Goal: Task Accomplishment & Management: Use online tool/utility

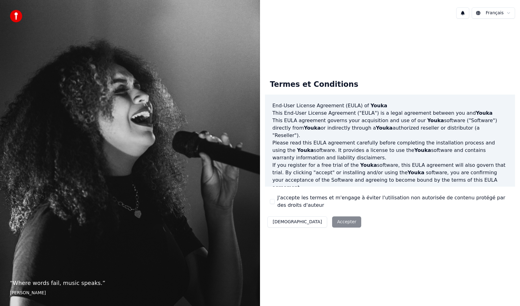
click at [313, 226] on div "Décliner Accepter" at bounding box center [314, 222] width 99 height 16
click at [278, 198] on label "J'accepte les termes et m'engage à éviter l'utilisation non autorisée de conten…" at bounding box center [394, 201] width 233 height 15
click at [275, 199] on button "J'accepte les termes et m'engage à éviter l'utilisation non autorisée de conten…" at bounding box center [272, 201] width 5 height 5
click at [332, 225] on button "Accepter" at bounding box center [346, 221] width 29 height 11
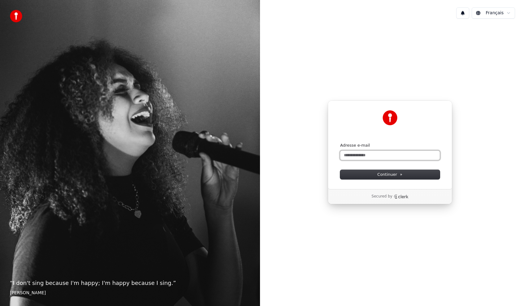
click at [367, 155] on input "Adresse e-mail" at bounding box center [390, 155] width 100 height 9
click at [401, 180] on div "**********" at bounding box center [390, 144] width 125 height 89
click at [401, 175] on icon at bounding box center [401, 174] width 3 height 3
type input "**********"
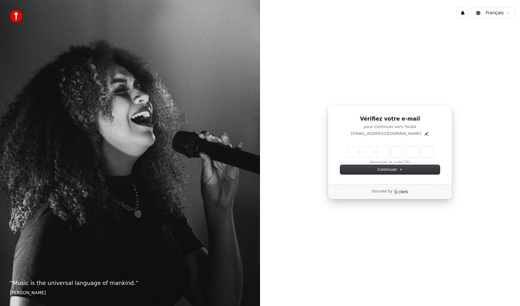
click at [359, 155] on input "Enter verification code" at bounding box center [390, 151] width 87 height 11
type input "******"
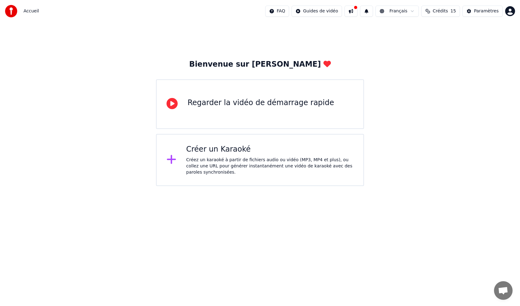
click at [265, 181] on div "Créer un Karaoké Créez un karaoké à partir de fichiers audio ou vidéo (MP3, MP4…" at bounding box center [260, 160] width 208 height 52
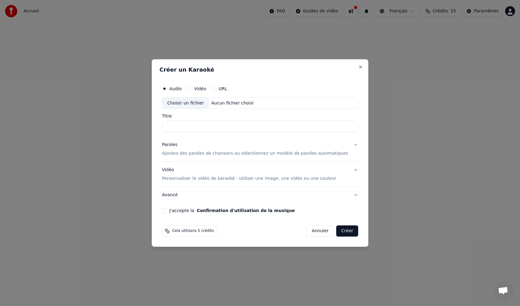
click at [252, 124] on input "Titre" at bounding box center [260, 126] width 196 height 11
click at [234, 102] on div "Aucun fichier choisi" at bounding box center [232, 103] width 47 height 6
type input "**********"
click at [198, 154] on p "Ajoutez des paroles de chansons ou sélectionnez un modèle de paroles automatiqu…" at bounding box center [255, 154] width 186 height 6
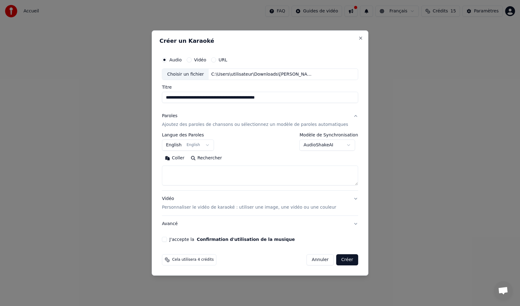
click at [189, 175] on textarea at bounding box center [260, 176] width 196 height 20
click at [207, 143] on button "English English" at bounding box center [188, 145] width 52 height 11
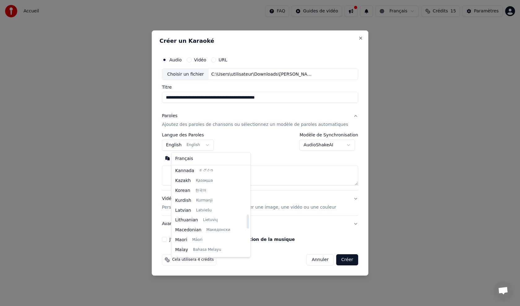
scroll to position [228, 0]
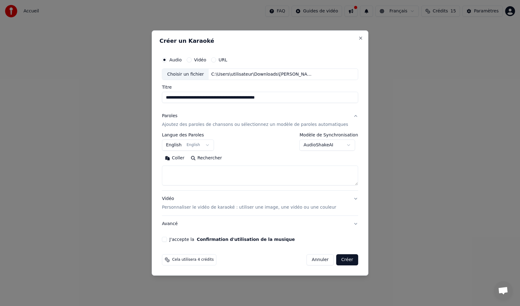
click at [256, 176] on body "**********" at bounding box center [260, 93] width 520 height 186
click at [208, 146] on button "English English" at bounding box center [188, 145] width 52 height 11
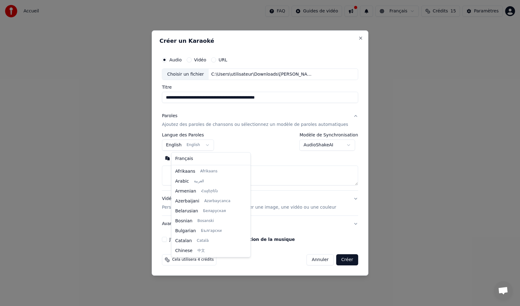
scroll to position [50, 0]
select select "**"
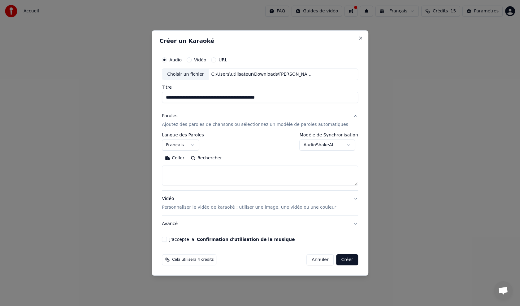
click at [216, 162] on button "Rechercher" at bounding box center [206, 158] width 37 height 10
click at [207, 169] on textarea at bounding box center [260, 176] width 196 height 20
paste textarea "**********"
click at [238, 181] on textarea at bounding box center [251, 176] width 178 height 20
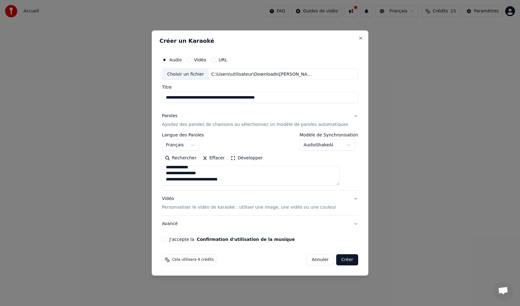
click at [238, 181] on textarea at bounding box center [251, 176] width 178 height 20
click at [238, 180] on textarea at bounding box center [251, 176] width 178 height 20
type textarea "**********"
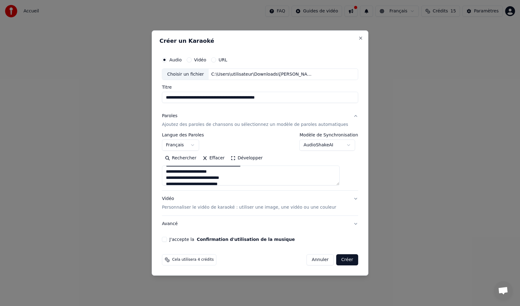
scroll to position [0, 0]
drag, startPoint x: 234, startPoint y: 175, endPoint x: 163, endPoint y: 167, distance: 72.1
click at [163, 167] on div "**********" at bounding box center [260, 152] width 217 height 245
paste textarea "**********"
type textarea "**********"
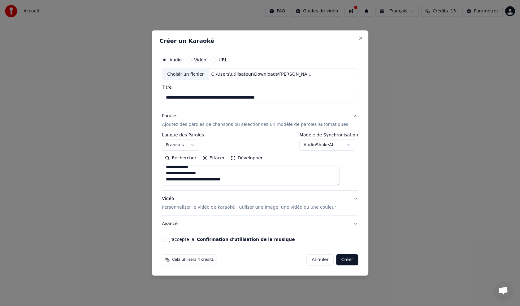
scroll to position [401, 0]
drag, startPoint x: 176, startPoint y: 171, endPoint x: 251, endPoint y: 198, distance: 80.1
click at [251, 198] on div "**********" at bounding box center [260, 170] width 196 height 124
click at [224, 170] on textarea at bounding box center [251, 176] width 178 height 20
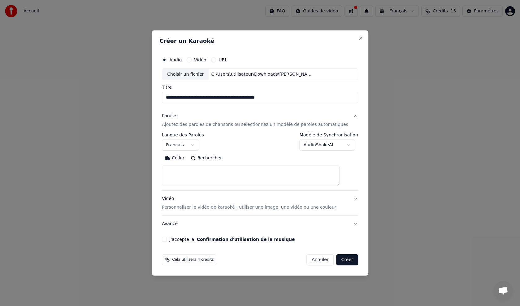
paste textarea "**********"
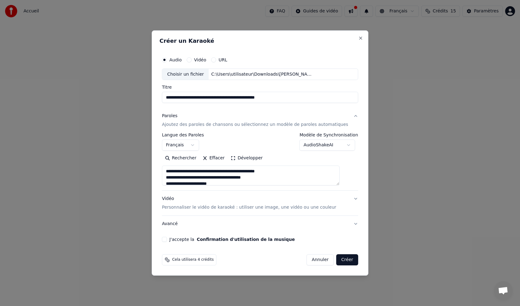
scroll to position [386, 0]
type textarea "**********"
click at [337, 258] on button "Créer" at bounding box center [348, 259] width 22 height 11
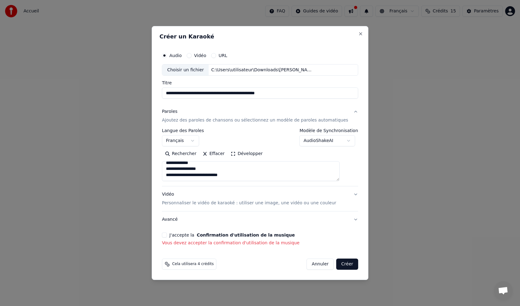
click at [185, 237] on label "J'accepte la Confirmation d'utilisation de la musique" at bounding box center [231, 235] width 125 height 4
click at [167, 237] on button "J'accepte la Confirmation d'utilisation de la musique" at bounding box center [164, 234] width 5 height 5
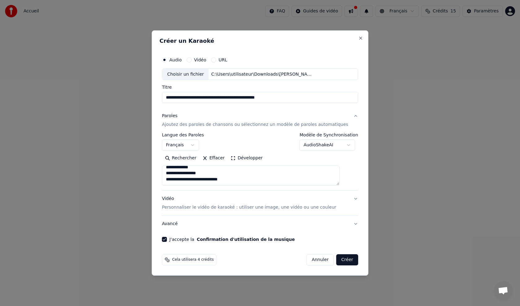
click at [339, 262] on button "Créer" at bounding box center [348, 259] width 22 height 11
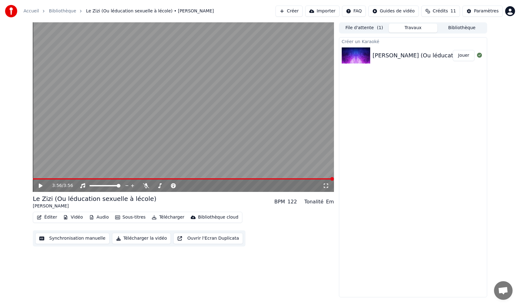
click at [40, 187] on icon at bounding box center [41, 185] width 4 height 4
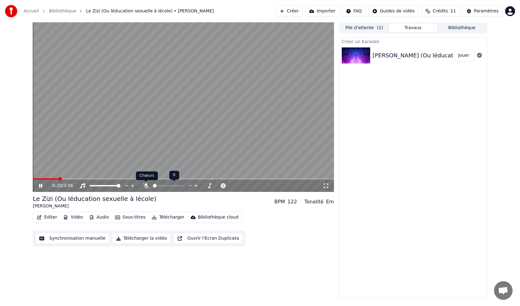
click at [146, 186] on icon at bounding box center [146, 185] width 6 height 5
click at [162, 186] on span at bounding box center [162, 186] width 4 height 4
click at [262, 92] on video at bounding box center [183, 106] width 301 height 169
click at [50, 216] on button "Éditer" at bounding box center [46, 217] width 25 height 9
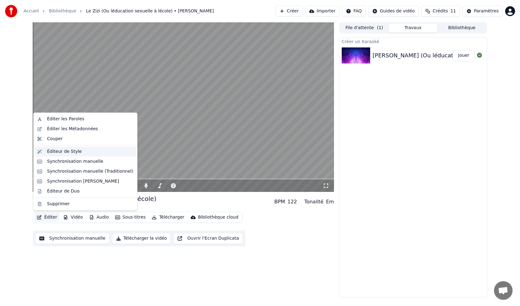
click at [79, 149] on div "Éditeur de Style" at bounding box center [90, 151] width 86 height 6
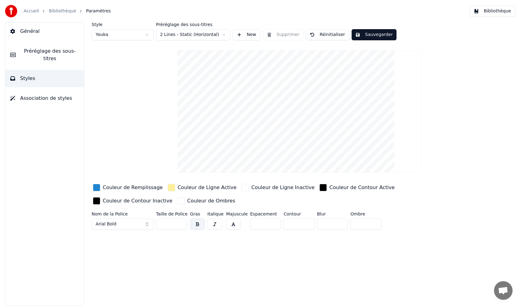
click at [64, 10] on link "Bibliothèque" at bounding box center [62, 11] width 27 height 6
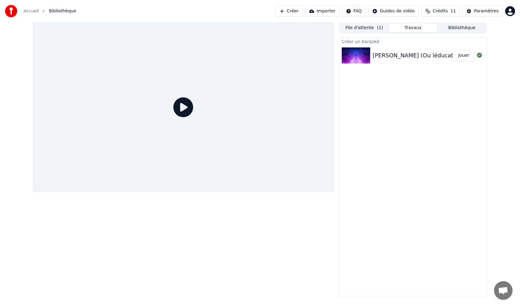
click at [357, 52] on img at bounding box center [356, 55] width 28 height 16
click at [453, 30] on button "Bibliothèque" at bounding box center [462, 28] width 49 height 9
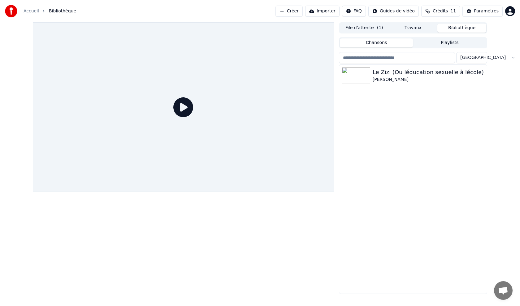
click at [423, 28] on button "Travaux" at bounding box center [413, 28] width 49 height 9
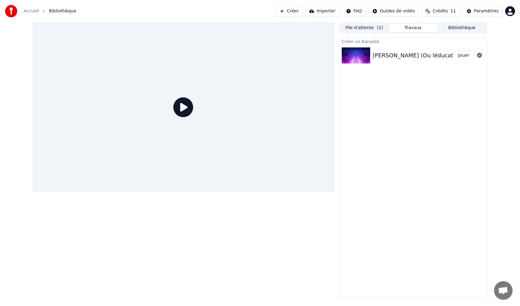
click at [224, 121] on div at bounding box center [183, 106] width 301 height 169
click at [188, 108] on icon at bounding box center [183, 107] width 20 height 20
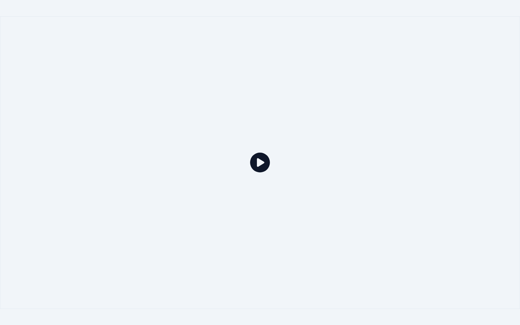
click at [188, 115] on div at bounding box center [260, 162] width 520 height 293
click at [250, 160] on icon at bounding box center [260, 163] width 20 height 20
click at [251, 160] on icon at bounding box center [260, 163] width 20 height 20
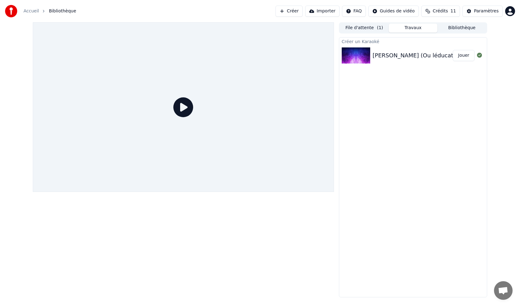
click at [466, 58] on button "Jouer" at bounding box center [464, 55] width 22 height 11
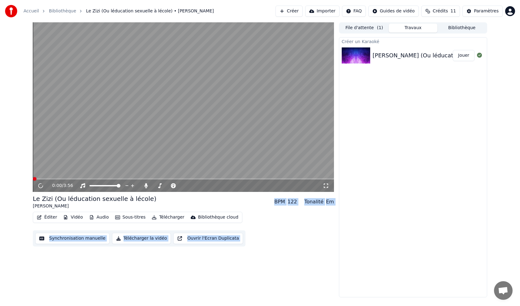
click at [260, 262] on div "0:00 / 3:56 Le Zizi (Ou léducation sexuelle à lécole) [PERSON_NAME] BPM 122 Ton…" at bounding box center [183, 159] width 301 height 275
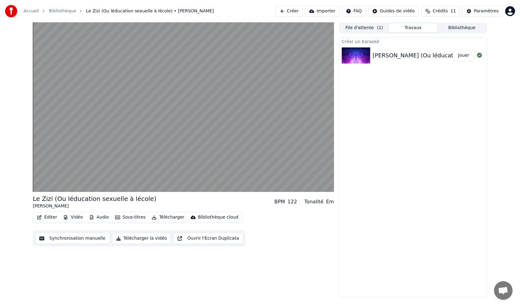
click at [68, 219] on button "Vidéo" at bounding box center [73, 217] width 24 height 9
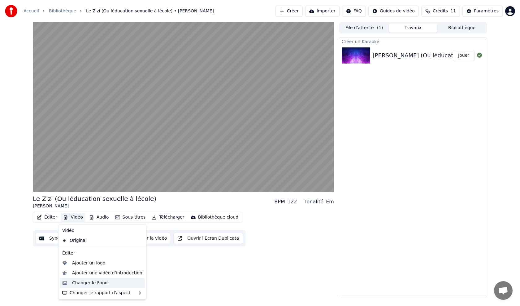
click at [99, 284] on div "Changer le Fond" at bounding box center [90, 283] width 36 height 6
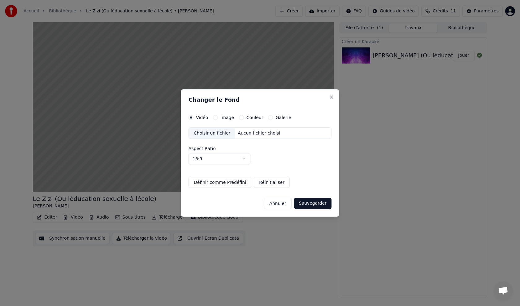
click at [331, 101] on h2 "Changer le Fond" at bounding box center [260, 100] width 143 height 6
click at [332, 98] on button "Close" at bounding box center [331, 96] width 5 height 5
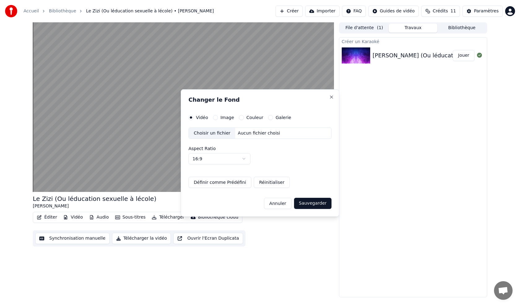
click at [220, 94] on video at bounding box center [183, 106] width 301 height 169
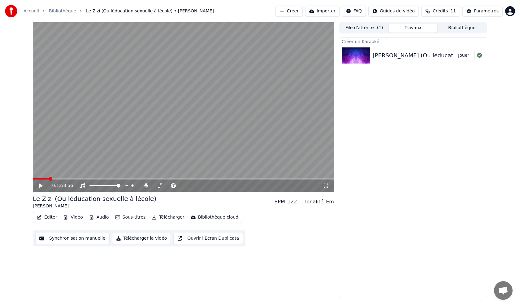
click at [49, 219] on button "Éditer" at bounding box center [46, 217] width 25 height 9
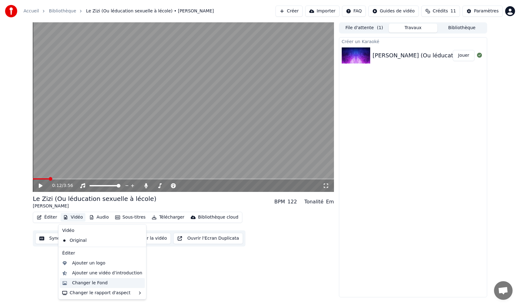
click at [89, 286] on div "Changer le Fond" at bounding box center [102, 283] width 85 height 10
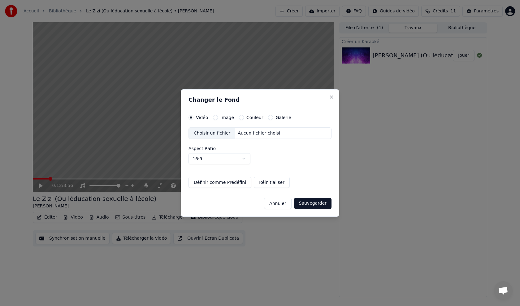
click at [245, 131] on div "Aucun fichier choisi" at bounding box center [258, 133] width 47 height 6
click at [216, 118] on button "Image" at bounding box center [215, 117] width 5 height 5
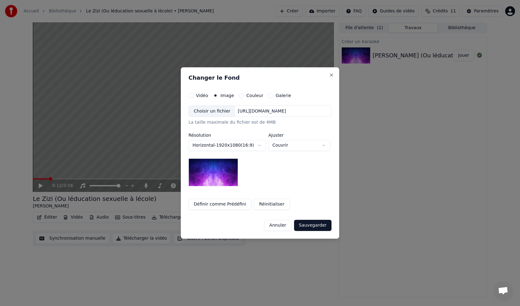
click at [223, 110] on div "Choisir un fichier" at bounding box center [212, 111] width 46 height 11
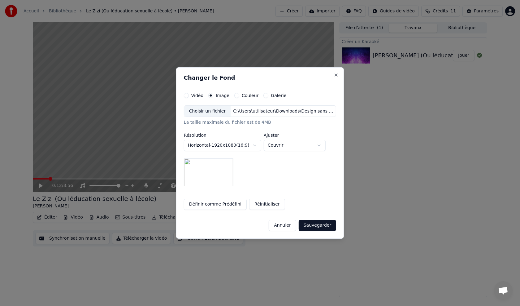
click at [311, 224] on button "Sauvegarder" at bounding box center [317, 225] width 37 height 11
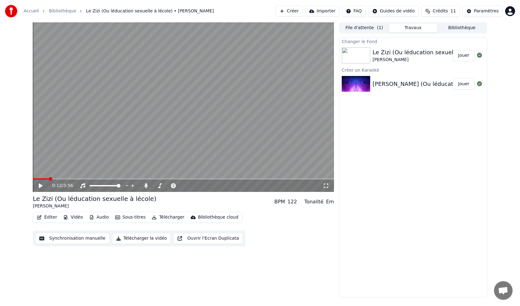
click at [460, 56] on button "Jouer" at bounding box center [464, 55] width 22 height 11
click at [50, 216] on button "Éditer" at bounding box center [46, 217] width 25 height 9
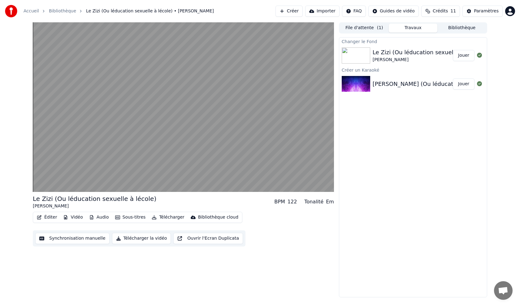
click at [8, 182] on div "Le Zizi (Ou léducation sexuelle à lécole) [PERSON_NAME] BPM 122 Tonalité Em Édi…" at bounding box center [260, 159] width 520 height 275
click at [139, 217] on button "Sous-titres" at bounding box center [131, 217] width 36 height 9
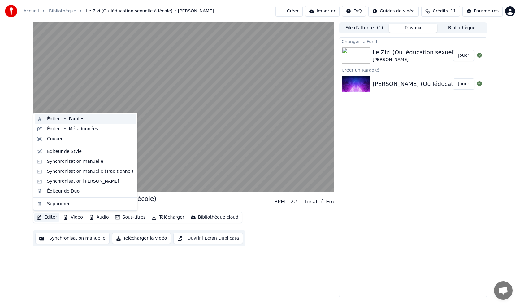
click at [75, 117] on div "Éditer les Paroles" at bounding box center [65, 119] width 37 height 6
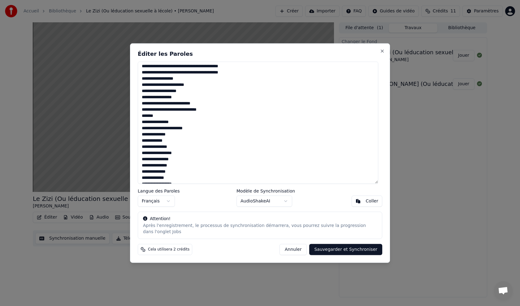
scroll to position [236, 0]
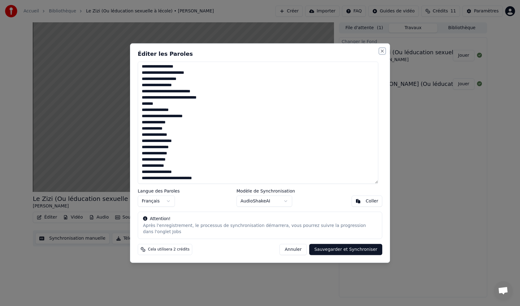
click at [381, 53] on button "Close" at bounding box center [382, 50] width 5 height 5
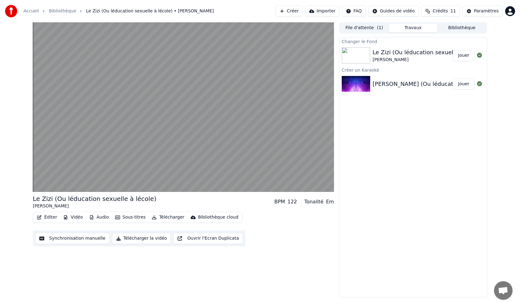
click at [405, 57] on div "[PERSON_NAME]" at bounding box center [428, 60] width 111 height 6
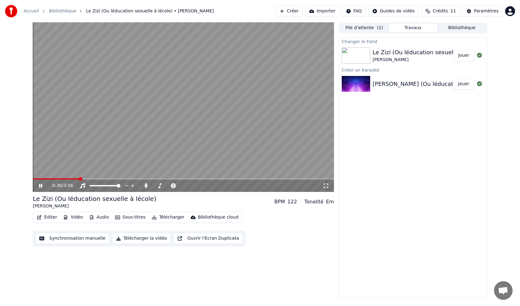
click at [56, 221] on button "Éditer" at bounding box center [46, 217] width 25 height 9
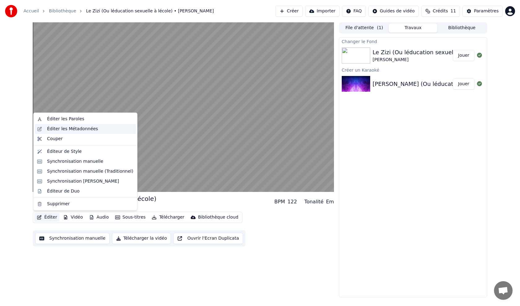
click at [51, 129] on div "Éditer les Métadonnées" at bounding box center [72, 129] width 51 height 6
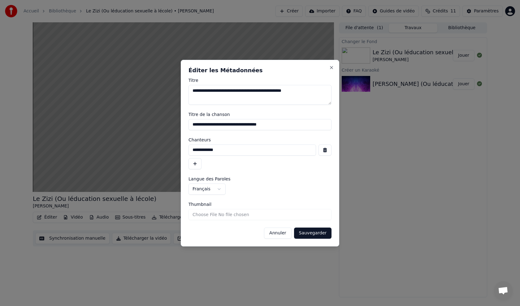
drag, startPoint x: 293, startPoint y: 94, endPoint x: 235, endPoint y: 98, distance: 58.4
click at [235, 98] on textarea "**********" at bounding box center [260, 95] width 143 height 20
type textarea "**********"
click at [315, 231] on button "Sauvegarder" at bounding box center [312, 232] width 37 height 11
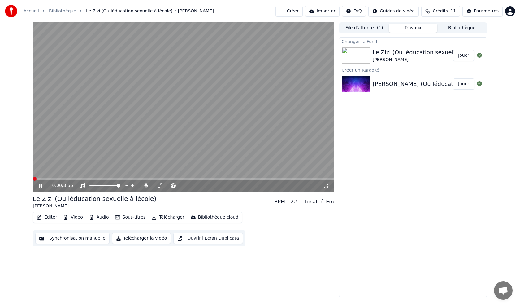
click at [33, 177] on span at bounding box center [35, 179] width 4 height 4
click at [387, 56] on div "Le Zizi (Ou léducation sexuelle à lécole)" at bounding box center [428, 52] width 111 height 9
click at [49, 219] on button "Éditer" at bounding box center [46, 217] width 25 height 9
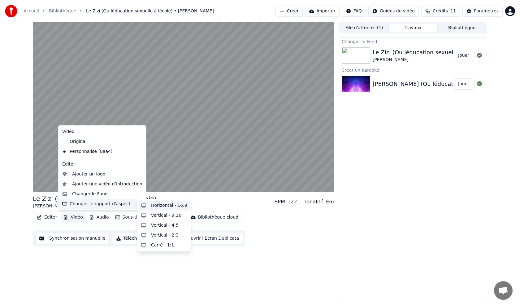
click at [153, 204] on div "Horizontal - 16:9" at bounding box center [169, 205] width 36 height 6
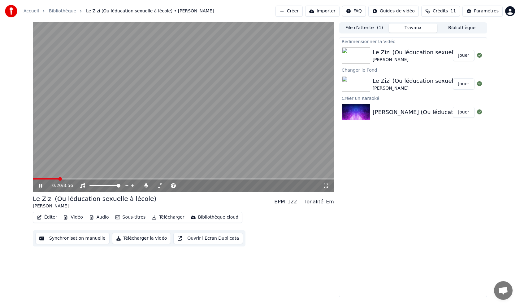
click at [461, 53] on button "Jouer" at bounding box center [464, 55] width 22 height 11
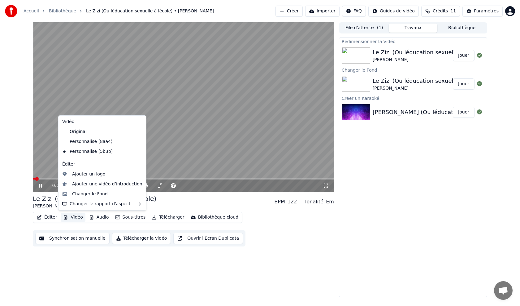
click at [70, 217] on button "Vidéo" at bounding box center [73, 217] width 24 height 9
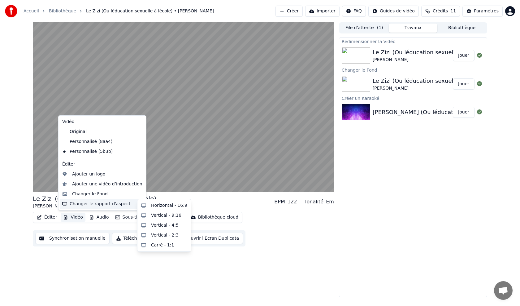
click at [94, 202] on div "Changer le rapport d'aspect" at bounding box center [102, 204] width 85 height 10
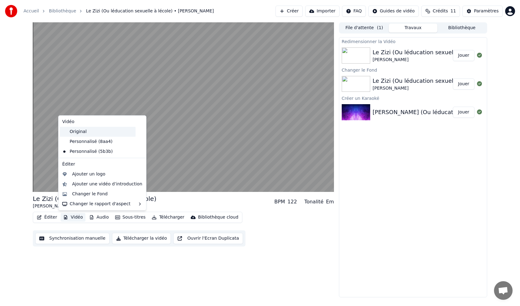
click at [103, 132] on div "Original" at bounding box center [98, 132] width 76 height 10
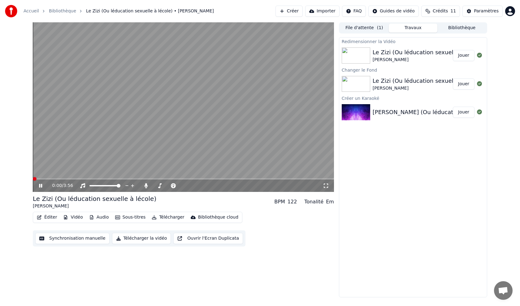
click at [414, 60] on div "[PERSON_NAME]" at bounding box center [428, 60] width 111 height 6
click at [459, 57] on button "Jouer" at bounding box center [464, 55] width 22 height 11
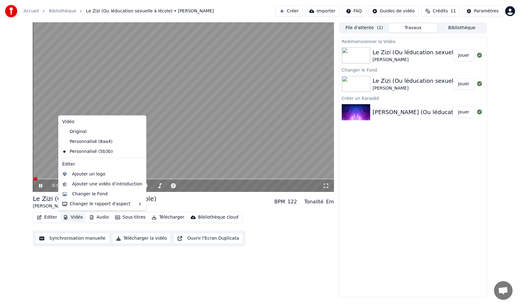
click at [74, 219] on button "Vidéo" at bounding box center [73, 217] width 24 height 9
click at [94, 193] on div "Changer le Fond" at bounding box center [90, 194] width 36 height 6
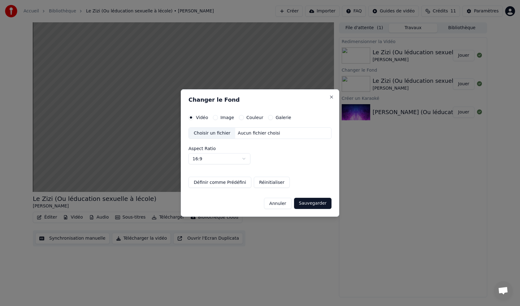
click at [272, 118] on div "Galerie" at bounding box center [279, 117] width 23 height 5
click at [268, 117] on button "Galerie" at bounding box center [270, 117] width 5 height 5
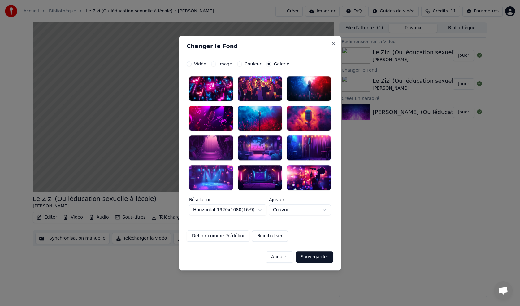
click at [217, 64] on div "Image" at bounding box center [221, 63] width 21 height 5
click at [213, 64] on button "Image" at bounding box center [213, 63] width 5 height 5
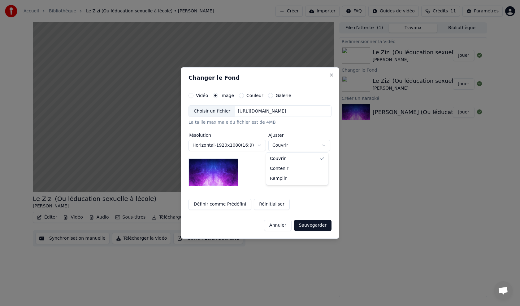
click at [278, 147] on body "**********" at bounding box center [260, 153] width 520 height 306
click at [215, 111] on div "Choisir un fichier" at bounding box center [212, 111] width 46 height 11
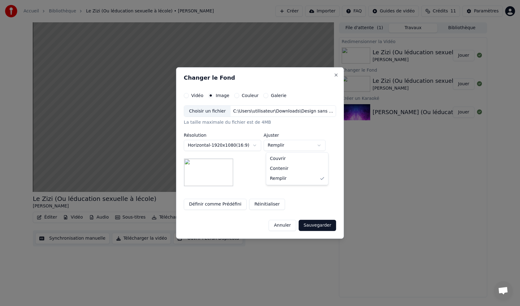
click at [279, 147] on body "**********" at bounding box center [260, 153] width 520 height 306
click at [284, 145] on body "**********" at bounding box center [260, 153] width 520 height 306
click at [282, 147] on body "**********" at bounding box center [260, 153] width 520 height 306
select select "****"
click at [208, 167] on img at bounding box center [209, 172] width 50 height 28
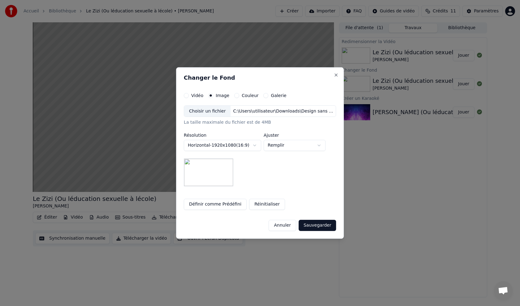
click at [208, 167] on img at bounding box center [209, 172] width 50 height 28
click at [248, 143] on body "**********" at bounding box center [260, 153] width 520 height 306
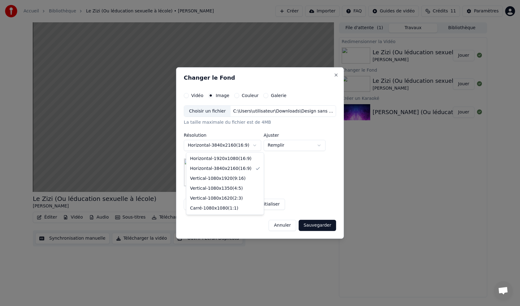
click at [239, 141] on body "**********" at bounding box center [260, 153] width 520 height 306
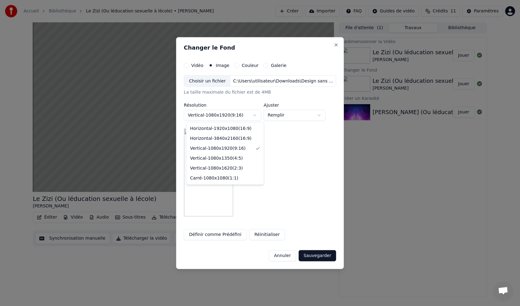
click at [234, 116] on body "**********" at bounding box center [260, 153] width 520 height 306
select select "*********"
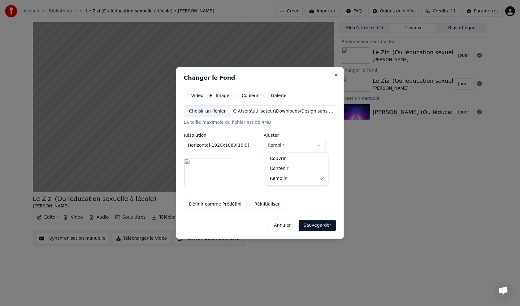
click at [292, 149] on body "**********" at bounding box center [260, 153] width 520 height 306
click at [284, 226] on button "Annuler" at bounding box center [282, 225] width 27 height 11
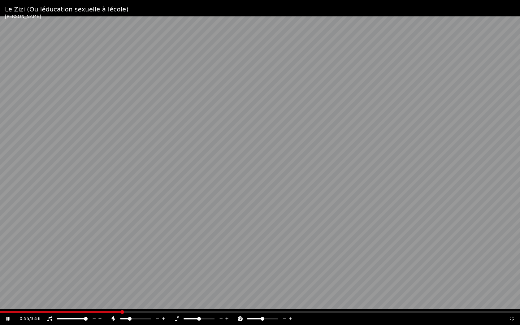
click at [199, 305] on span at bounding box center [199, 319] width 4 height 4
click at [151, 305] on span at bounding box center [149, 319] width 4 height 4
click at [286, 146] on video at bounding box center [260, 162] width 520 height 325
click at [285, 146] on video at bounding box center [260, 162] width 520 height 325
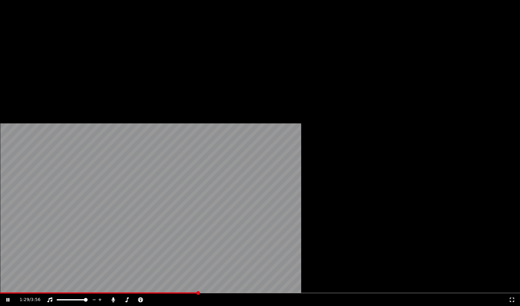
click at [130, 52] on button "Sous-titres" at bounding box center [131, 47] width 36 height 9
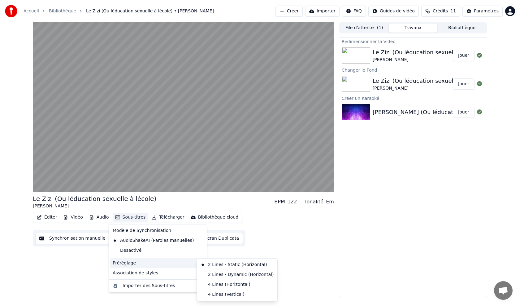
click at [144, 261] on div "Préréglage" at bounding box center [157, 263] width 95 height 10
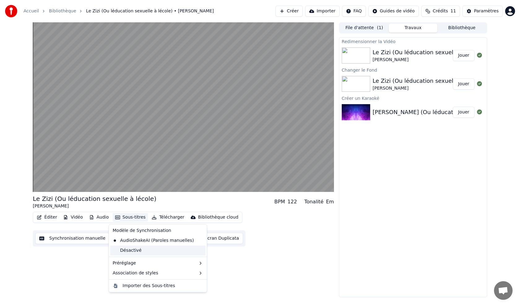
click at [148, 248] on div "Désactivé" at bounding box center [157, 250] width 95 height 10
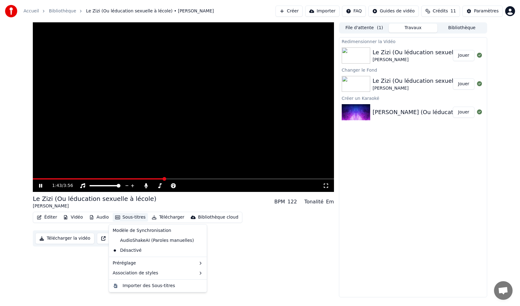
click at [131, 217] on button "Sous-titres" at bounding box center [131, 217] width 36 height 9
click at [142, 238] on div "AudioShakeAI (Paroles manuelles)" at bounding box center [153, 240] width 86 height 10
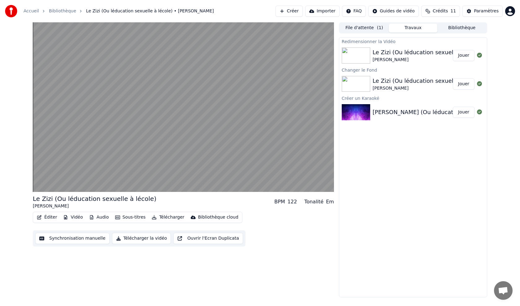
click at [132, 217] on button "Sous-titres" at bounding box center [131, 217] width 36 height 9
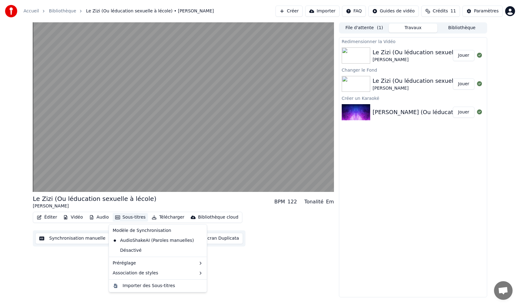
click at [216, 269] on div "Le Zizi (Ou léducation sexuelle à lécole) [PERSON_NAME] BPM 122 Tonalité Em Édi…" at bounding box center [183, 159] width 301 height 275
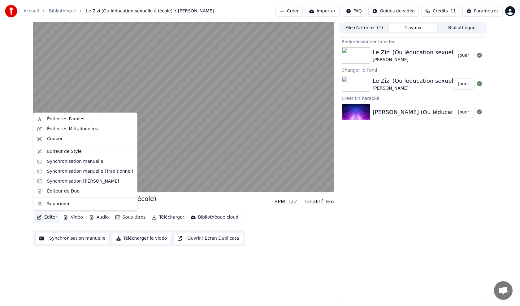
click at [41, 219] on icon "button" at bounding box center [39, 217] width 5 height 4
click at [92, 181] on div "Synchronisation [PERSON_NAME]" at bounding box center [83, 181] width 72 height 6
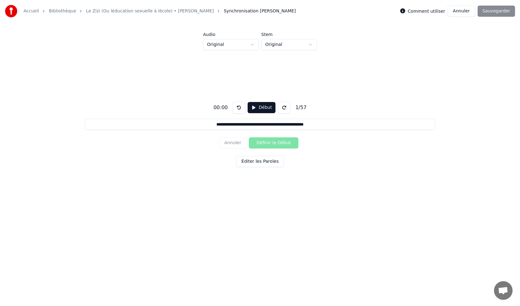
click at [249, 106] on button "Début" at bounding box center [262, 107] width 28 height 11
click at [258, 110] on button "Pause" at bounding box center [262, 107] width 28 height 11
click at [237, 111] on button at bounding box center [239, 107] width 12 height 12
click at [263, 105] on button "Début" at bounding box center [262, 107] width 28 height 11
click at [263, 105] on button "Pause" at bounding box center [262, 107] width 28 height 11
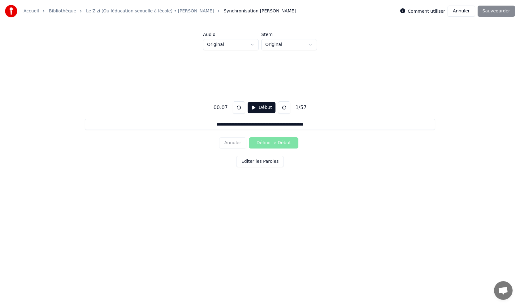
click at [259, 108] on button "Début" at bounding box center [262, 107] width 28 height 11
click at [263, 142] on button "Définir le Début" at bounding box center [274, 142] width 50 height 11
click at [262, 162] on button "Éditer les Paroles" at bounding box center [260, 161] width 48 height 11
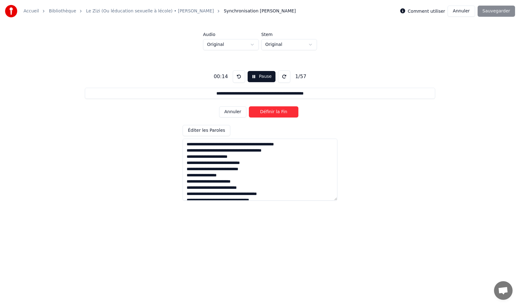
click at [263, 78] on button "Pause" at bounding box center [262, 76] width 28 height 11
click at [262, 77] on button "Début" at bounding box center [262, 76] width 28 height 11
click at [280, 113] on button "Définir la Fin" at bounding box center [274, 111] width 50 height 11
click at [233, 114] on button "Annuler" at bounding box center [232, 111] width 27 height 11
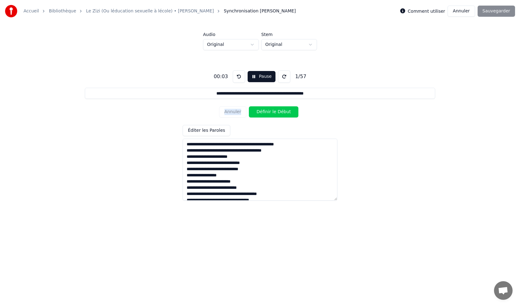
click at [233, 114] on div "Annuler Définir le Début" at bounding box center [260, 112] width 82 height 16
click at [253, 78] on button "Pause" at bounding box center [262, 76] width 28 height 11
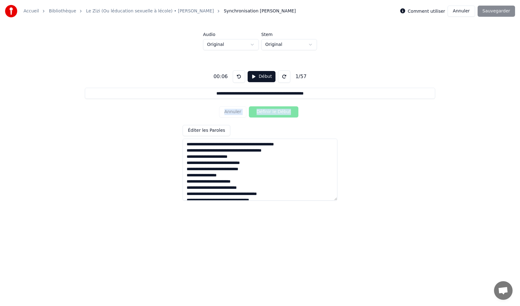
click at [253, 78] on button "Début" at bounding box center [262, 76] width 28 height 11
click at [327, 124] on div "**********" at bounding box center [260, 132] width 501 height 165
click at [265, 111] on button "Définir le Début" at bounding box center [274, 111] width 50 height 11
click at [265, 111] on button "Définir la Fin" at bounding box center [274, 111] width 50 height 11
click at [234, 112] on button "Annuler" at bounding box center [232, 111] width 27 height 11
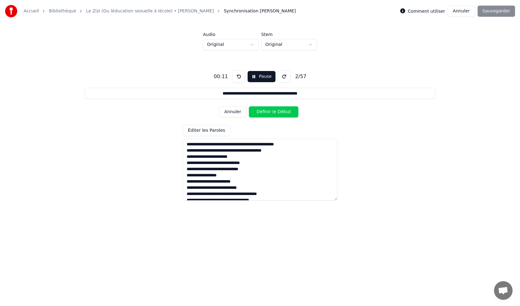
type input "**********"
click at [234, 106] on div "Annuler Définir la Fin" at bounding box center [260, 112] width 82 height 16
click at [234, 111] on button "Annuler" at bounding box center [232, 111] width 27 height 11
click at [457, 12] on button "Annuler" at bounding box center [461, 11] width 27 height 11
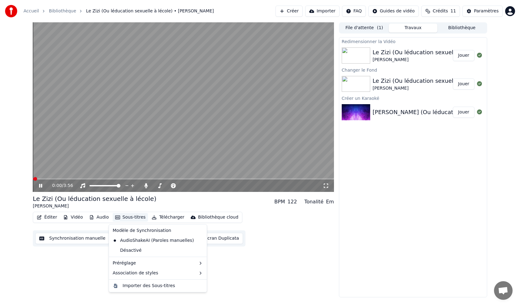
click at [126, 217] on button "Sous-titres" at bounding box center [131, 217] width 36 height 9
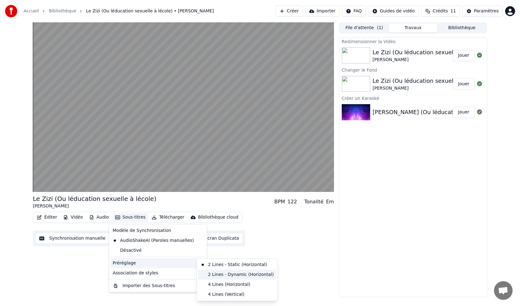
click at [231, 276] on div "2 Lines - Dynamic (Horizontal)" at bounding box center [237, 274] width 78 height 10
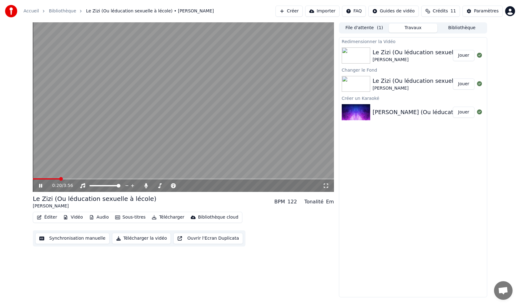
click at [190, 101] on video at bounding box center [183, 106] width 301 height 169
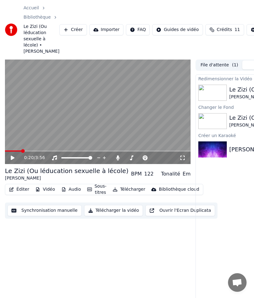
click at [12, 158] on icon at bounding box center [13, 157] width 4 height 4
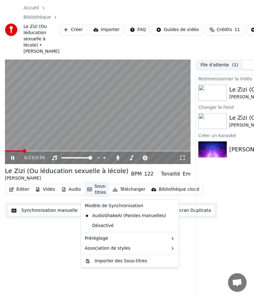
click at [91, 192] on button "Sous-titres" at bounding box center [97, 189] width 24 height 15
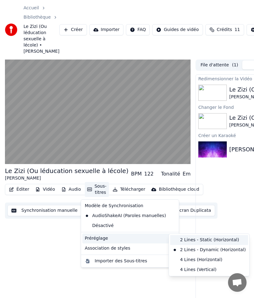
click at [181, 239] on div "2 Lines - Static (Horizontal)" at bounding box center [209, 240] width 78 height 10
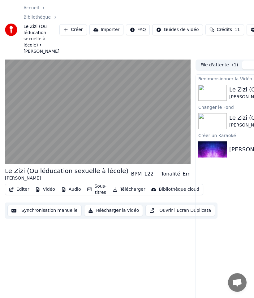
click at [96, 120] on video at bounding box center [98, 111] width 186 height 105
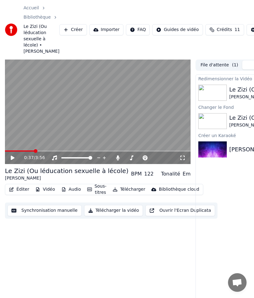
click at [96, 120] on video at bounding box center [98, 111] width 186 height 105
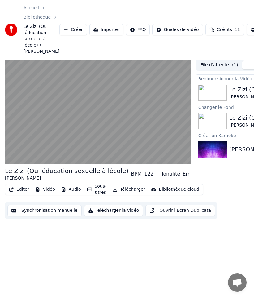
click at [96, 120] on video at bounding box center [98, 111] width 186 height 105
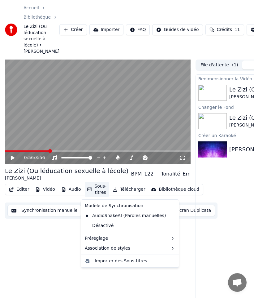
click at [99, 189] on button "Sous-titres" at bounding box center [97, 189] width 24 height 15
click at [71, 240] on div "0:56 / 3:56 Le Zizi (Ou léducation sexuelle à lécole) [PERSON_NAME] BPM 122 Ton…" at bounding box center [98, 193] width 186 height 268
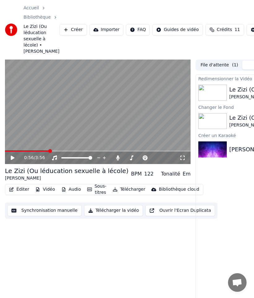
click at [69, 188] on button "Audio" at bounding box center [71, 189] width 25 height 9
click at [77, 92] on video at bounding box center [98, 111] width 186 height 105
click at [115, 125] on video at bounding box center [98, 111] width 186 height 105
click at [113, 127] on video at bounding box center [98, 111] width 186 height 105
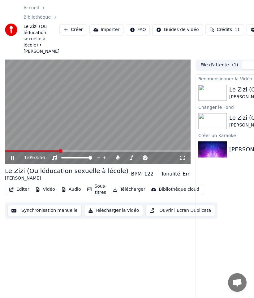
click at [135, 118] on video at bounding box center [98, 111] width 186 height 105
click at [21, 190] on button "Éditer" at bounding box center [19, 189] width 25 height 9
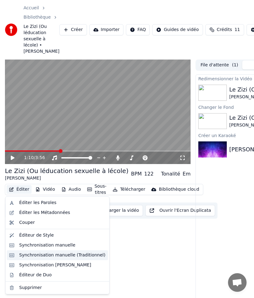
click at [64, 255] on div "Synchronisation manuelle (Traditionnel)" at bounding box center [62, 255] width 86 height 6
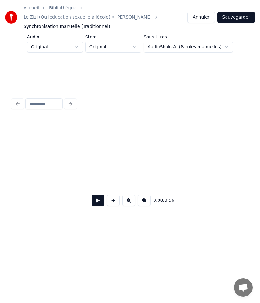
scroll to position [0, 508]
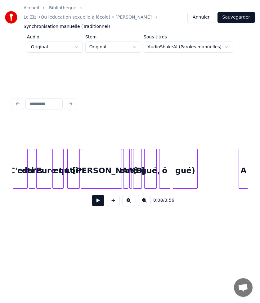
click at [99, 195] on button at bounding box center [98, 200] width 12 height 11
click at [92, 196] on button at bounding box center [98, 200] width 12 height 11
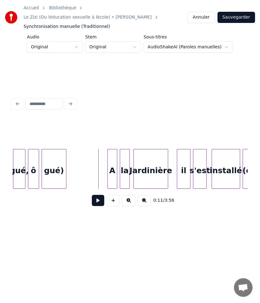
scroll to position [0, 644]
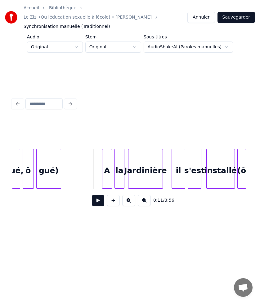
click at [143, 158] on div "Jardinière" at bounding box center [145, 170] width 34 height 42
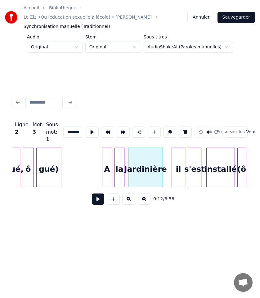
click at [143, 158] on div "Jardinière" at bounding box center [145, 169] width 34 height 42
click at [107, 161] on div "A" at bounding box center [106, 169] width 9 height 42
type input "*"
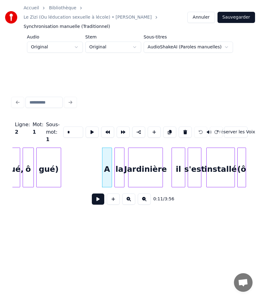
click at [94, 193] on button at bounding box center [98, 198] width 12 height 11
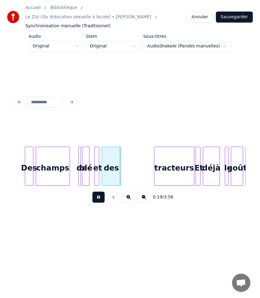
scroll to position [0, 1090]
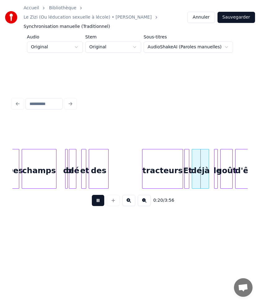
click at [99, 195] on button at bounding box center [98, 200] width 12 height 11
click at [95, 156] on div "des" at bounding box center [98, 170] width 19 height 42
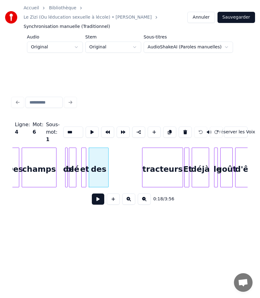
click at [85, 160] on div at bounding box center [85, 167] width 2 height 39
type input "**"
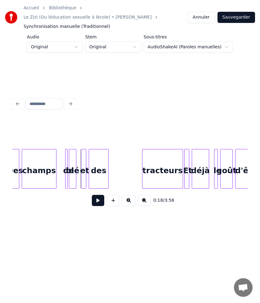
click at [71, 161] on div "blé" at bounding box center [72, 170] width 7 height 42
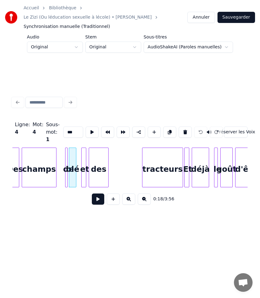
click at [66, 161] on div at bounding box center [66, 167] width 2 height 39
click at [70, 161] on div at bounding box center [70, 167] width 2 height 39
click at [81, 162] on div at bounding box center [82, 167] width 2 height 39
click at [97, 161] on div "des" at bounding box center [98, 169] width 19 height 42
type input "***"
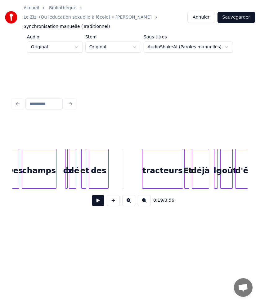
click at [161, 156] on div "tracteurs" at bounding box center [162, 170] width 40 height 42
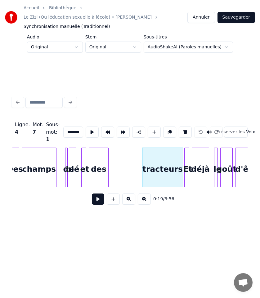
click at [66, 164] on div at bounding box center [66, 167] width 2 height 39
type input "**"
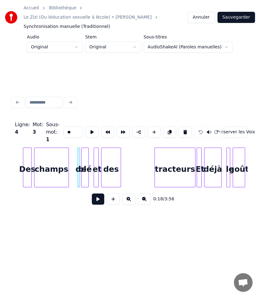
scroll to position [0, 1065]
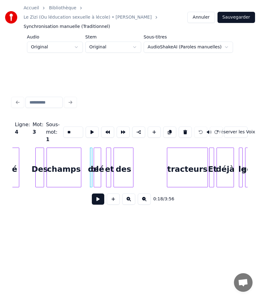
click at [94, 157] on div "blé" at bounding box center [97, 169] width 7 height 42
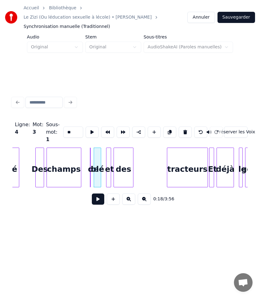
click at [129, 195] on button at bounding box center [128, 198] width 13 height 11
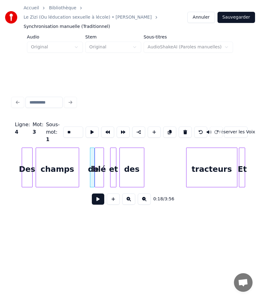
click at [94, 169] on div at bounding box center [93, 167] width 2 height 39
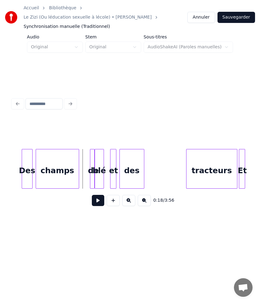
click at [98, 195] on button at bounding box center [98, 200] width 12 height 11
click at [91, 161] on div at bounding box center [91, 168] width 2 height 39
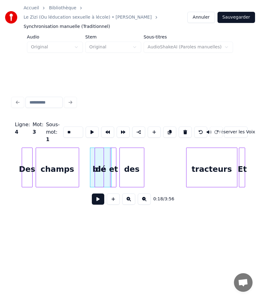
click at [103, 151] on div "blé" at bounding box center [100, 167] width 13 height 40
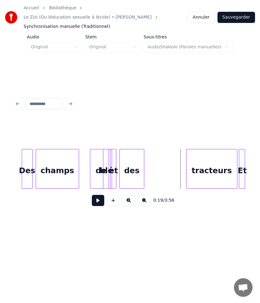
click at [103, 158] on div at bounding box center [104, 168] width 2 height 39
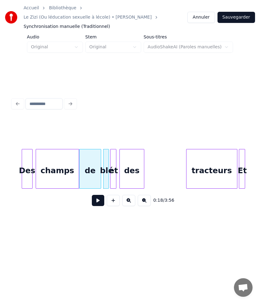
click at [83, 158] on div "de" at bounding box center [89, 170] width 21 height 42
click at [100, 160] on div at bounding box center [100, 168] width 2 height 39
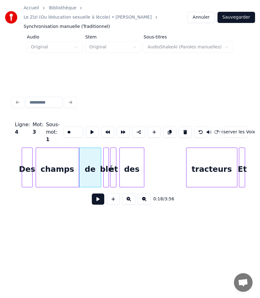
click at [83, 200] on div "0:18 / 3:56" at bounding box center [129, 199] width 225 height 14
click at [97, 157] on div "de" at bounding box center [89, 169] width 21 height 42
click at [91, 167] on div "de" at bounding box center [89, 169] width 21 height 42
click at [73, 218] on div "Ligne : 4 Mot : 3 Sous-mot : 1 ** Préserver les Voix 0:18 / 3:56" at bounding box center [130, 152] width 240 height 179
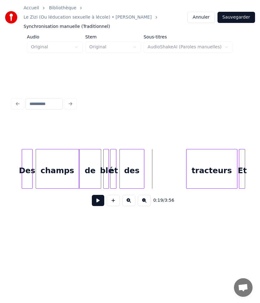
click at [90, 157] on div "de" at bounding box center [89, 170] width 21 height 42
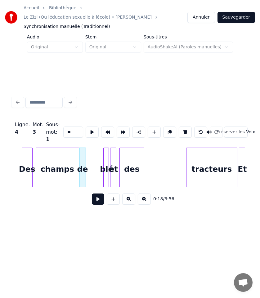
click at [85, 155] on div at bounding box center [85, 167] width 2 height 39
click at [106, 150] on div "blé" at bounding box center [106, 169] width 6 height 42
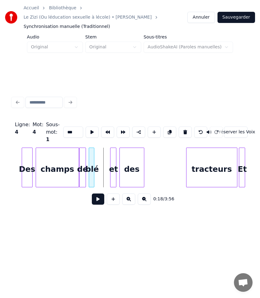
click at [91, 149] on div "blé" at bounding box center [92, 169] width 6 height 42
click at [95, 151] on div at bounding box center [95, 167] width 2 height 39
click at [97, 156] on div at bounding box center [96, 167] width 2 height 39
click at [76, 187] on div "0:18 / 3:56" at bounding box center [129, 199] width 235 height 24
drag, startPoint x: 79, startPoint y: 186, endPoint x: 93, endPoint y: 179, distance: 15.9
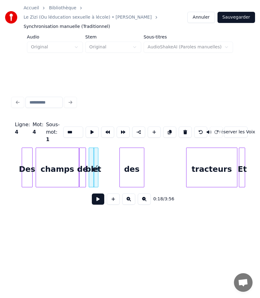
click at [79, 187] on div "0:18 / 3:56" at bounding box center [129, 199] width 235 height 24
click at [128, 164] on div "des" at bounding box center [132, 169] width 24 height 42
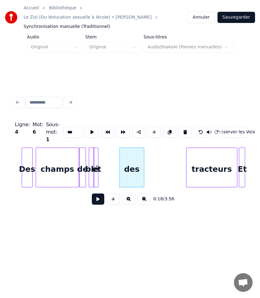
click at [97, 168] on div at bounding box center [97, 167] width 2 height 39
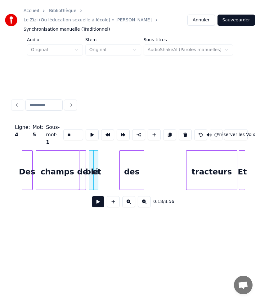
scroll to position [0, 1363]
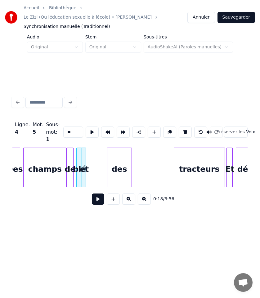
click at [76, 173] on div "blé" at bounding box center [79, 167] width 6 height 40
click at [84, 166] on div at bounding box center [85, 167] width 2 height 39
click at [86, 166] on div at bounding box center [86, 167] width 2 height 39
click at [84, 168] on div at bounding box center [84, 167] width 2 height 39
click at [121, 163] on div "des" at bounding box center [119, 169] width 24 height 42
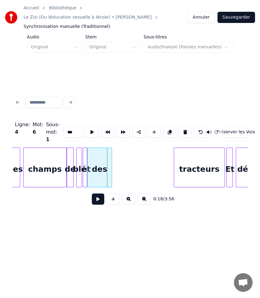
click at [101, 162] on div "des" at bounding box center [99, 169] width 24 height 42
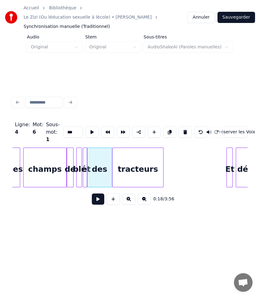
click at [144, 154] on div "tracteurs" at bounding box center [137, 169] width 50 height 42
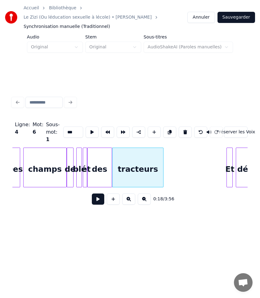
click at [62, 150] on div "champs" at bounding box center [45, 169] width 43 height 42
type input "******"
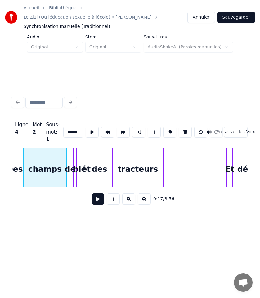
click at [97, 193] on button at bounding box center [98, 198] width 12 height 11
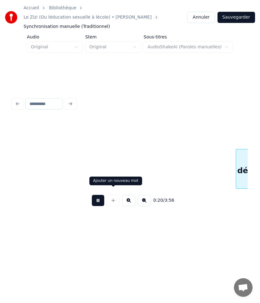
scroll to position [0, 1599]
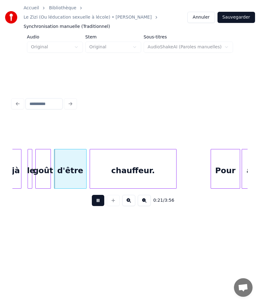
click at [99, 195] on button at bounding box center [98, 200] width 12 height 11
click at [100, 195] on button at bounding box center [98, 200] width 12 height 11
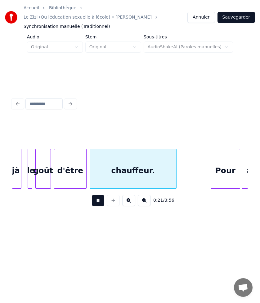
click at [100, 195] on button at bounding box center [98, 200] width 12 height 11
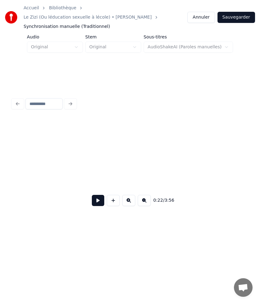
click at [101, 195] on button at bounding box center [98, 200] width 12 height 11
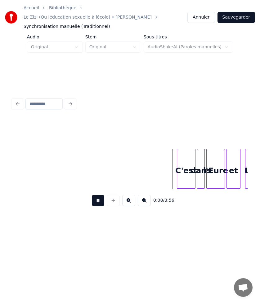
click at [99, 195] on button at bounding box center [98, 200] width 12 height 11
click at [100, 195] on button at bounding box center [98, 200] width 12 height 11
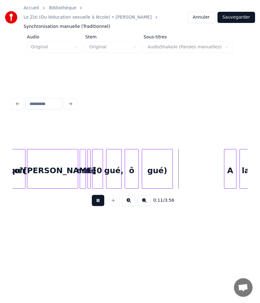
click at [100, 195] on button at bounding box center [98, 200] width 12 height 11
click at [95, 195] on button at bounding box center [98, 200] width 12 height 11
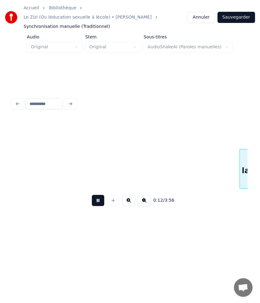
scroll to position [0, 941]
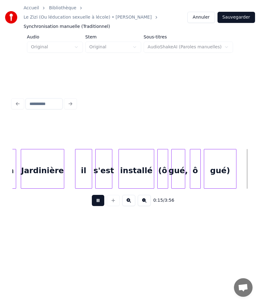
click at [95, 195] on button at bounding box center [98, 200] width 12 height 11
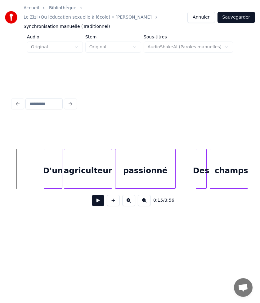
click at [98, 195] on button at bounding box center [98, 200] width 12 height 11
click at [97, 197] on button at bounding box center [98, 200] width 12 height 11
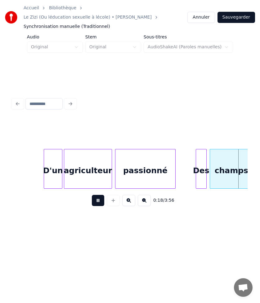
scroll to position [0, 1412]
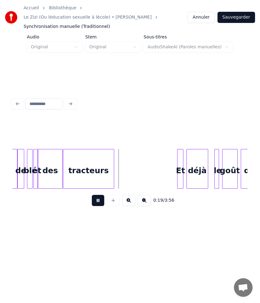
click at [97, 197] on button at bounding box center [98, 200] width 12 height 11
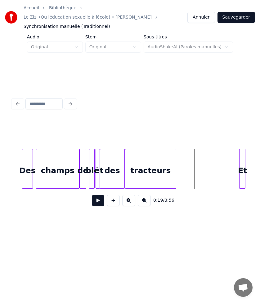
scroll to position [0, 1338]
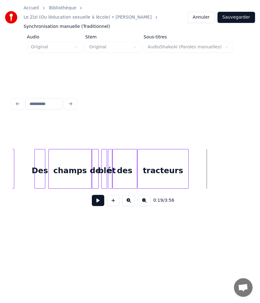
click at [84, 163] on div "champs" at bounding box center [70, 170] width 43 height 42
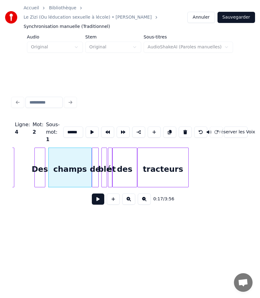
click at [98, 198] on button at bounding box center [98, 198] width 12 height 11
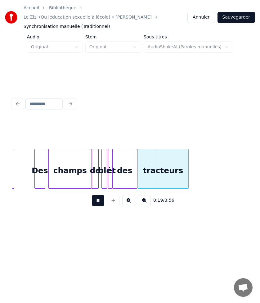
click at [97, 195] on button at bounding box center [98, 200] width 12 height 11
click at [85, 161] on div "champs" at bounding box center [70, 170] width 43 height 42
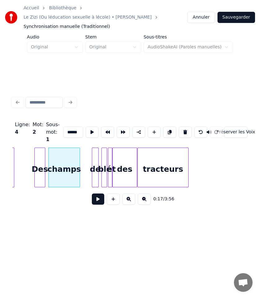
click at [79, 157] on div at bounding box center [79, 167] width 2 height 39
click at [98, 195] on button at bounding box center [98, 198] width 12 height 11
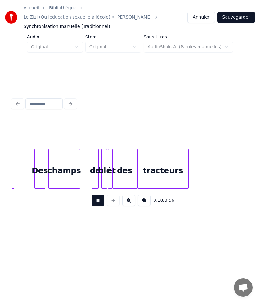
click at [98, 195] on button at bounding box center [98, 200] width 12 height 11
click at [66, 194] on div "0:18 / 3:56" at bounding box center [129, 201] width 225 height 14
click at [70, 201] on div "0:18 / 3:56" at bounding box center [129, 201] width 235 height 24
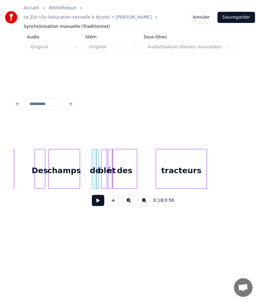
click at [175, 155] on div "tracteurs" at bounding box center [181, 170] width 50 height 42
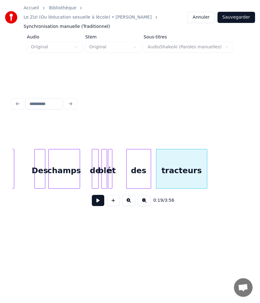
click at [137, 163] on div "des" at bounding box center [138, 170] width 24 height 42
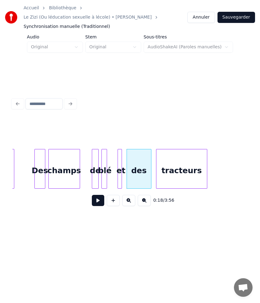
click at [122, 164] on div "et" at bounding box center [121, 170] width 6 height 42
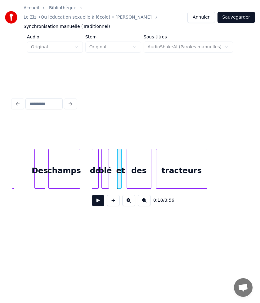
click at [107, 169] on div at bounding box center [108, 168] width 2 height 39
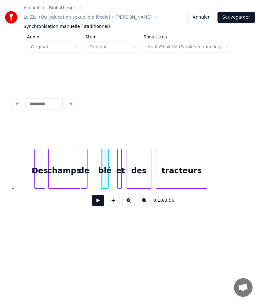
click at [84, 166] on div "de" at bounding box center [84, 170] width 6 height 42
click at [89, 164] on div at bounding box center [89, 168] width 2 height 39
click at [106, 164] on div "blé" at bounding box center [106, 169] width 10 height 40
click at [96, 166] on div "blé" at bounding box center [95, 170] width 10 height 42
click at [101, 164] on div "blé" at bounding box center [95, 170] width 10 height 42
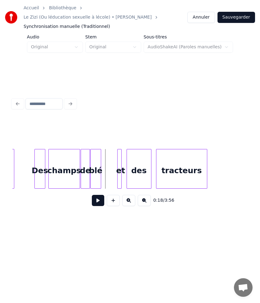
click at [101, 166] on div "blé" at bounding box center [95, 169] width 11 height 40
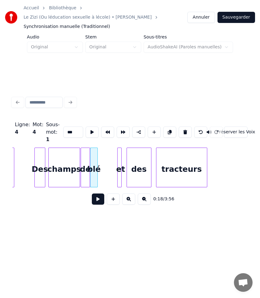
click at [96, 166] on div at bounding box center [96, 167] width 2 height 39
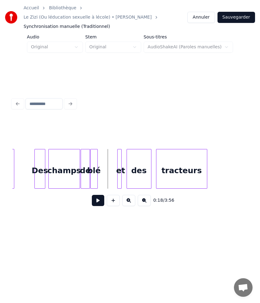
click at [118, 164] on div at bounding box center [118, 168] width 2 height 39
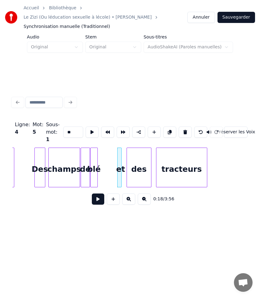
click at [120, 156] on div at bounding box center [120, 167] width 2 height 39
click at [101, 147] on div "et" at bounding box center [103, 167] width 4 height 40
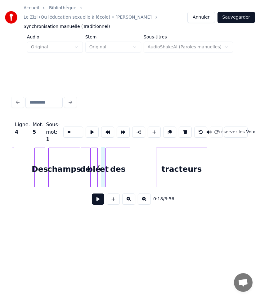
click at [119, 154] on div "des" at bounding box center [118, 169] width 24 height 42
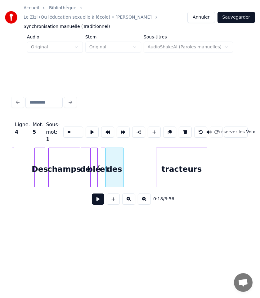
click at [122, 158] on div at bounding box center [122, 167] width 2 height 39
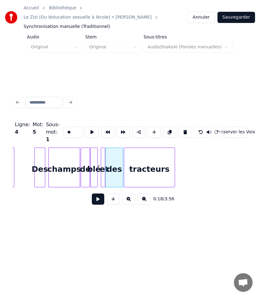
click at [136, 158] on div "tracteurs" at bounding box center [149, 169] width 50 height 42
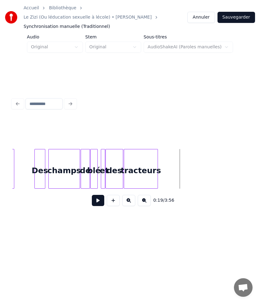
click at [156, 162] on div at bounding box center [156, 168] width 2 height 39
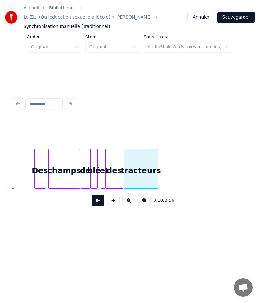
click at [53, 167] on div "champs" at bounding box center [64, 170] width 31 height 42
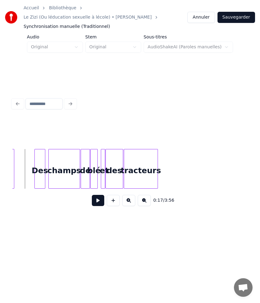
click at [97, 195] on button at bounding box center [98, 200] width 12 height 11
drag, startPoint x: 188, startPoint y: 165, endPoint x: 162, endPoint y: 162, distance: 26.5
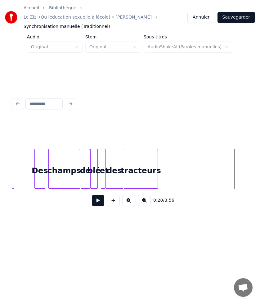
click at [97, 195] on button at bounding box center [98, 200] width 12 height 11
click at [112, 195] on div at bounding box center [112, 200] width 15 height 11
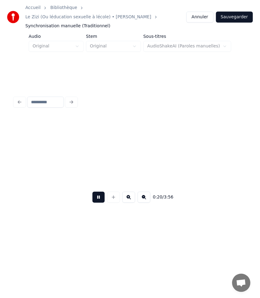
scroll to position [0, 1573]
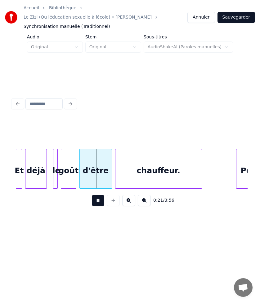
click at [99, 195] on button at bounding box center [98, 200] width 12 height 11
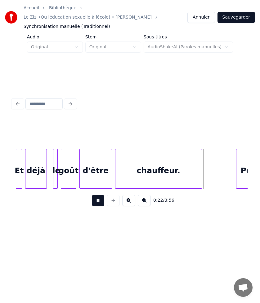
click at [99, 195] on button at bounding box center [98, 200] width 12 height 11
click at [98, 159] on div "d'être" at bounding box center [96, 170] width 32 height 42
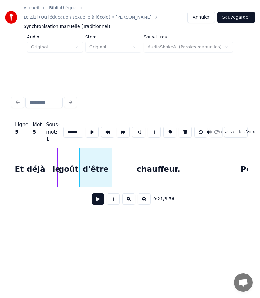
click at [96, 194] on button at bounding box center [98, 198] width 12 height 11
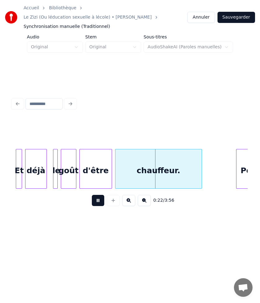
click at [96, 195] on button at bounding box center [98, 200] width 12 height 11
click at [97, 195] on button at bounding box center [98, 200] width 12 height 11
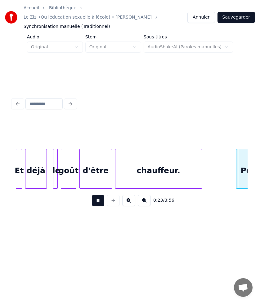
click at [71, 160] on div "goût" at bounding box center [68, 170] width 15 height 42
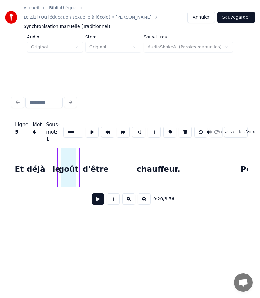
click at [57, 162] on div at bounding box center [56, 167] width 2 height 39
type input "**"
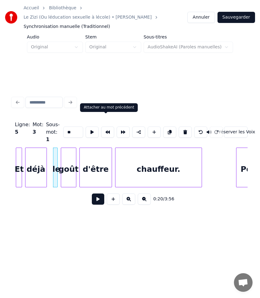
click at [103, 126] on button at bounding box center [107, 131] width 13 height 11
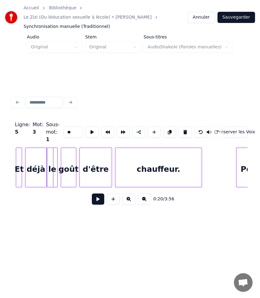
click at [63, 161] on div "goût" at bounding box center [68, 169] width 15 height 42
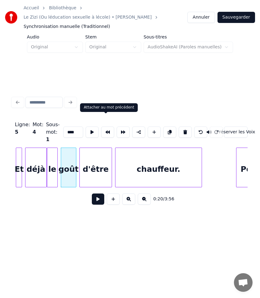
click at [105, 126] on button at bounding box center [107, 131] width 13 height 11
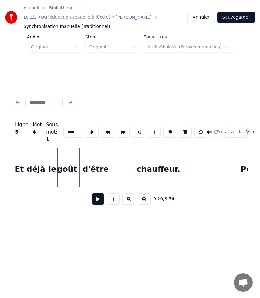
click at [55, 154] on div "le" at bounding box center [52, 169] width 10 height 42
click at [55, 156] on div at bounding box center [54, 167] width 2 height 39
click at [69, 159] on div "goût" at bounding box center [67, 169] width 18 height 42
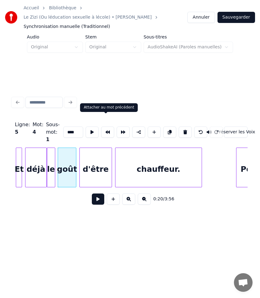
click at [105, 126] on button at bounding box center [107, 131] width 13 height 11
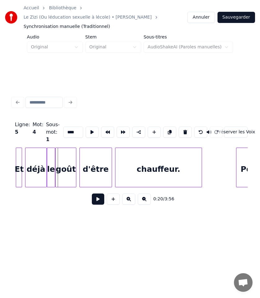
click at [66, 161] on div "goût" at bounding box center [65, 169] width 20 height 42
click at [70, 159] on div at bounding box center [69, 167] width 2 height 39
click at [97, 159] on div "d'être" at bounding box center [96, 169] width 32 height 42
type input "******"
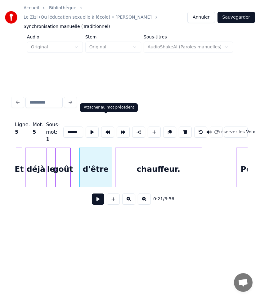
click at [103, 126] on button at bounding box center [107, 131] width 13 height 11
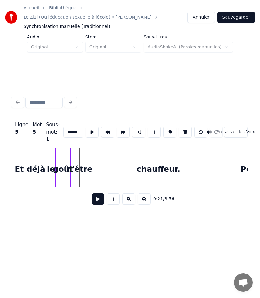
click at [88, 156] on div at bounding box center [87, 167] width 2 height 39
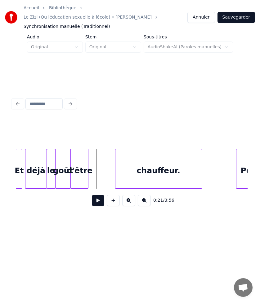
click at [95, 195] on button at bounding box center [98, 200] width 12 height 11
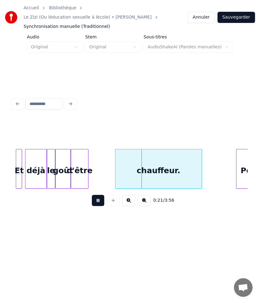
click at [95, 195] on button at bounding box center [98, 200] width 12 height 11
click at [156, 161] on div "chauffeur." at bounding box center [158, 170] width 86 height 42
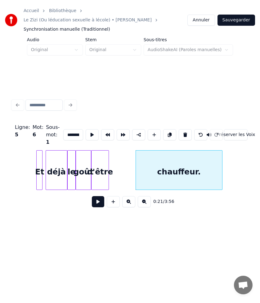
scroll to position [0, 1548]
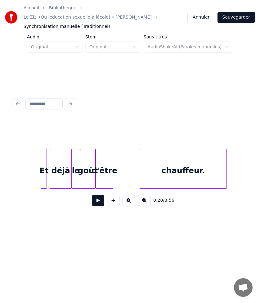
click at [98, 195] on button at bounding box center [98, 200] width 12 height 11
click at [11, 156] on div "0:20 / 3:56" at bounding box center [130, 153] width 240 height 123
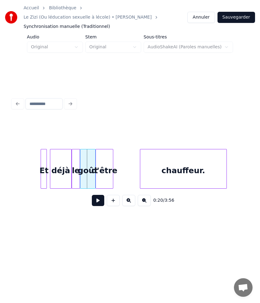
click at [96, 195] on button at bounding box center [98, 200] width 12 height 11
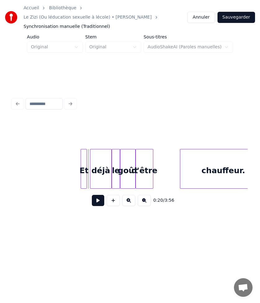
scroll to position [0, 1499]
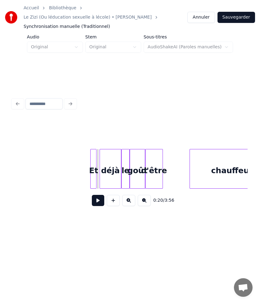
click at [97, 195] on button at bounding box center [98, 200] width 12 height 11
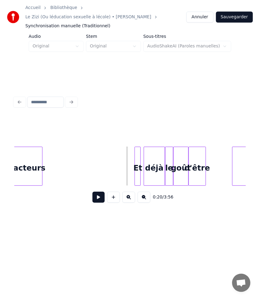
scroll to position [0, 1449]
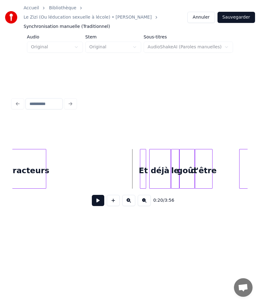
click at [94, 195] on button at bounding box center [98, 200] width 12 height 11
click at [95, 195] on button at bounding box center [98, 200] width 12 height 11
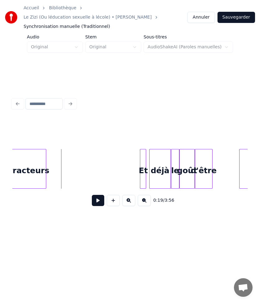
click at [96, 195] on button at bounding box center [98, 200] width 12 height 11
click at [145, 155] on div "Et" at bounding box center [144, 170] width 8 height 42
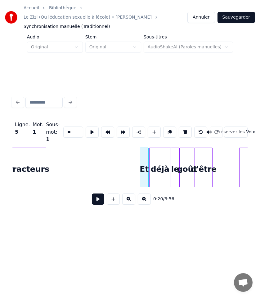
click at [115, 136] on div "Ligne : 5 Mot : 1 Sous-mot : 1 ** Préserver les Voix" at bounding box center [129, 131] width 235 height 31
click at [73, 151] on div "Et" at bounding box center [74, 169] width 8 height 42
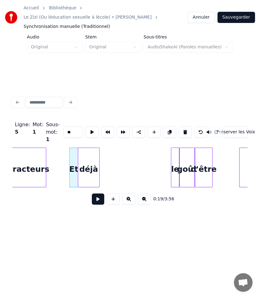
click at [85, 154] on div "déjà" at bounding box center [88, 169] width 21 height 42
click at [173, 154] on div "le" at bounding box center [175, 169] width 8 height 42
type input "**"
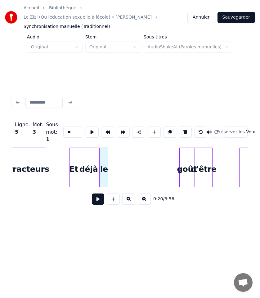
click at [103, 155] on div "le" at bounding box center [104, 169] width 8 height 42
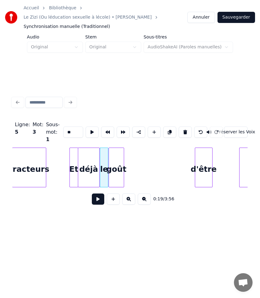
click at [118, 155] on div "goût" at bounding box center [116, 169] width 15 height 42
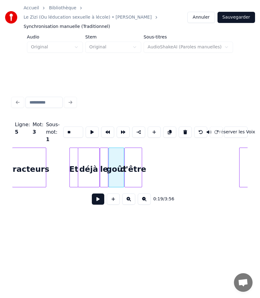
click at [137, 155] on div "d'être" at bounding box center [133, 169] width 17 height 42
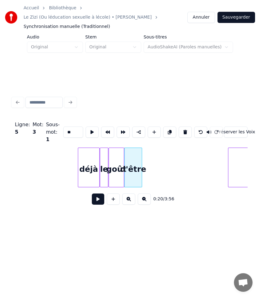
scroll to position [0, 1521]
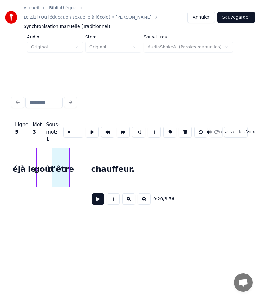
click at [147, 149] on div "chauffeur." at bounding box center [113, 169] width 86 height 42
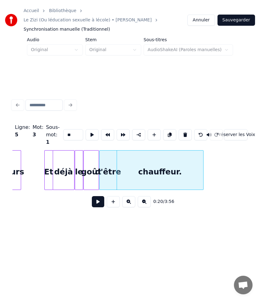
scroll to position [0, 1472]
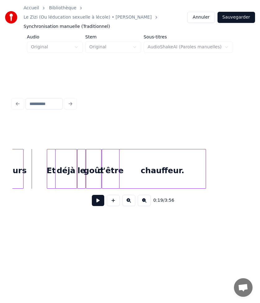
click at [101, 195] on button at bounding box center [98, 200] width 12 height 11
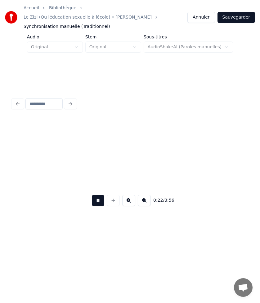
scroll to position [0, 1707]
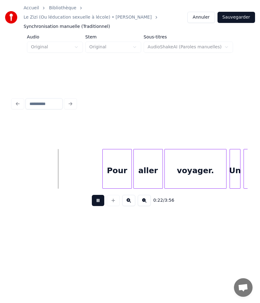
click at [101, 195] on button at bounding box center [98, 200] width 12 height 11
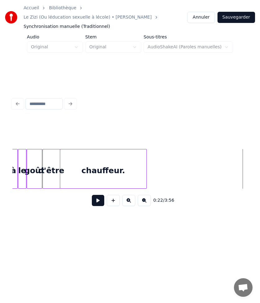
scroll to position [0, 1521]
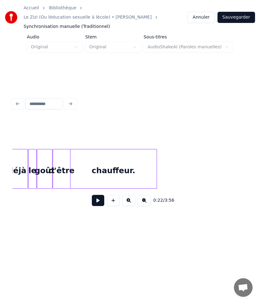
click at [153, 159] on div "chauffeur." at bounding box center [113, 170] width 86 height 42
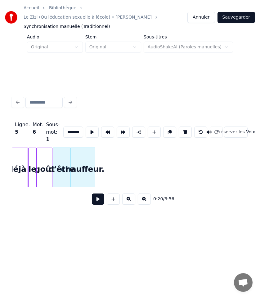
click at [93, 156] on div at bounding box center [94, 167] width 2 height 39
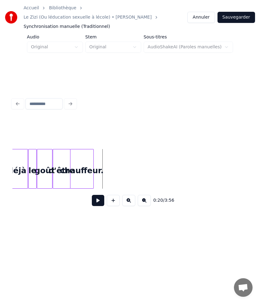
click at [98, 198] on button at bounding box center [98, 200] width 12 height 11
click at [110, 153] on div at bounding box center [110, 168] width 2 height 39
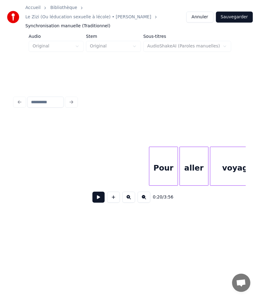
scroll to position [0, 1670]
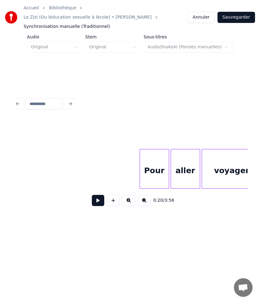
click at [143, 156] on div "Pour" at bounding box center [154, 170] width 29 height 42
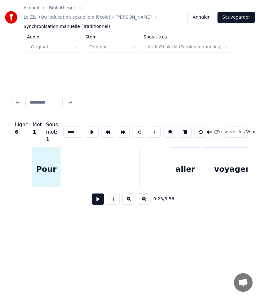
click at [38, 174] on div "Pour" at bounding box center [46, 169] width 29 height 42
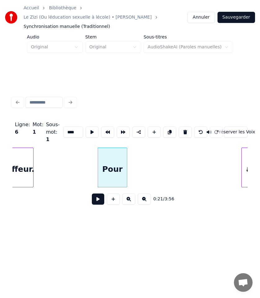
scroll to position [0, 1595]
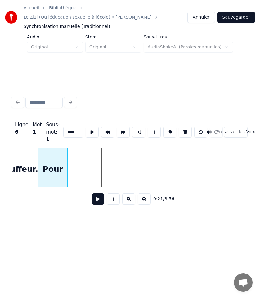
click at [59, 155] on div "Pour" at bounding box center [52, 169] width 29 height 42
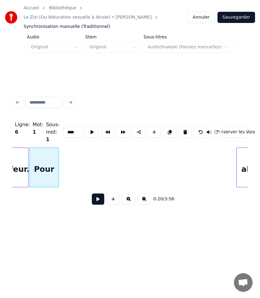
scroll to position [0, 1608]
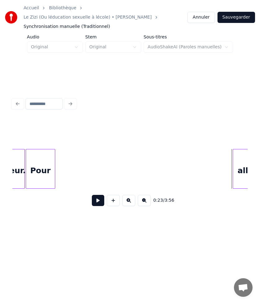
click at [242, 153] on div "aller" at bounding box center [247, 170] width 29 height 42
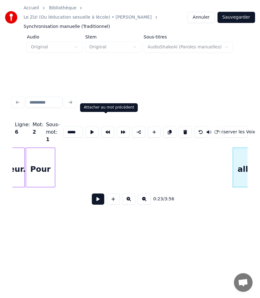
click at [107, 126] on button at bounding box center [107, 131] width 13 height 11
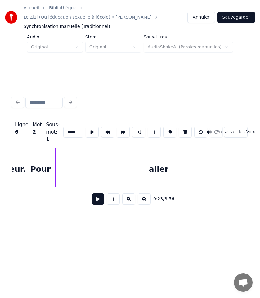
click at [197, 192] on div "0:23 / 3:56" at bounding box center [129, 199] width 225 height 14
click at [226, 158] on div "aller" at bounding box center [158, 169] width 206 height 42
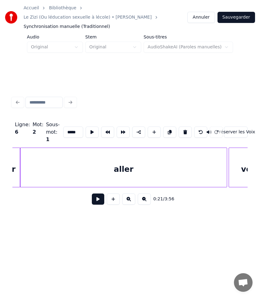
scroll to position [0, 1645]
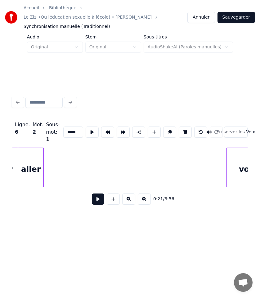
click at [43, 148] on div at bounding box center [43, 167] width 2 height 39
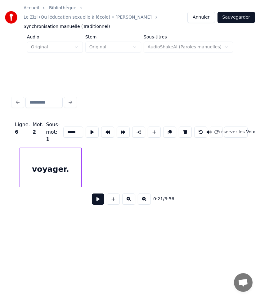
click at [65, 149] on div "voyager." at bounding box center [50, 169] width 61 height 42
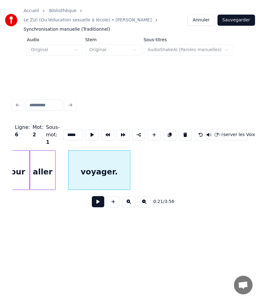
scroll to position [0, 1632]
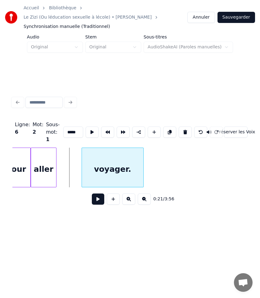
click at [111, 160] on div "voyager." at bounding box center [112, 169] width 61 height 42
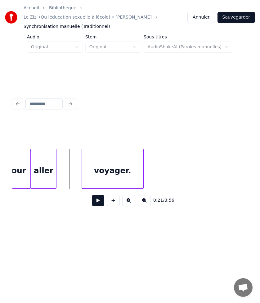
click at [97, 196] on button at bounding box center [98, 200] width 12 height 11
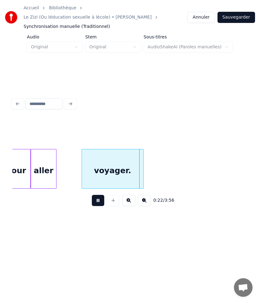
click at [97, 196] on button at bounding box center [98, 200] width 12 height 11
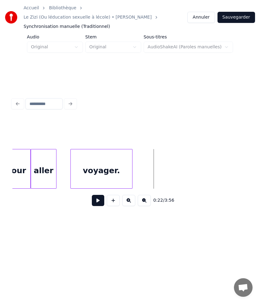
click at [100, 156] on div "voyager." at bounding box center [101, 170] width 61 height 42
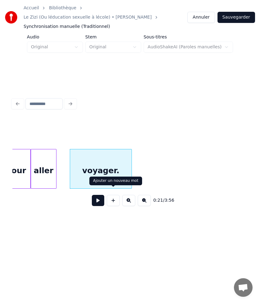
click at [96, 197] on button at bounding box center [98, 200] width 12 height 11
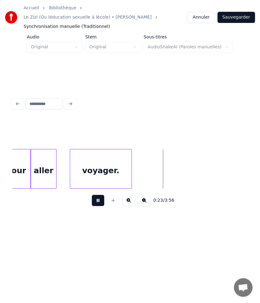
click at [96, 197] on button at bounding box center [98, 200] width 12 height 11
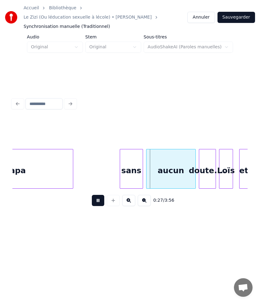
scroll to position [0, 1980]
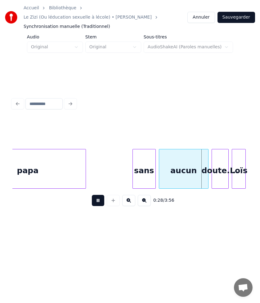
click at [99, 195] on button at bounding box center [98, 200] width 12 height 11
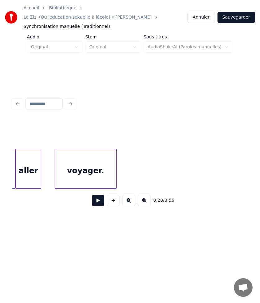
scroll to position [0, 1646]
click at [92, 195] on button at bounding box center [98, 200] width 12 height 11
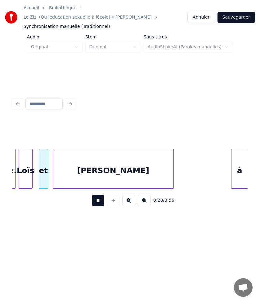
click at [91, 194] on div "0:28 / 3:56" at bounding box center [129, 201] width 225 height 14
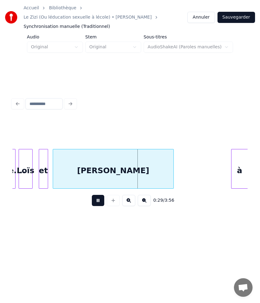
click at [96, 195] on button at bounding box center [98, 200] width 12 height 11
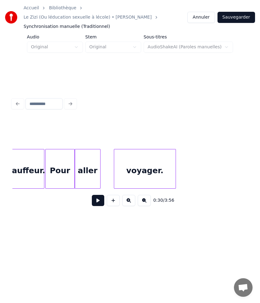
scroll to position [0, 1574]
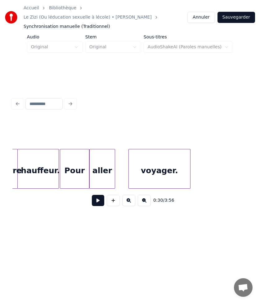
click at [95, 195] on button at bounding box center [98, 200] width 12 height 11
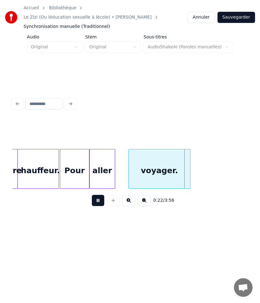
click at [95, 195] on button at bounding box center [98, 200] width 12 height 11
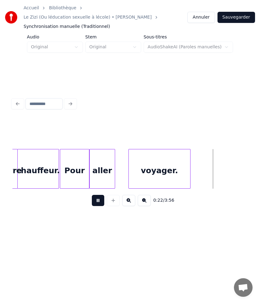
click at [95, 195] on button at bounding box center [98, 200] width 12 height 11
click at [117, 155] on div "aller" at bounding box center [115, 170] width 25 height 42
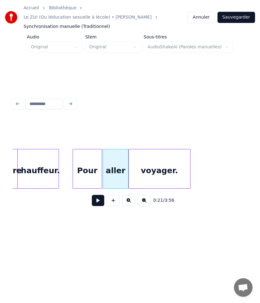
click at [92, 155] on div "Pour" at bounding box center [87, 170] width 29 height 42
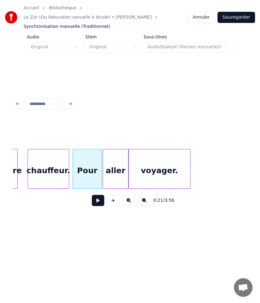
click at [53, 155] on div "chauffeur." at bounding box center [48, 170] width 41 height 42
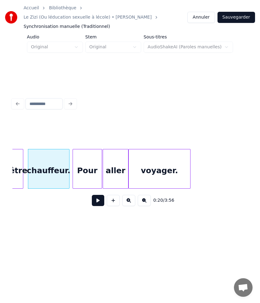
scroll to position [0, 1563]
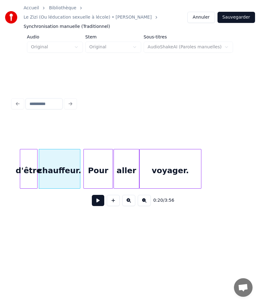
click at [24, 157] on div "d'être" at bounding box center [28, 170] width 17 height 42
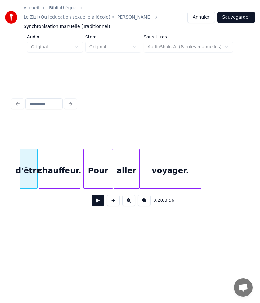
click at [97, 195] on button at bounding box center [98, 200] width 12 height 11
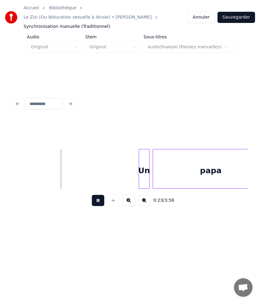
click at [101, 195] on button at bounding box center [98, 200] width 12 height 11
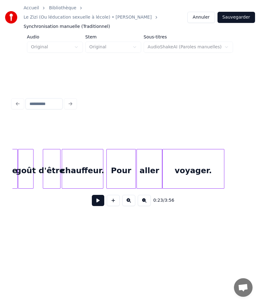
scroll to position [0, 1525]
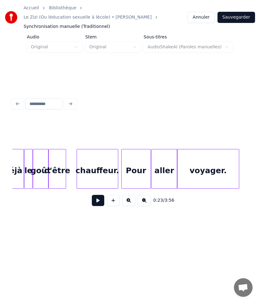
click at [57, 159] on div "d'être" at bounding box center [57, 170] width 17 height 42
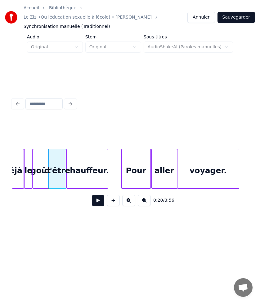
click at [90, 163] on div "chauffeur." at bounding box center [87, 170] width 41 height 42
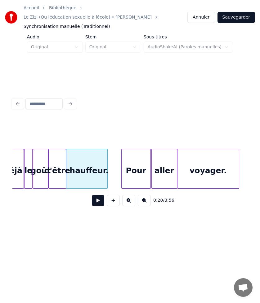
click at [98, 195] on button at bounding box center [98, 200] width 12 height 11
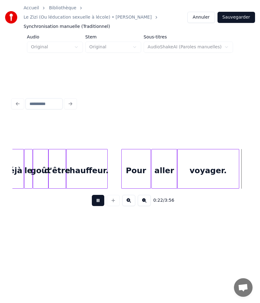
scroll to position [0, 1760]
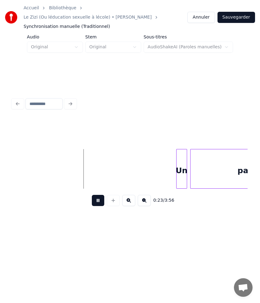
click at [97, 195] on button at bounding box center [98, 200] width 12 height 11
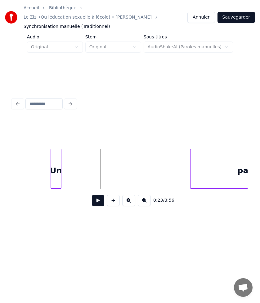
click at [56, 159] on div "Un" at bounding box center [56, 170] width 10 height 42
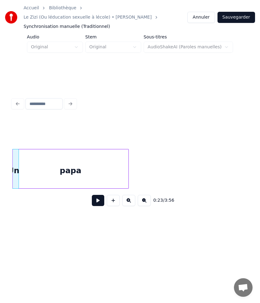
scroll to position [0, 1802]
click at [83, 168] on div "papa" at bounding box center [78, 170] width 116 height 42
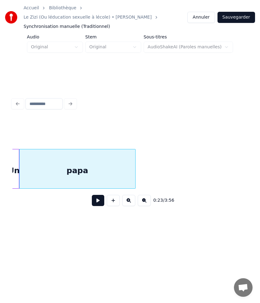
click at [99, 195] on button at bounding box center [98, 200] width 12 height 11
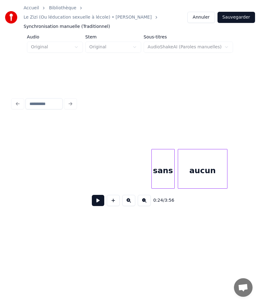
scroll to position [0, 1963]
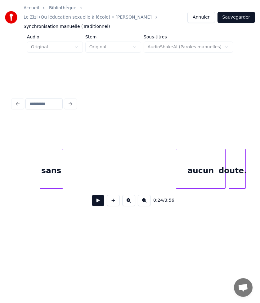
click at [55, 171] on div "sans" at bounding box center [51, 170] width 23 height 42
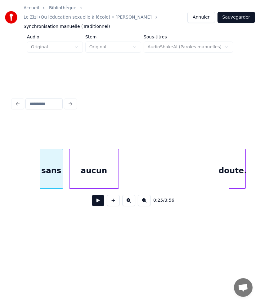
click at [90, 173] on div "aucun" at bounding box center [93, 170] width 49 height 42
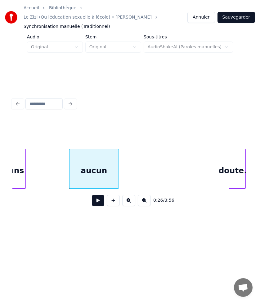
scroll to position [0, 1953]
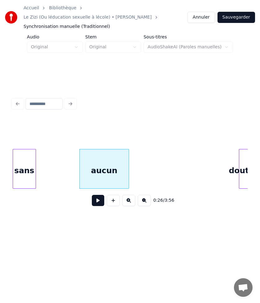
click at [17, 166] on div "sans" at bounding box center [24, 170] width 23 height 42
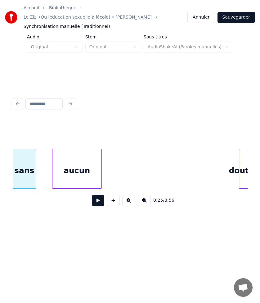
click at [93, 166] on div "aucun" at bounding box center [76, 170] width 49 height 42
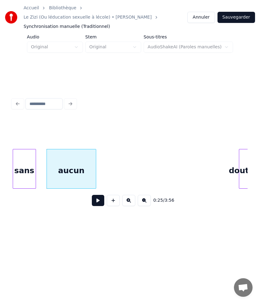
scroll to position [0, 1958]
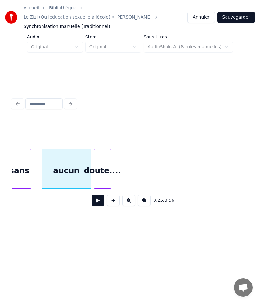
click at [108, 157] on div "doute...." at bounding box center [102, 170] width 16 height 42
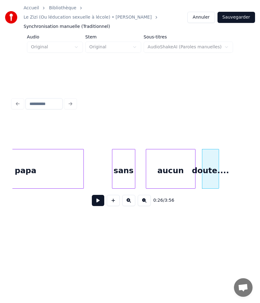
scroll to position [0, 1822]
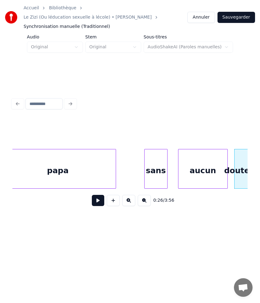
click at [60, 131] on div at bounding box center [129, 133] width 235 height 31
click at [28, 160] on div "papa" at bounding box center [58, 170] width 116 height 42
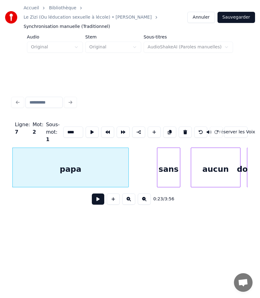
click at [99, 195] on button at bounding box center [98, 198] width 12 height 11
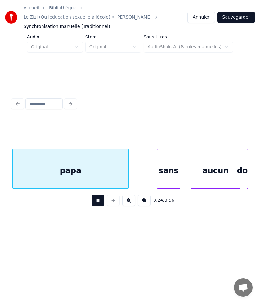
click at [99, 195] on button at bounding box center [98, 200] width 12 height 11
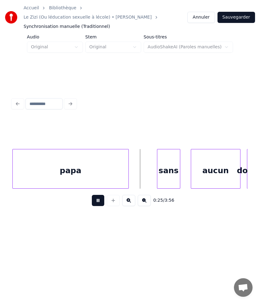
click at [99, 195] on button at bounding box center [98, 200] width 12 height 11
click at [97, 195] on button at bounding box center [98, 200] width 12 height 11
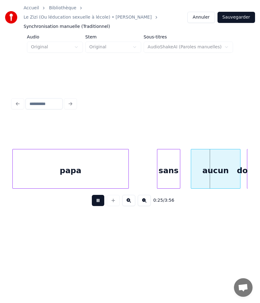
click at [97, 195] on button at bounding box center [98, 200] width 12 height 11
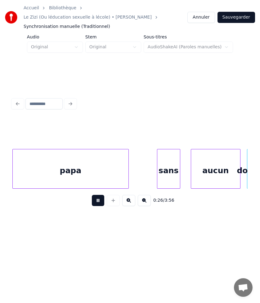
click at [98, 195] on button at bounding box center [98, 200] width 12 height 11
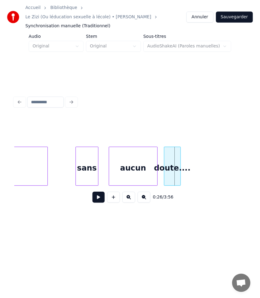
scroll to position [0, 1884]
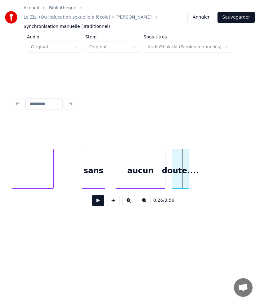
click at [96, 199] on button at bounding box center [98, 200] width 12 height 11
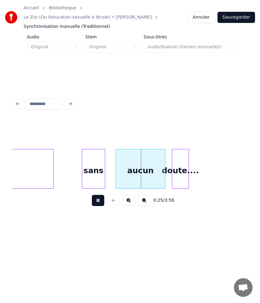
click at [96, 198] on button at bounding box center [98, 200] width 12 height 11
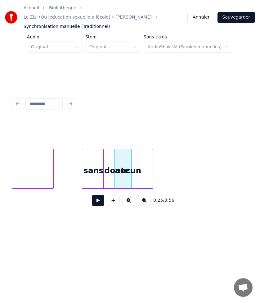
click at [141, 161] on div "aucun" at bounding box center [127, 170] width 49 height 42
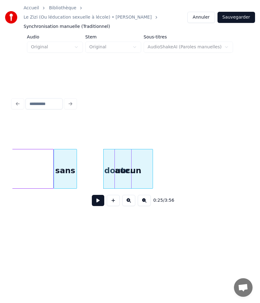
click at [63, 158] on div "sans" at bounding box center [65, 170] width 23 height 42
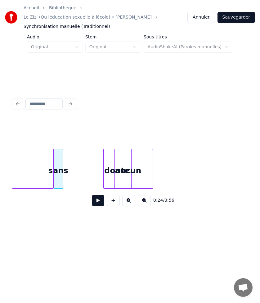
click at [63, 155] on div at bounding box center [62, 168] width 2 height 39
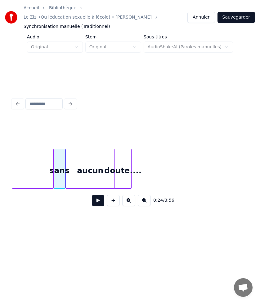
click at [101, 154] on div "aucun" at bounding box center [90, 170] width 49 height 42
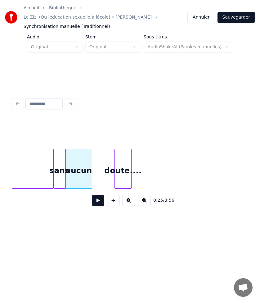
click at [91, 155] on div at bounding box center [91, 168] width 2 height 39
click at [86, 155] on div at bounding box center [85, 168] width 2 height 39
click at [88, 156] on div at bounding box center [89, 168] width 2 height 39
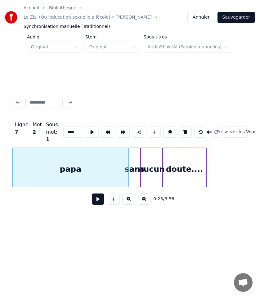
click at [96, 194] on button at bounding box center [98, 198] width 12 height 11
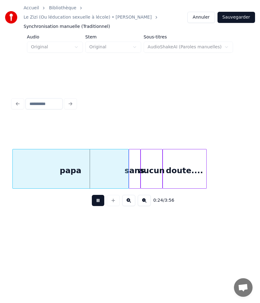
click at [96, 195] on button at bounding box center [98, 200] width 12 height 11
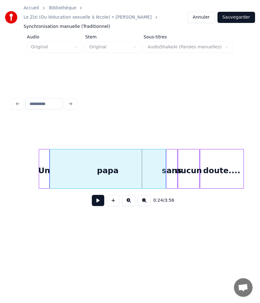
scroll to position [0, 1759]
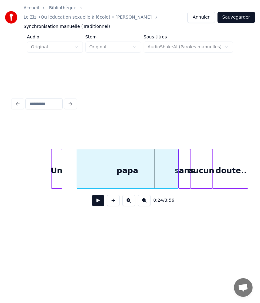
click at [77, 163] on div at bounding box center [78, 168] width 2 height 39
click at [76, 163] on div at bounding box center [76, 168] width 2 height 39
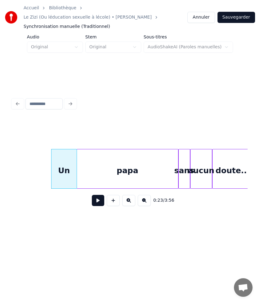
click at [100, 195] on button at bounding box center [98, 200] width 12 height 11
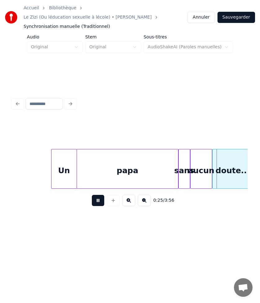
click at [100, 195] on button at bounding box center [98, 200] width 12 height 11
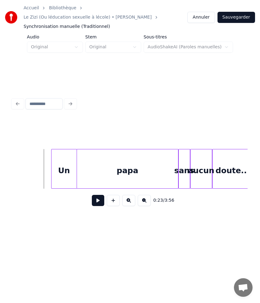
click at [98, 195] on button at bounding box center [98, 200] width 12 height 11
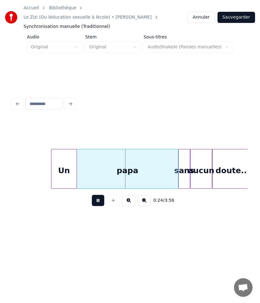
click at [98, 195] on button at bounding box center [98, 200] width 12 height 11
click at [187, 155] on div at bounding box center [188, 168] width 2 height 39
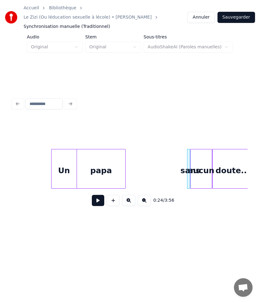
click at [125, 159] on div at bounding box center [124, 168] width 2 height 39
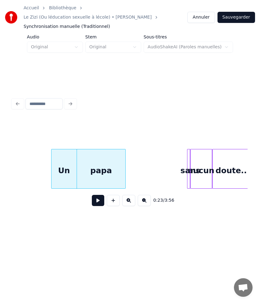
click at [99, 197] on button at bounding box center [98, 200] width 12 height 11
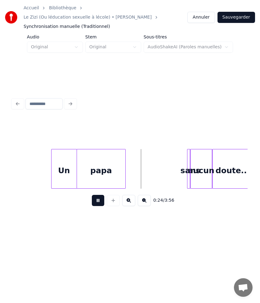
click at [99, 197] on button at bounding box center [98, 200] width 12 height 11
click at [96, 195] on button at bounding box center [98, 200] width 12 height 11
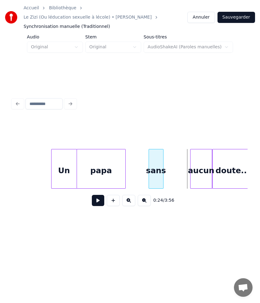
click at [157, 163] on div "sans" at bounding box center [156, 170] width 14 height 42
click at [92, 153] on div "papa" at bounding box center [101, 170] width 48 height 42
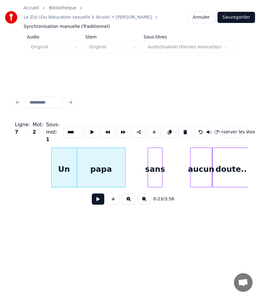
click at [98, 193] on button at bounding box center [98, 198] width 12 height 11
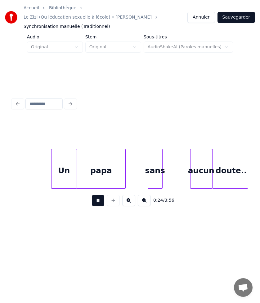
click at [98, 195] on button at bounding box center [98, 200] width 12 height 11
click at [142, 157] on div at bounding box center [141, 168] width 2 height 39
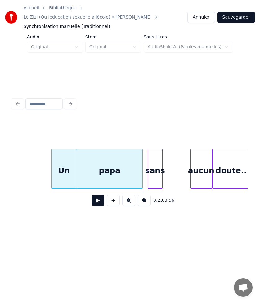
click at [171, 125] on div at bounding box center [129, 133] width 235 height 31
click at [95, 195] on button at bounding box center [98, 200] width 12 height 11
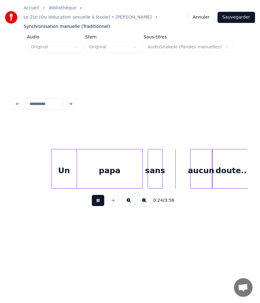
click at [94, 195] on button at bounding box center [98, 200] width 12 height 11
click at [102, 153] on div "papa" at bounding box center [109, 170] width 65 height 42
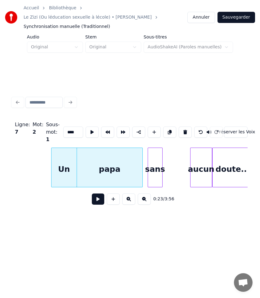
click at [97, 199] on button at bounding box center [98, 198] width 12 height 11
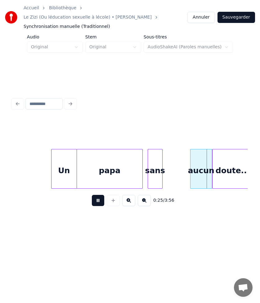
click at [97, 195] on button at bounding box center [98, 200] width 12 height 11
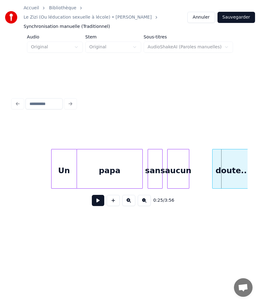
click at [177, 166] on div "aucun" at bounding box center [177, 170] width 21 height 42
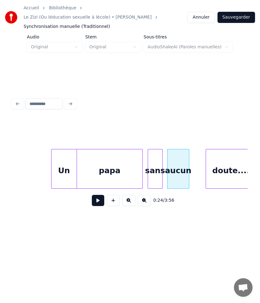
click at [206, 161] on div at bounding box center [207, 168] width 2 height 39
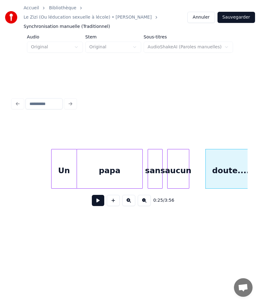
click at [54, 149] on div "Un" at bounding box center [63, 170] width 25 height 42
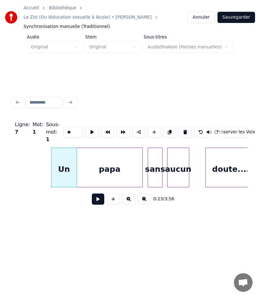
click at [96, 193] on button at bounding box center [98, 198] width 12 height 11
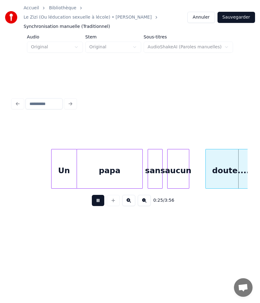
scroll to position [0, 1995]
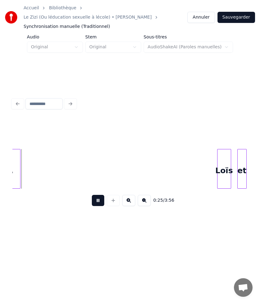
click at [96, 195] on button at bounding box center [98, 200] width 12 height 11
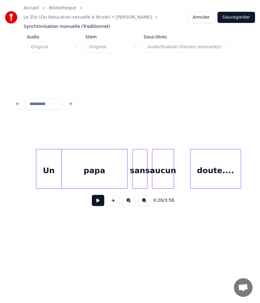
scroll to position [0, 1772]
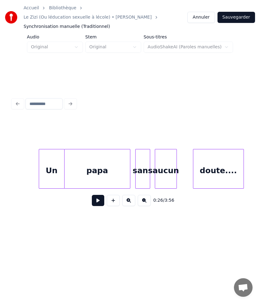
click at [56, 159] on div "Un" at bounding box center [51, 170] width 25 height 42
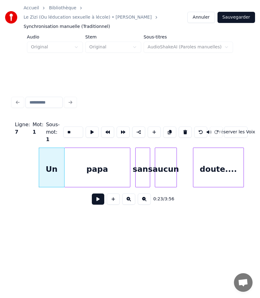
click at [94, 193] on button at bounding box center [98, 198] width 12 height 11
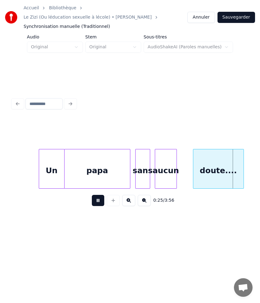
click at [145, 157] on div "sans" at bounding box center [142, 170] width 14 height 42
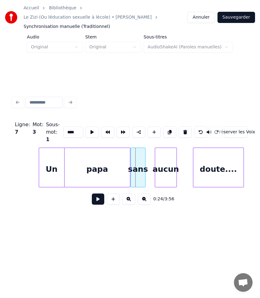
click at [139, 160] on div "sans" at bounding box center [138, 169] width 14 height 42
click at [159, 163] on div "aucun" at bounding box center [157, 169] width 21 height 42
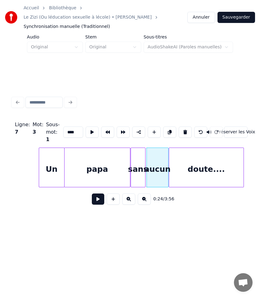
click at [169, 156] on div at bounding box center [170, 167] width 2 height 39
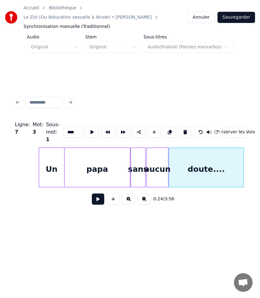
click at [47, 155] on div "Un" at bounding box center [51, 169] width 25 height 42
type input "**"
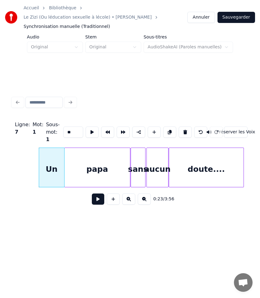
click at [96, 193] on button at bounding box center [98, 198] width 12 height 11
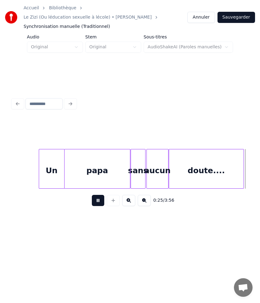
scroll to position [0, 2007]
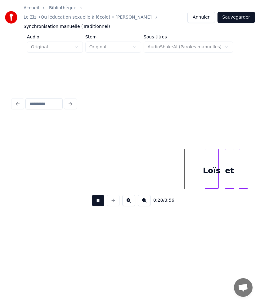
click at [96, 195] on button at bounding box center [98, 200] width 12 height 11
click at [99, 195] on button at bounding box center [98, 200] width 12 height 11
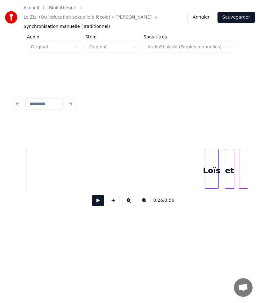
click at [96, 198] on button at bounding box center [98, 200] width 12 height 11
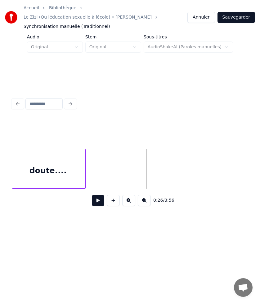
scroll to position [0, 1920]
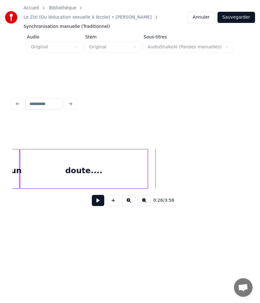
click at [146, 160] on div at bounding box center [147, 168] width 2 height 39
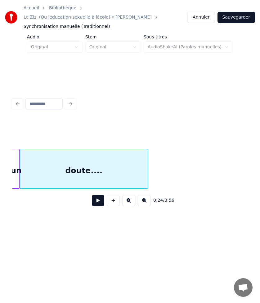
click at [26, 166] on div "doute...." at bounding box center [83, 170] width 127 height 42
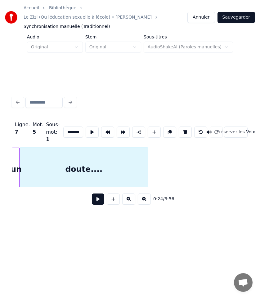
click at [96, 194] on button at bounding box center [98, 198] width 12 height 11
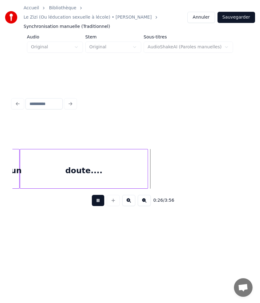
click at [96, 195] on button at bounding box center [98, 200] width 12 height 11
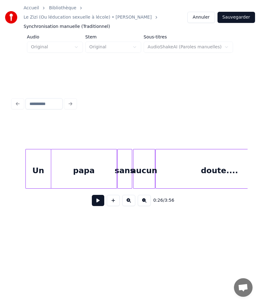
scroll to position [0, 1784]
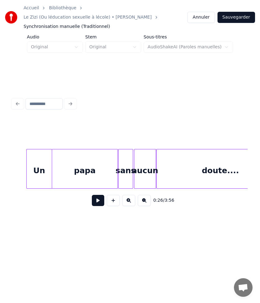
click at [34, 153] on div "Un" at bounding box center [39, 170] width 25 height 42
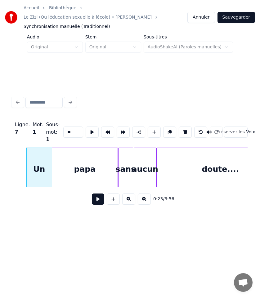
click at [92, 194] on button at bounding box center [98, 198] width 12 height 11
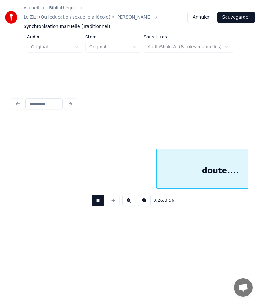
scroll to position [0, 2020]
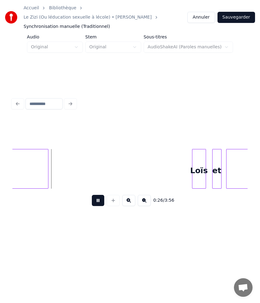
click at [92, 195] on button at bounding box center [98, 200] width 12 height 11
click at [99, 195] on button at bounding box center [98, 200] width 12 height 11
click at [94, 160] on div "Loïs" at bounding box center [93, 170] width 13 height 42
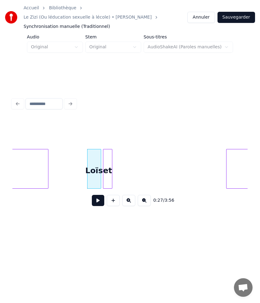
click at [106, 155] on div "et" at bounding box center [107, 170] width 9 height 42
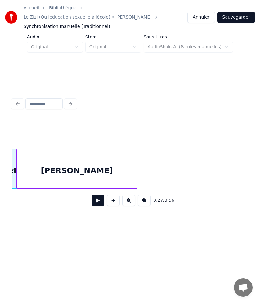
click at [123, 156] on div "[PERSON_NAME]" at bounding box center [77, 170] width 120 height 42
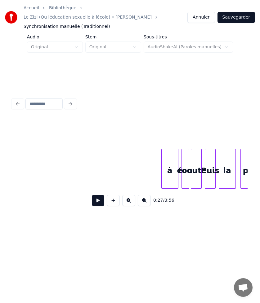
scroll to position [0, 2263]
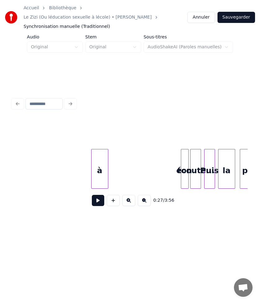
click at [91, 168] on div "à" at bounding box center [99, 170] width 16 height 42
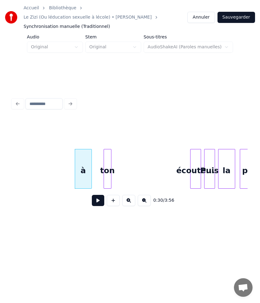
click at [104, 158] on div "ton" at bounding box center [107, 170] width 7 height 42
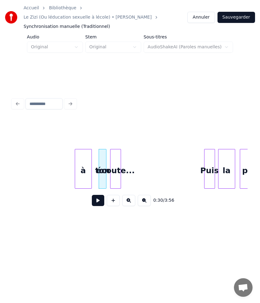
click at [114, 149] on div "écoute..." at bounding box center [115, 170] width 10 height 42
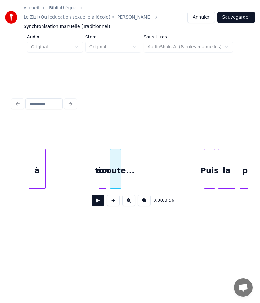
click at [34, 155] on div "à" at bounding box center [37, 170] width 16 height 42
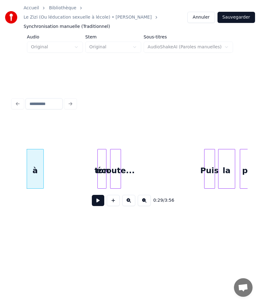
click at [99, 149] on div at bounding box center [99, 168] width 2 height 39
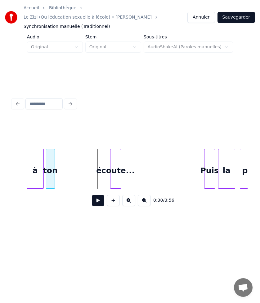
click at [51, 149] on div "ton" at bounding box center [50, 170] width 8 height 42
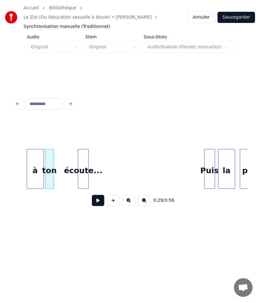
click at [78, 154] on div "écoute..." at bounding box center [83, 170] width 10 height 42
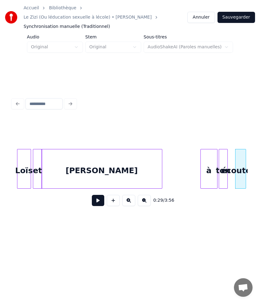
scroll to position [0, 2077]
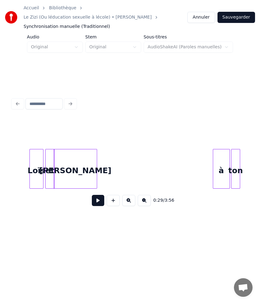
click at [95, 163] on div at bounding box center [96, 168] width 2 height 39
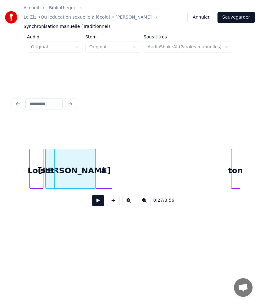
click at [104, 158] on div "à" at bounding box center [103, 170] width 16 height 42
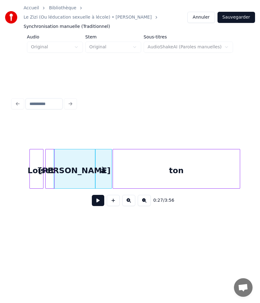
click at [114, 154] on div at bounding box center [114, 168] width 2 height 39
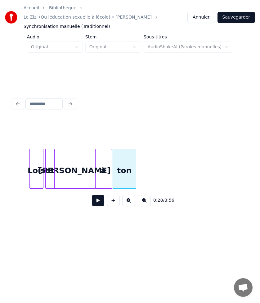
click at [134, 164] on div at bounding box center [135, 168] width 2 height 39
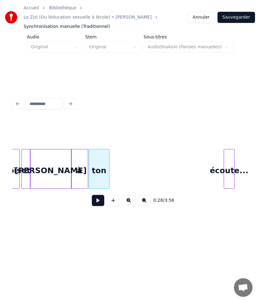
scroll to position [0, 2102]
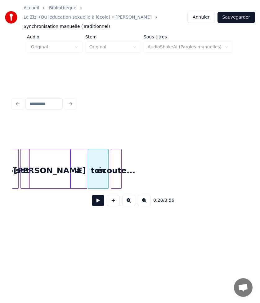
click at [116, 169] on div "écoute..." at bounding box center [116, 170] width 10 height 42
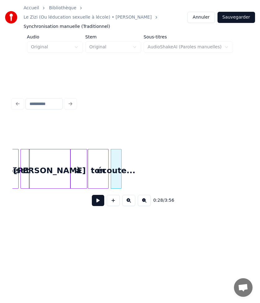
click at [53, 118] on div at bounding box center [129, 133] width 235 height 31
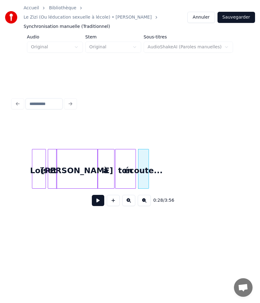
scroll to position [0, 2065]
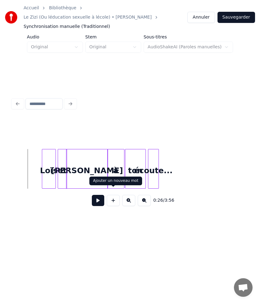
click at [98, 196] on button at bounding box center [98, 200] width 12 height 11
click at [98, 195] on button at bounding box center [98, 200] width 12 height 11
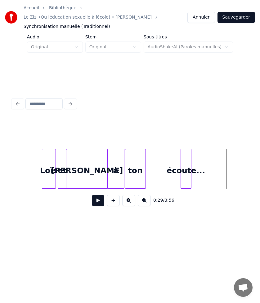
click at [184, 149] on div "écoute..." at bounding box center [186, 170] width 10 height 42
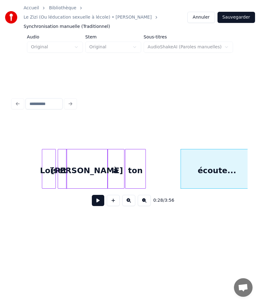
click at [252, 148] on div "Accueil Bibliothèque Le Zizi (Ou léducation sexuelle à lécole) • [PERSON_NAME] …" at bounding box center [130, 122] width 260 height 244
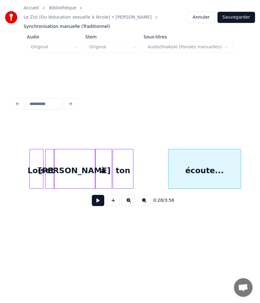
click at [147, 195] on button at bounding box center [144, 200] width 13 height 11
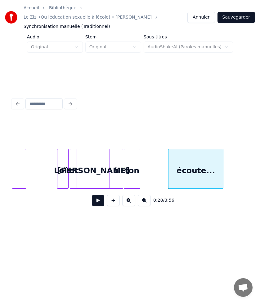
click at [223, 164] on div at bounding box center [222, 168] width 2 height 39
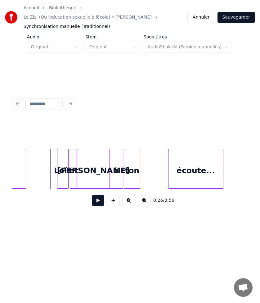
click at [94, 195] on button at bounding box center [98, 200] width 12 height 11
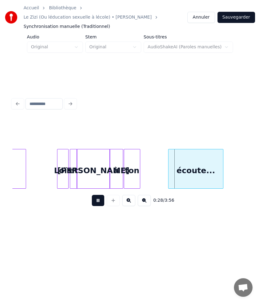
click at [94, 195] on button at bounding box center [98, 200] width 12 height 11
click at [160, 160] on div "ton" at bounding box center [160, 170] width 16 height 42
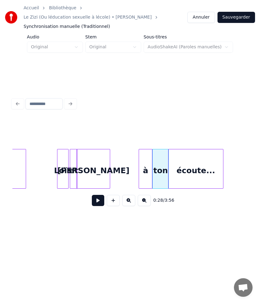
click at [147, 164] on div "à" at bounding box center [145, 170] width 13 height 42
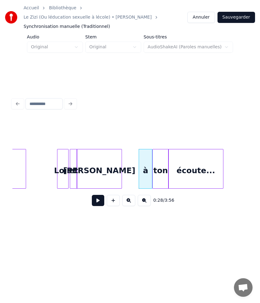
click at [121, 162] on div at bounding box center [121, 168] width 2 height 39
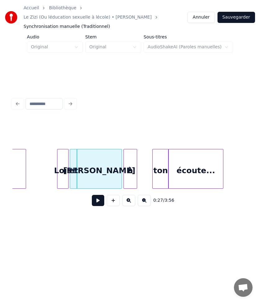
click at [127, 159] on div "à" at bounding box center [130, 170] width 13 height 42
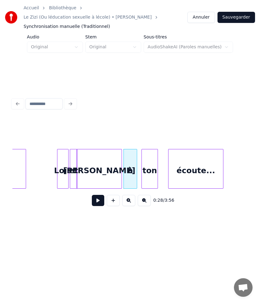
click at [146, 159] on div "ton" at bounding box center [150, 170] width 16 height 42
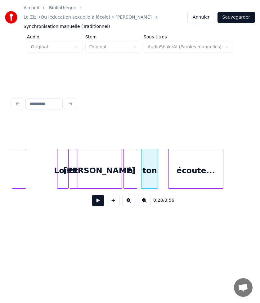
click at [97, 195] on button at bounding box center [98, 200] width 12 height 11
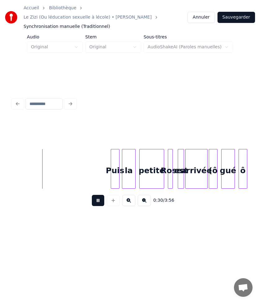
click at [97, 195] on button at bounding box center [98, 200] width 12 height 11
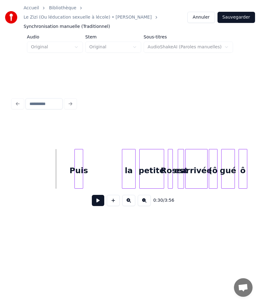
click at [79, 161] on div "Puis" at bounding box center [79, 170] width 8 height 42
click at [98, 195] on button at bounding box center [98, 200] width 12 height 11
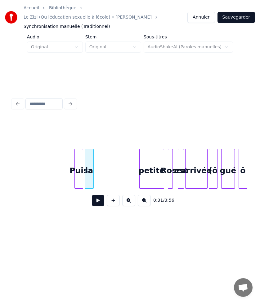
click at [88, 150] on div "la" at bounding box center [89, 170] width 8 height 42
click at [98, 195] on button at bounding box center [98, 200] width 12 height 11
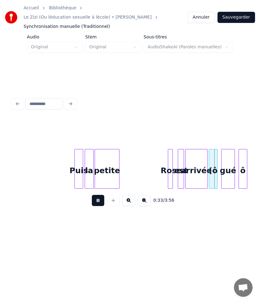
click at [106, 164] on div "petite" at bounding box center [107, 170] width 24 height 42
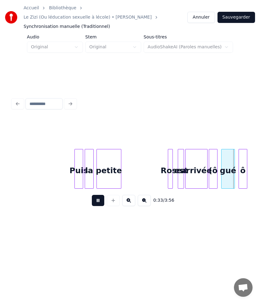
click at [94, 195] on button at bounding box center [98, 200] width 12 height 11
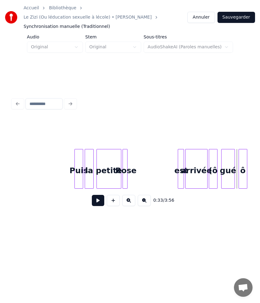
click at [125, 153] on div "Rose" at bounding box center [126, 170] width 6 height 42
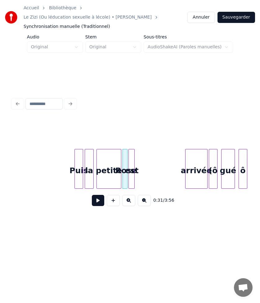
click at [131, 149] on div "est" at bounding box center [132, 170] width 6 height 42
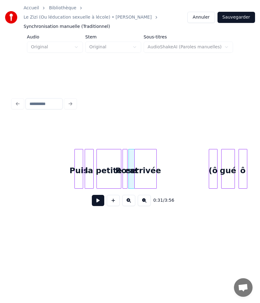
click at [143, 149] on div "arrivée" at bounding box center [145, 170] width 22 height 42
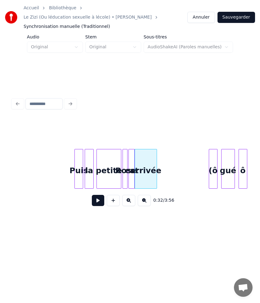
click at [96, 197] on button at bounding box center [98, 200] width 12 height 11
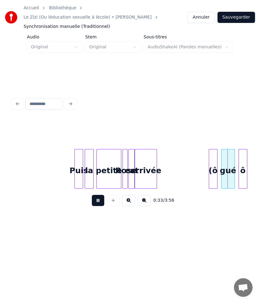
click at [96, 197] on button at bounding box center [98, 200] width 12 height 11
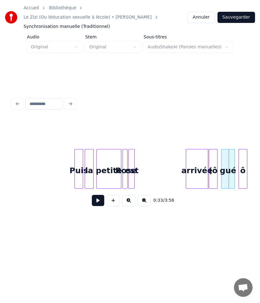
click at [196, 149] on div "arrivée" at bounding box center [197, 170] width 22 height 42
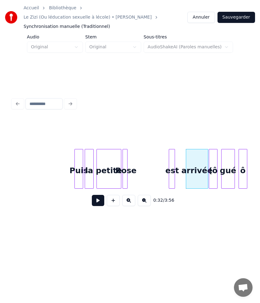
click at [171, 151] on div "est" at bounding box center [172, 170] width 6 height 42
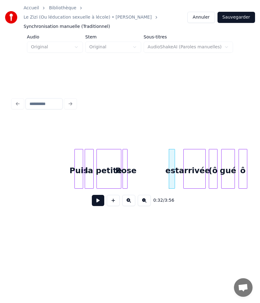
click at [185, 154] on div "arrivée" at bounding box center [194, 170] width 22 height 42
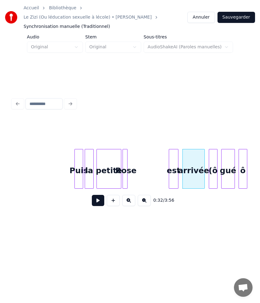
click at [176, 160] on div at bounding box center [177, 168] width 2 height 39
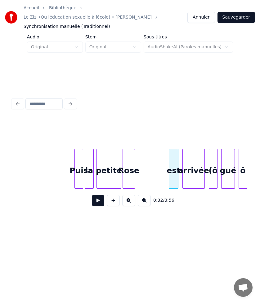
click at [134, 162] on div at bounding box center [134, 168] width 2 height 39
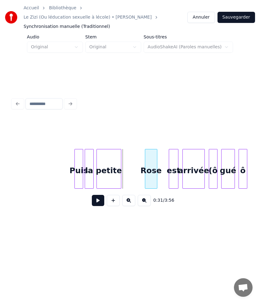
click at [148, 150] on div "Rose" at bounding box center [151, 170] width 12 height 42
click at [129, 152] on div "petite" at bounding box center [125, 170] width 24 height 42
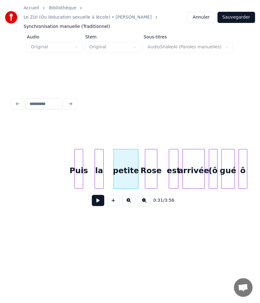
click at [101, 154] on div "la" at bounding box center [99, 170] width 8 height 42
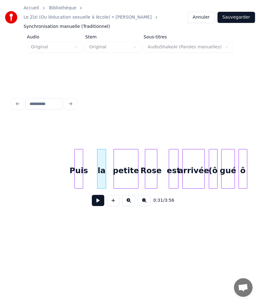
click at [98, 195] on button at bounding box center [98, 200] width 12 height 11
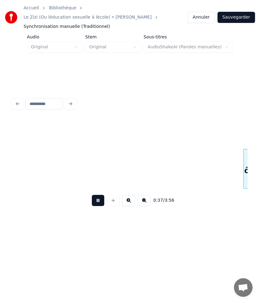
scroll to position [0, 2336]
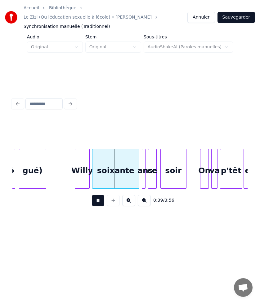
click at [98, 195] on button at bounding box center [98, 200] width 12 height 11
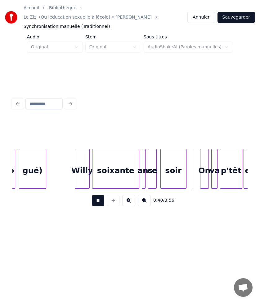
click at [98, 195] on button at bounding box center [98, 200] width 12 height 11
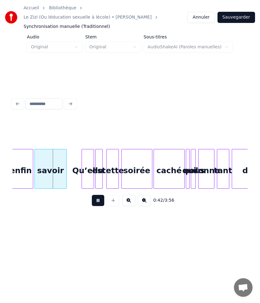
click at [98, 195] on button at bounding box center [98, 200] width 12 height 11
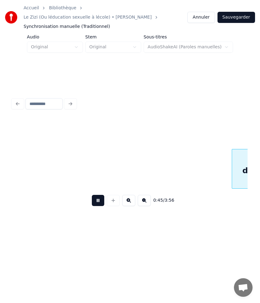
scroll to position [0, 2807]
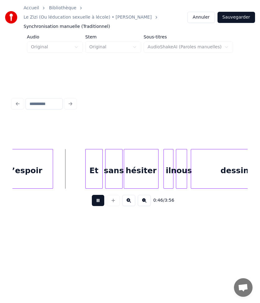
click at [98, 195] on button at bounding box center [98, 200] width 12 height 11
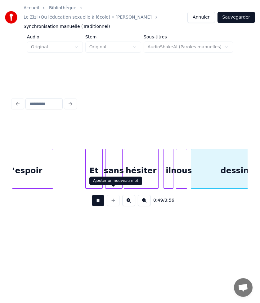
scroll to position [0, 3042]
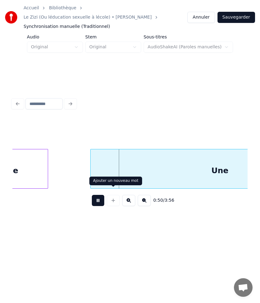
click at [129, 181] on div "Ajouter un nouveau mot" at bounding box center [115, 180] width 45 height 5
click at [91, 194] on div "0:52 / 3:56" at bounding box center [129, 201] width 225 height 14
click at [94, 195] on button at bounding box center [98, 200] width 12 height 11
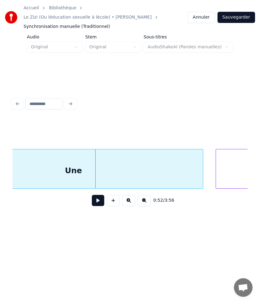
scroll to position [0, 3191]
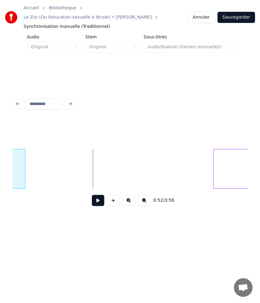
click at [24, 170] on div at bounding box center [24, 168] width 2 height 39
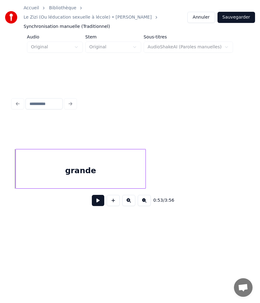
click at [94, 161] on div "grande" at bounding box center [80, 170] width 129 height 42
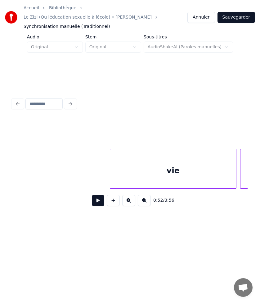
scroll to position [0, 3429]
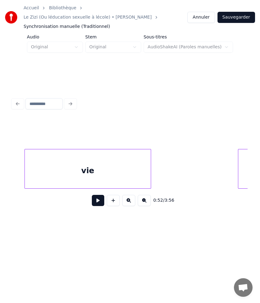
click at [100, 164] on div "vie" at bounding box center [88, 170] width 126 height 42
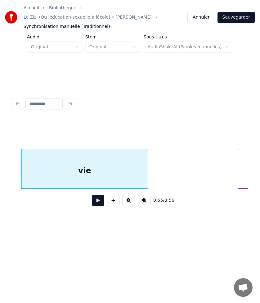
scroll to position [0, 3483]
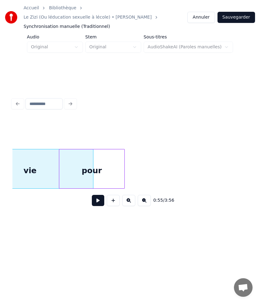
click at [113, 187] on div "0:55 / 3:56" at bounding box center [129, 165] width 235 height 94
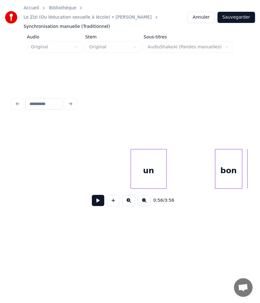
scroll to position [0, 3607]
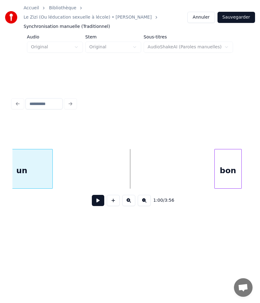
scroll to position [0, 3564]
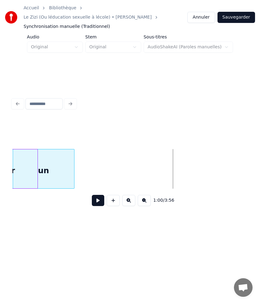
click at [7, 146] on div "Accueil Bibliothèque Le Zizi (Ou léducation sexuelle à lécole) • [PERSON_NAME] …" at bounding box center [130, 122] width 260 height 244
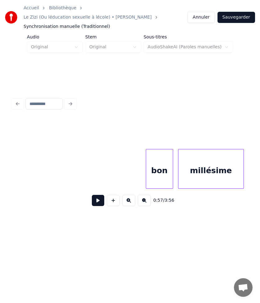
scroll to position [0, 3676]
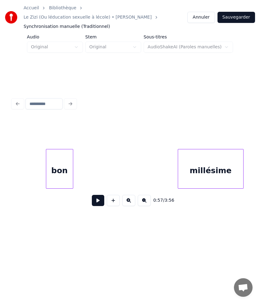
click at [57, 178] on div "bon millésime" at bounding box center [129, 169] width 235 height 40
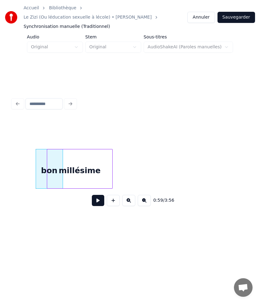
click at [90, 171] on div "millésime" at bounding box center [79, 170] width 65 height 42
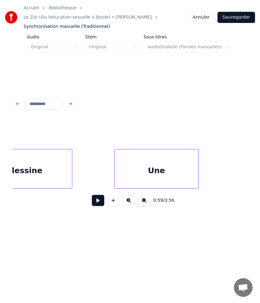
scroll to position [0, 3007]
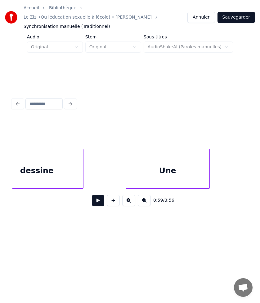
click at [143, 169] on div "Une" at bounding box center [167, 170] width 83 height 42
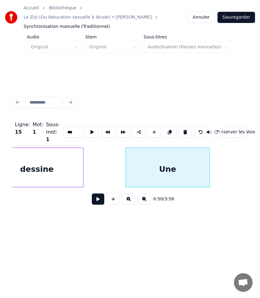
click at [101, 193] on button at bounding box center [98, 198] width 12 height 11
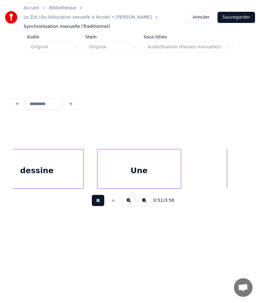
click at [123, 155] on div "Une" at bounding box center [138, 170] width 83 height 42
click at [137, 151] on div "Une" at bounding box center [143, 170] width 83 height 42
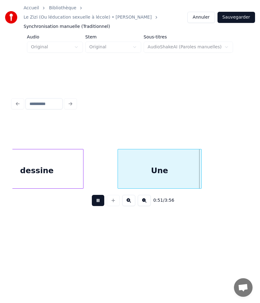
click at [141, 154] on div "Une" at bounding box center [159, 170] width 83 height 42
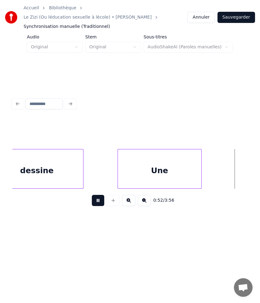
click at [98, 195] on button at bounding box center [98, 200] width 12 height 11
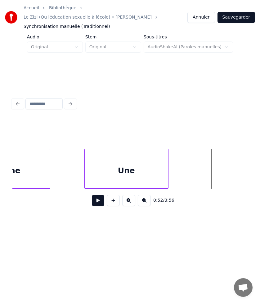
scroll to position [0, 3044]
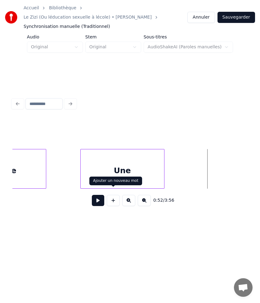
click at [102, 195] on button at bounding box center [98, 200] width 12 height 11
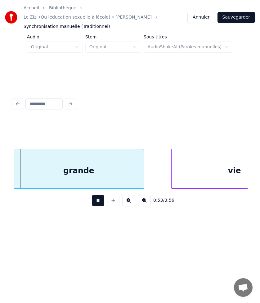
click at [102, 195] on button at bounding box center [98, 200] width 12 height 11
click at [75, 160] on div "grande" at bounding box center [77, 170] width 129 height 42
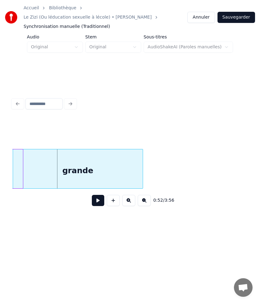
scroll to position [0, 3184]
click at [47, 156] on div "grande" at bounding box center [78, 170] width 129 height 42
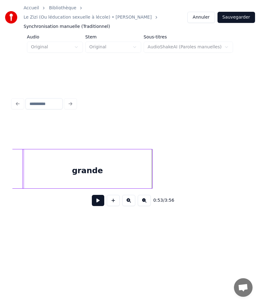
click at [138, 159] on div "grande" at bounding box center [87, 170] width 129 height 42
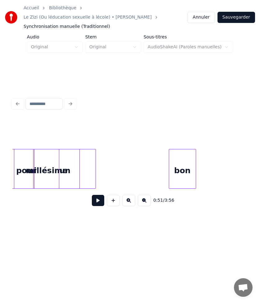
scroll to position [0, 3543]
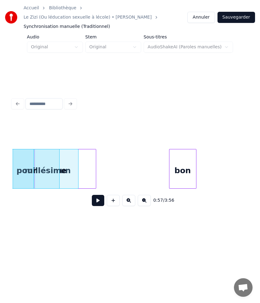
click at [0, 156] on html "Accueil Bibliothèque Le Zizi (Ou léducation sexuelle à lécole) • [PERSON_NAME] …" at bounding box center [130, 127] width 260 height 254
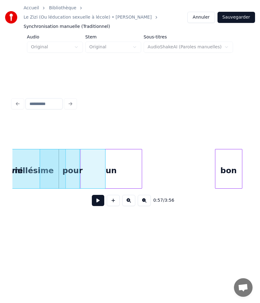
scroll to position [0, 3484]
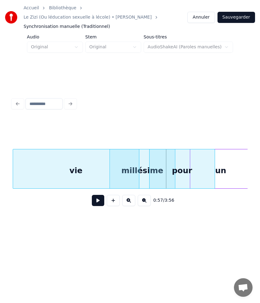
scroll to position [0, 3386]
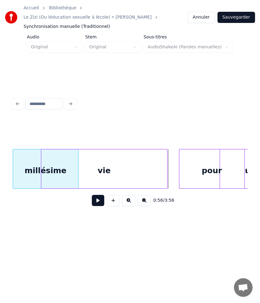
scroll to position [0, 3357]
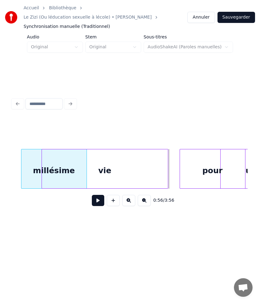
click at [27, 164] on div "millésime" at bounding box center [53, 170] width 65 height 42
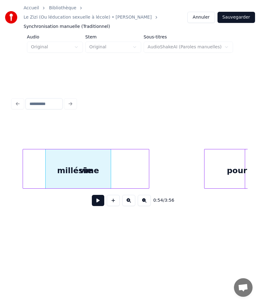
scroll to position [0, 3330]
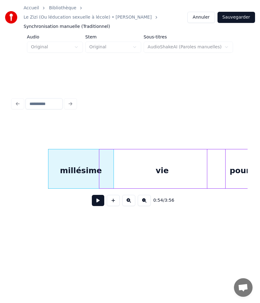
click at [115, 149] on div "vie" at bounding box center [162, 170] width 126 height 42
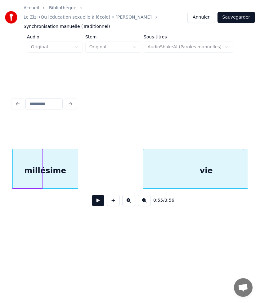
scroll to position [0, 3294]
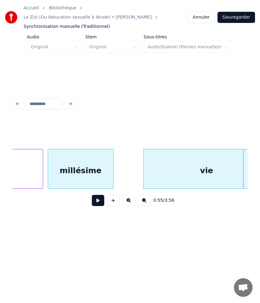
click at [50, 149] on div "millésime" at bounding box center [80, 170] width 65 height 42
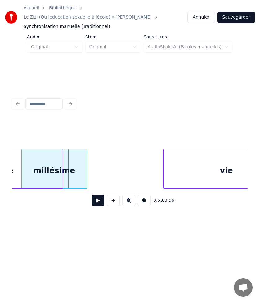
scroll to position [0, 3272]
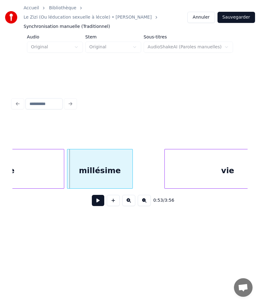
click at [75, 155] on div "millésime" at bounding box center [99, 170] width 65 height 42
click at [19, 157] on div at bounding box center [19, 168] width 2 height 39
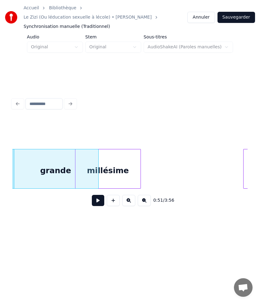
click at [107, 157] on div "millésime" at bounding box center [107, 170] width 65 height 42
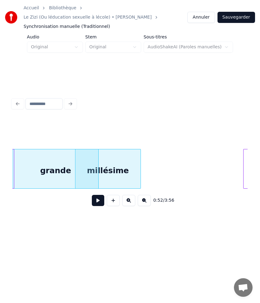
click at [43, 149] on div "grande" at bounding box center [55, 170] width 85 height 42
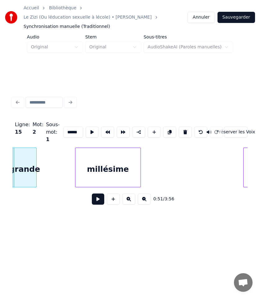
click at [34, 148] on div at bounding box center [35, 167] width 2 height 39
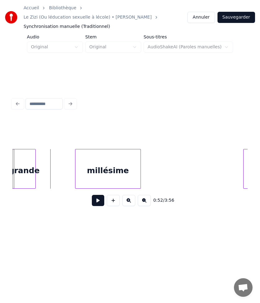
click at [94, 195] on button at bounding box center [98, 200] width 12 height 11
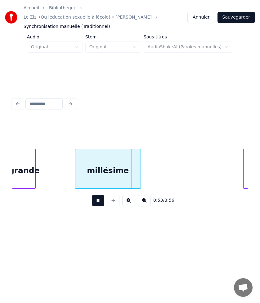
click at [100, 195] on button at bounding box center [98, 200] width 12 height 11
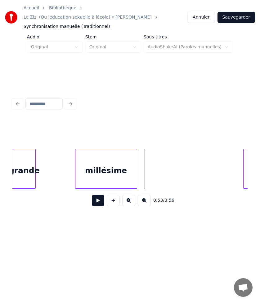
click at [136, 157] on div at bounding box center [136, 168] width 2 height 39
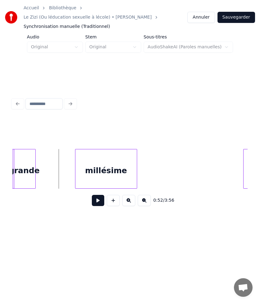
click at [94, 195] on button at bounding box center [98, 200] width 12 height 11
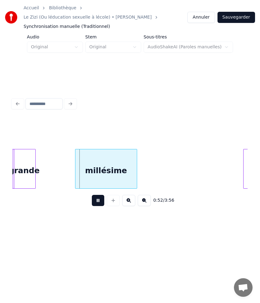
click at [94, 195] on button at bounding box center [98, 200] width 12 height 11
click at [60, 155] on div at bounding box center [61, 168] width 2 height 39
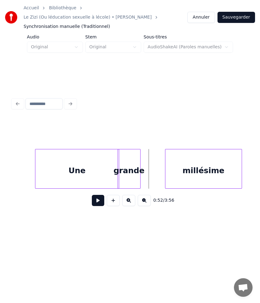
scroll to position [0, 3058]
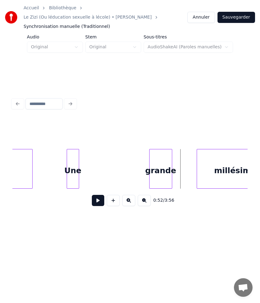
click at [78, 153] on div at bounding box center [78, 168] width 2 height 39
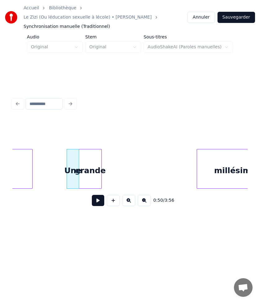
click at [93, 153] on div "grande" at bounding box center [90, 170] width 22 height 42
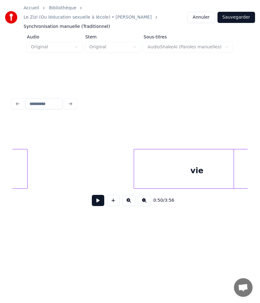
scroll to position [0, 3313]
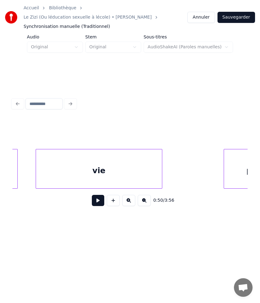
click at [87, 157] on div "vie" at bounding box center [99, 170] width 126 height 42
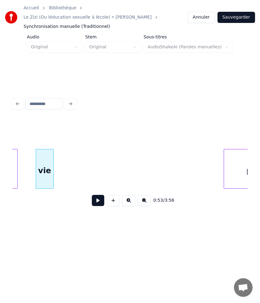
click at [51, 166] on div at bounding box center [52, 168] width 2 height 39
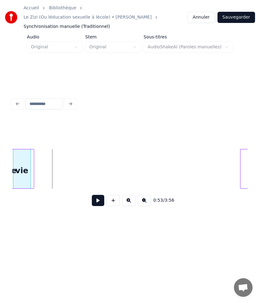
scroll to position [0, 3294]
click at [3, 160] on div "Accueil Bibliothèque Le Zizi (Ou léducation sexuelle à lécole) • [PERSON_NAME] …" at bounding box center [130, 122] width 260 height 244
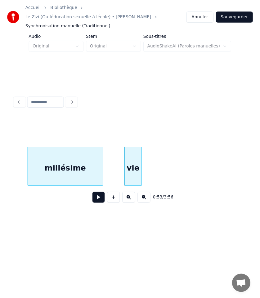
scroll to position [0, 3168]
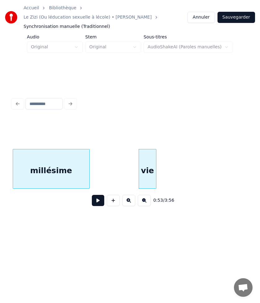
click at [62, 154] on div "millésime" at bounding box center [51, 170] width 76 height 42
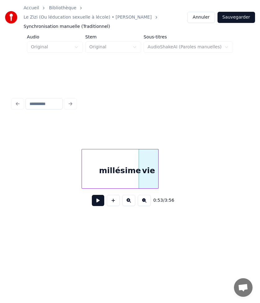
click at [134, 153] on div "millésime" at bounding box center [120, 170] width 76 height 42
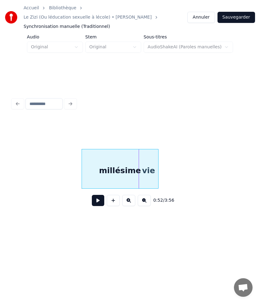
click at [151, 155] on div "millésime" at bounding box center [120, 170] width 76 height 42
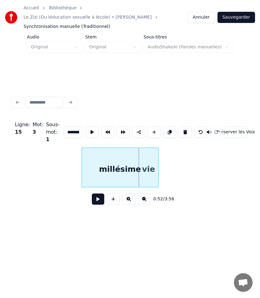
click at [151, 155] on div "millésime" at bounding box center [120, 169] width 76 height 42
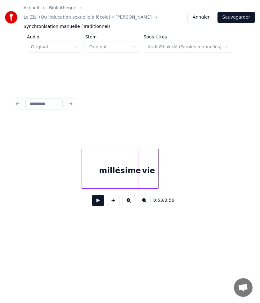
click at [145, 156] on div "millésime" at bounding box center [120, 170] width 76 height 42
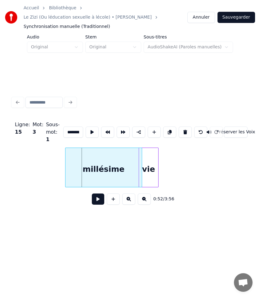
click at [132, 154] on div "millésime" at bounding box center [103, 169] width 76 height 42
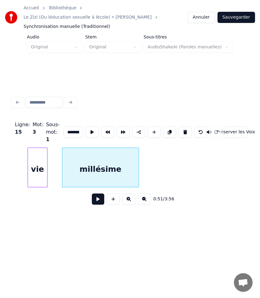
click at [43, 149] on div "vie" at bounding box center [37, 169] width 19 height 42
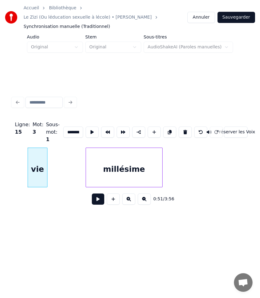
click at [137, 156] on div "millésime" at bounding box center [124, 169] width 76 height 42
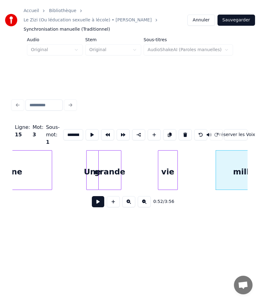
scroll to position [0, 3058]
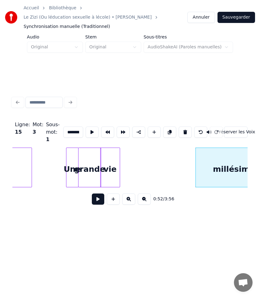
click at [110, 155] on div "vie" at bounding box center [109, 169] width 19 height 42
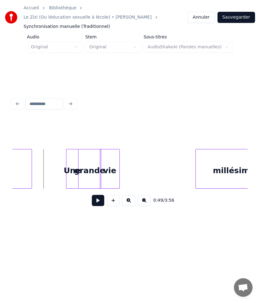
click at [99, 197] on button at bounding box center [98, 200] width 12 height 11
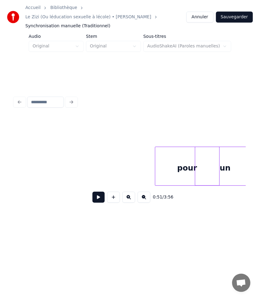
scroll to position [0, 3405]
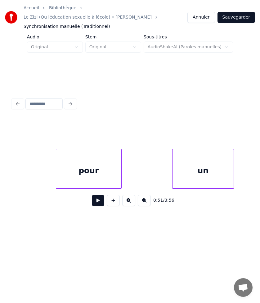
click at [79, 166] on div "pour" at bounding box center [88, 170] width 65 height 42
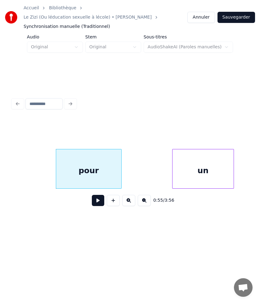
click at [121, 158] on div "pour" at bounding box center [89, 169] width 66 height 40
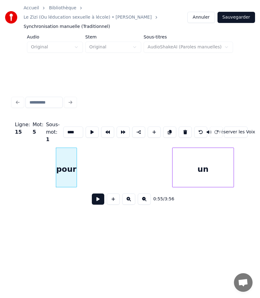
click at [75, 161] on div at bounding box center [76, 167] width 2 height 39
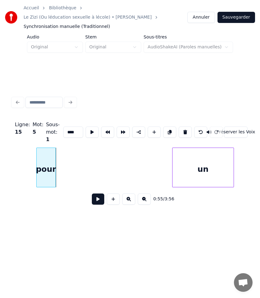
click at [46, 151] on div "pour" at bounding box center [46, 169] width 19 height 42
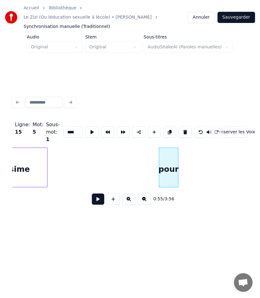
scroll to position [0, 3281]
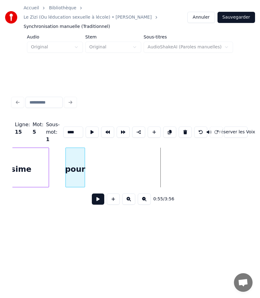
click at [73, 163] on div "pour" at bounding box center [75, 169] width 19 height 42
click at [235, 126] on button "Préserver les Voix" at bounding box center [236, 131] width 24 height 11
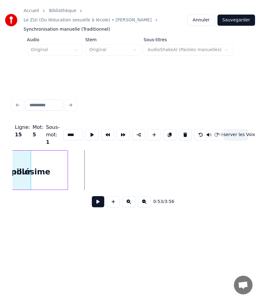
scroll to position [0, 3261]
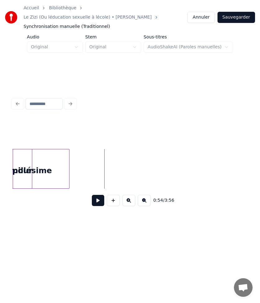
scroll to position [0, 3243]
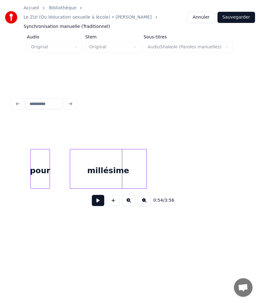
click at [80, 149] on div "millésime" at bounding box center [108, 170] width 76 height 42
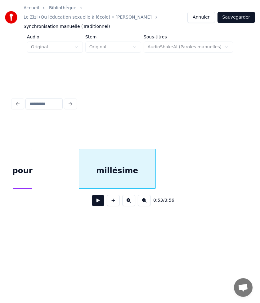
scroll to position [0, 3228]
click at [6, 144] on div "Accueil Bibliothèque Le Zizi (Ou léducation sexuelle à lécole) • [PERSON_NAME] …" at bounding box center [130, 122] width 260 height 244
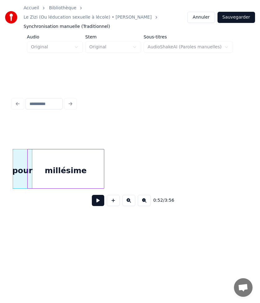
click at [56, 150] on div "millésime" at bounding box center [66, 170] width 76 height 42
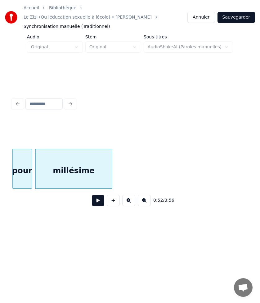
scroll to position [0, 3219]
click at [14, 159] on div "pour" at bounding box center [23, 169] width 20 height 40
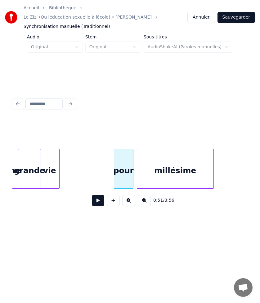
scroll to position [0, 3108]
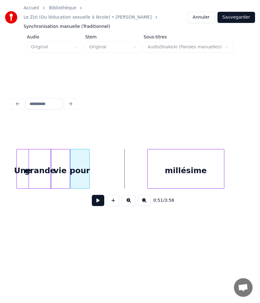
click at [74, 152] on div "pour" at bounding box center [79, 170] width 19 height 42
click at [233, 126] on div at bounding box center [129, 133] width 235 height 31
click at [194, 12] on button "Annuler" at bounding box center [200, 17] width 27 height 11
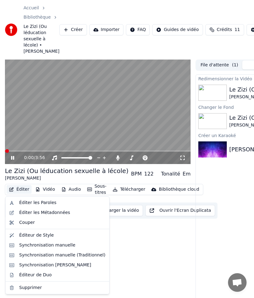
click at [20, 189] on button "Éditer" at bounding box center [19, 189] width 25 height 9
click at [40, 203] on div "Éditer les Paroles" at bounding box center [37, 202] width 37 height 6
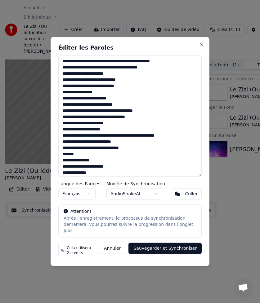
click at [106, 95] on textarea at bounding box center [129, 115] width 143 height 121
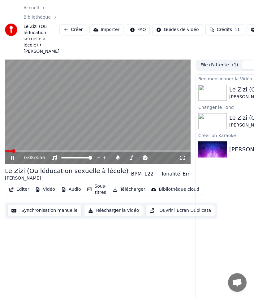
click at [104, 113] on video at bounding box center [98, 111] width 186 height 105
click at [22, 188] on button "Éditer" at bounding box center [19, 189] width 25 height 9
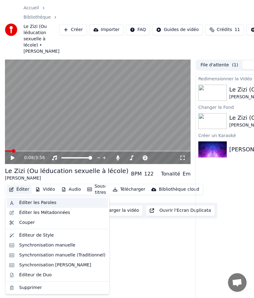
click at [33, 204] on div "Éditer les Paroles" at bounding box center [37, 202] width 37 height 6
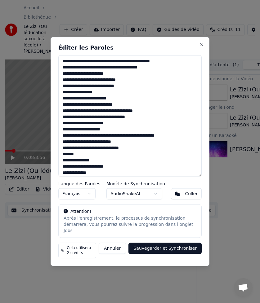
click at [101, 92] on textarea at bounding box center [129, 115] width 143 height 121
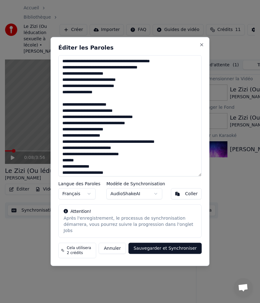
click at [109, 138] on textarea at bounding box center [129, 115] width 143 height 121
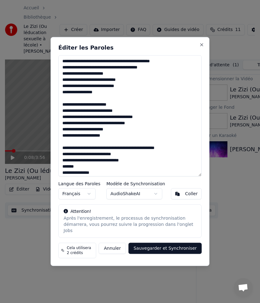
click at [126, 155] on textarea at bounding box center [129, 115] width 143 height 121
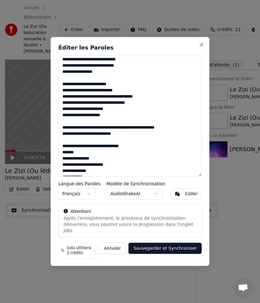
scroll to position [31, 0]
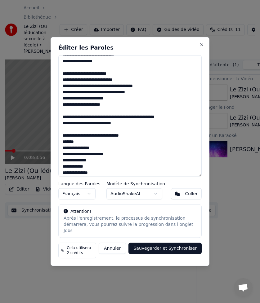
click at [62, 120] on textarea at bounding box center [129, 115] width 143 height 121
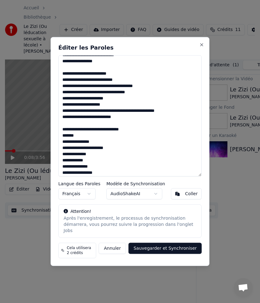
click at [63, 120] on textarea at bounding box center [129, 115] width 143 height 121
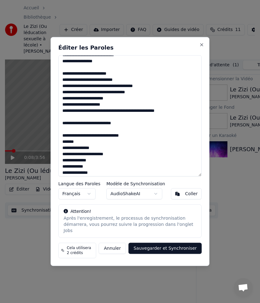
click at [62, 138] on textarea at bounding box center [129, 115] width 143 height 121
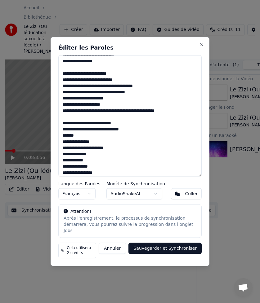
click at [62, 139] on textarea at bounding box center [129, 115] width 143 height 121
click at [76, 143] on textarea at bounding box center [129, 115] width 143 height 121
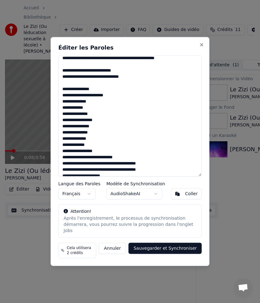
scroll to position [93, 0]
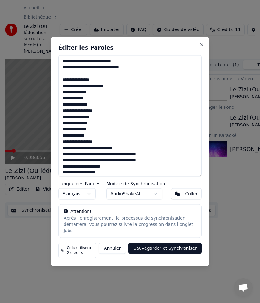
click at [123, 151] on textarea at bounding box center [129, 115] width 143 height 121
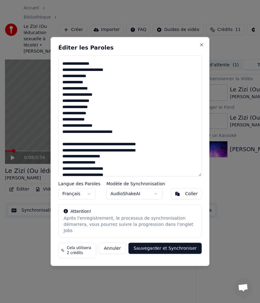
scroll to position [124, 0]
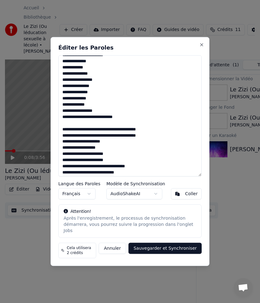
click at [86, 129] on textarea at bounding box center [129, 115] width 143 height 121
click at [82, 133] on textarea at bounding box center [129, 115] width 143 height 121
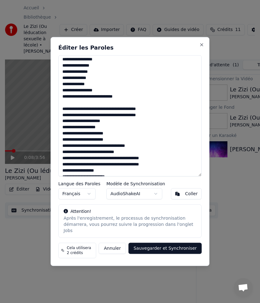
scroll to position [155, 0]
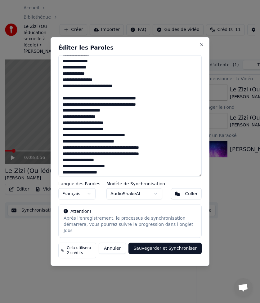
click at [126, 142] on textarea at bounding box center [129, 115] width 143 height 121
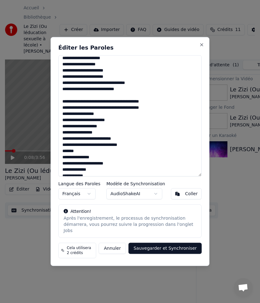
scroll to position [217, 0]
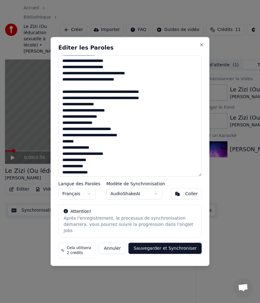
click at [62, 145] on textarea at bounding box center [129, 115] width 143 height 121
click at [75, 150] on textarea at bounding box center [129, 115] width 143 height 121
click at [63, 133] on textarea at bounding box center [129, 115] width 143 height 121
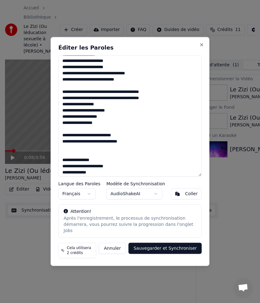
click at [61, 157] on textarea at bounding box center [129, 115] width 143 height 121
click at [158, 118] on textarea at bounding box center [129, 115] width 143 height 121
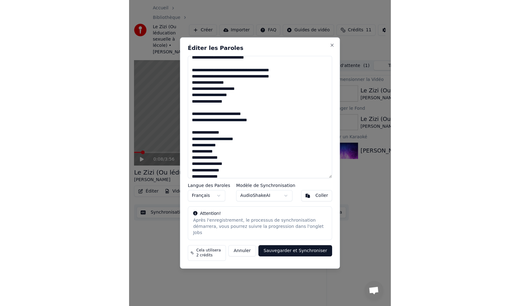
scroll to position [268, 0]
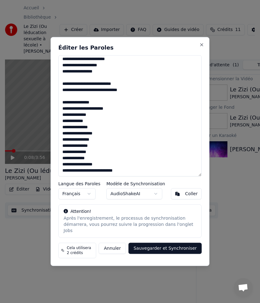
type textarea "**********"
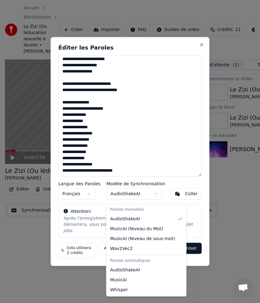
click at [121, 191] on body "Accueil Bibliothèque Le Zizi (Ou léducation sexuelle à lécole) • [PERSON_NAME] …" at bounding box center [127, 151] width 254 height 303
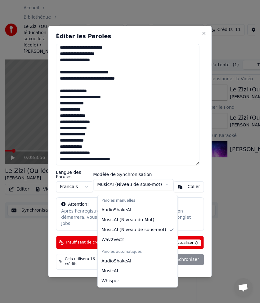
click at [151, 185] on body "Accueil Bibliothèque Le Zizi (Ou léducation sexuelle à lécole) • [PERSON_NAME] …" at bounding box center [127, 151] width 254 height 303
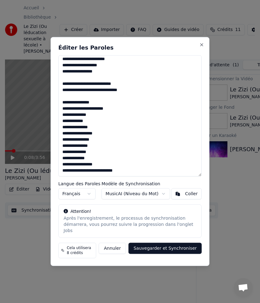
click at [133, 199] on body "Accueil Bibliothèque Le Zizi (Ou léducation sexuelle à lécole) • [PERSON_NAME] …" at bounding box center [127, 151] width 254 height 303
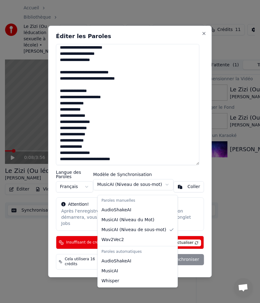
click at [138, 189] on body "Accueil Bibliothèque Le Zizi (Ou léducation sexuelle à lécole) • [PERSON_NAME] …" at bounding box center [127, 151] width 254 height 303
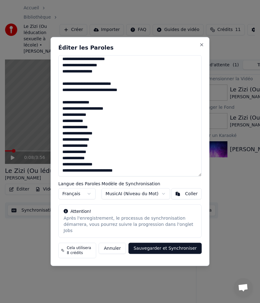
click at [171, 250] on button "Sauvegarder et Synchroniser" at bounding box center [164, 248] width 73 height 11
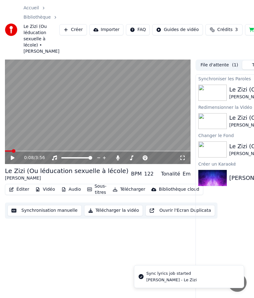
click at [212, 98] on img at bounding box center [213, 93] width 28 height 16
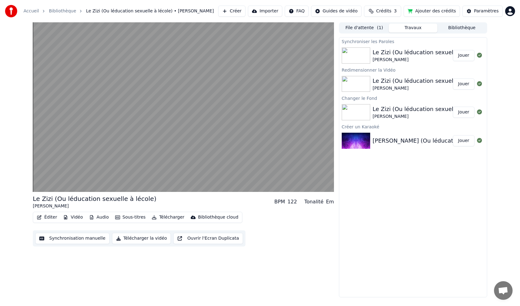
click at [454, 52] on button "Jouer" at bounding box center [464, 55] width 22 height 11
click at [453, 50] on button "Jouer" at bounding box center [464, 55] width 22 height 11
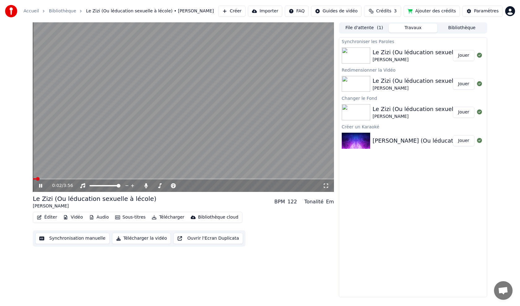
click at [187, 98] on video at bounding box center [183, 106] width 301 height 169
click at [93, 216] on button "Audio" at bounding box center [99, 217] width 25 height 9
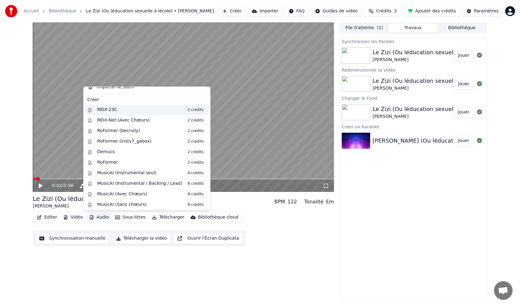
scroll to position [63, 0]
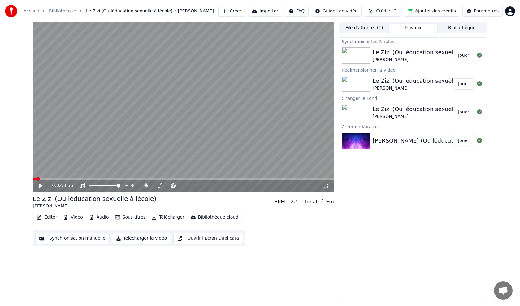
click at [111, 280] on div "0:02 / 3:56 Le Zizi (Ou léducation sexuelle à lécole) [PERSON_NAME] BPM 122 Ton…" at bounding box center [183, 159] width 301 height 275
click at [88, 240] on button "Synchronisation manuelle" at bounding box center [72, 238] width 74 height 11
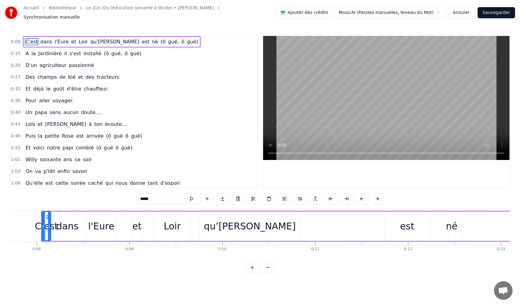
scroll to position [0, 717]
click at [112, 42] on div "C'est dans l'[GEOGRAPHIC_DATA] et Loir qu’[PERSON_NAME] est né (0 gué, ô gué)" at bounding box center [112, 41] width 178 height 11
click at [111, 50] on span "gué," at bounding box center [117, 53] width 12 height 7
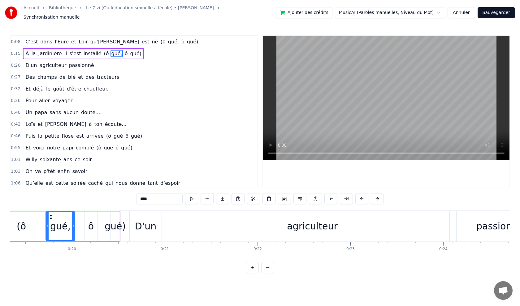
click at [83, 52] on span "installé" at bounding box center [92, 53] width 19 height 7
type input "********"
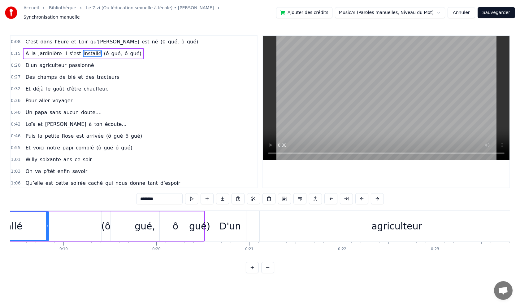
scroll to position [0, 1632]
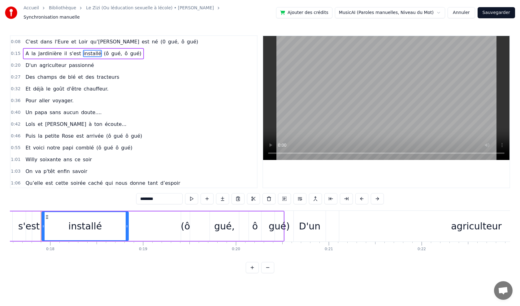
click at [18, 50] on span "0:15" at bounding box center [16, 53] width 10 height 6
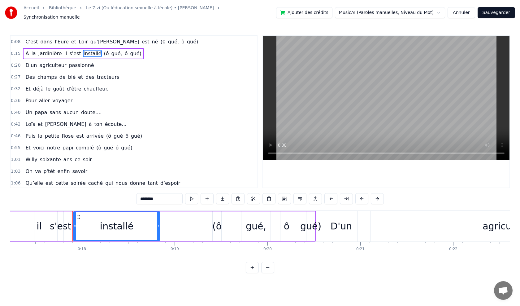
click at [18, 50] on span "0:15" at bounding box center [16, 53] width 10 height 6
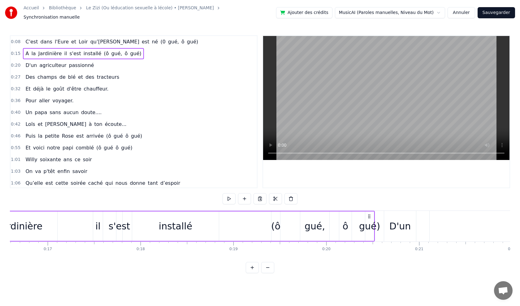
scroll to position [0, 1435]
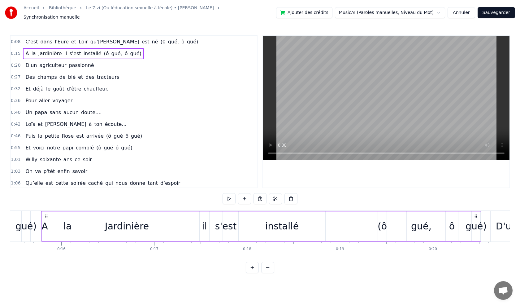
click at [474, 9] on button "Annuler" at bounding box center [461, 12] width 27 height 11
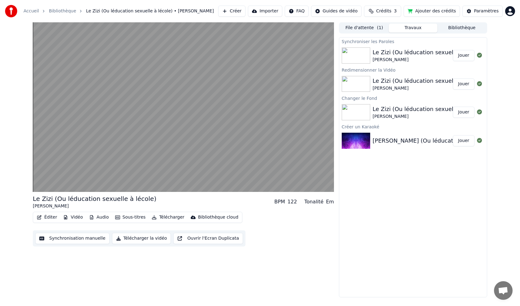
click at [392, 15] on button "Crédits 3" at bounding box center [382, 11] width 37 height 11
click at [389, 59] on button "Actualiser" at bounding box center [389, 57] width 37 height 11
click at [380, 39] on td "3" at bounding box center [381, 41] width 21 height 11
click at [366, 39] on td "15" at bounding box center [357, 41] width 27 height 11
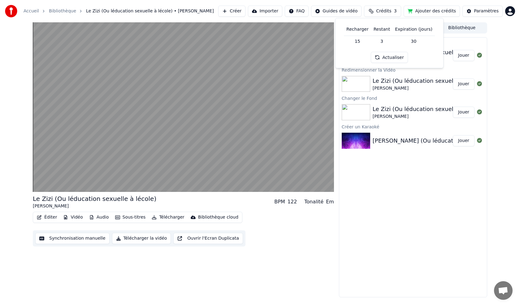
click at [358, 42] on td "15" at bounding box center [357, 41] width 27 height 11
drag, startPoint x: 360, startPoint y: 26, endPoint x: 360, endPoint y: 30, distance: 3.4
click at [360, 28] on th "Recharger" at bounding box center [357, 29] width 27 height 12
click at [360, 30] on th "Recharger" at bounding box center [357, 29] width 27 height 12
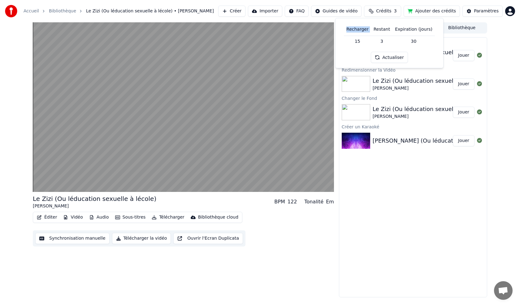
click at [359, 30] on th "Recharger" at bounding box center [357, 29] width 27 height 12
click at [388, 54] on button "Actualiser" at bounding box center [389, 57] width 37 height 11
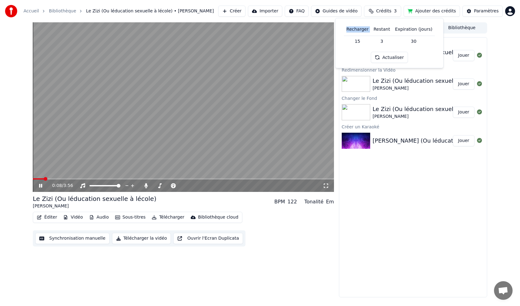
click at [214, 108] on video at bounding box center [183, 106] width 301 height 169
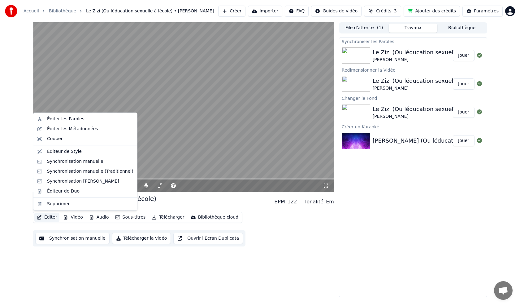
click at [48, 216] on button "Éditer" at bounding box center [46, 217] width 25 height 9
click at [75, 119] on div "Éditer les Paroles" at bounding box center [65, 119] width 37 height 6
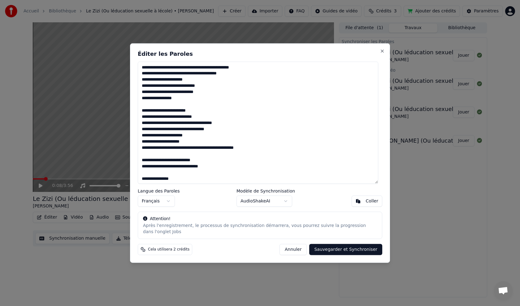
click at [249, 202] on body "Accueil Bibliothèque Le Zizi (Ou léducation sexuelle à lécole) • [PERSON_NAME] …" at bounding box center [260, 153] width 520 height 306
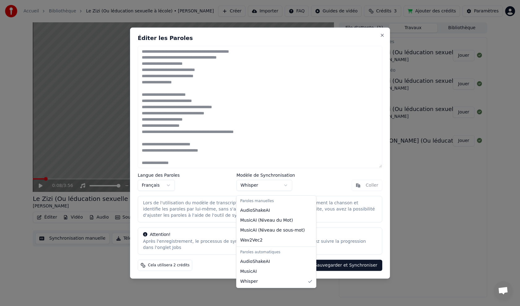
click at [265, 187] on body "Accueil Bibliothèque Le Zizi (Ou léducation sexuelle à lécole) • [PERSON_NAME] …" at bounding box center [260, 153] width 520 height 306
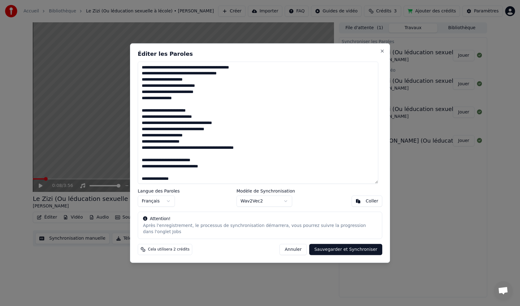
click at [145, 182] on textarea at bounding box center [258, 122] width 241 height 122
click at [144, 164] on textarea at bounding box center [258, 122] width 241 height 122
click at [144, 114] on textarea at bounding box center [258, 122] width 241 height 122
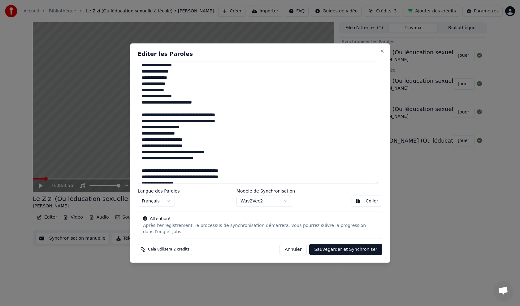
scroll to position [155, 0]
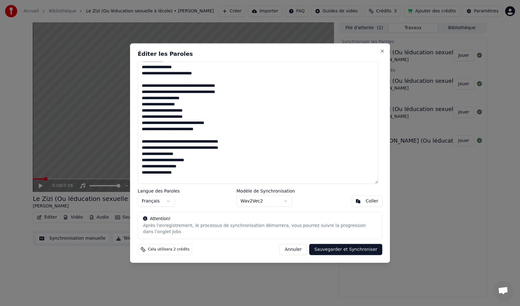
click at [144, 90] on textarea at bounding box center [258, 122] width 241 height 122
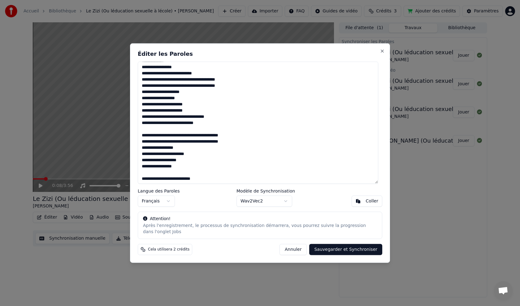
click at [144, 139] on textarea at bounding box center [258, 122] width 241 height 122
click at [144, 177] on textarea at bounding box center [258, 122] width 241 height 122
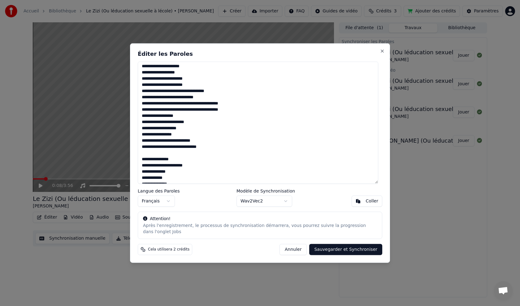
scroll to position [217, 0]
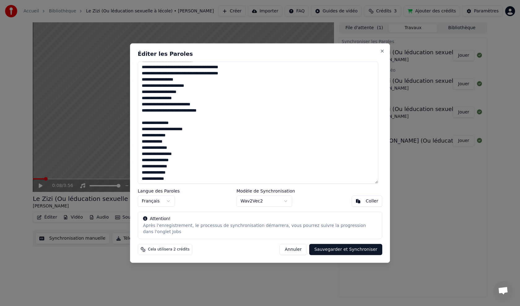
click at [142, 126] on textarea at bounding box center [258, 122] width 241 height 122
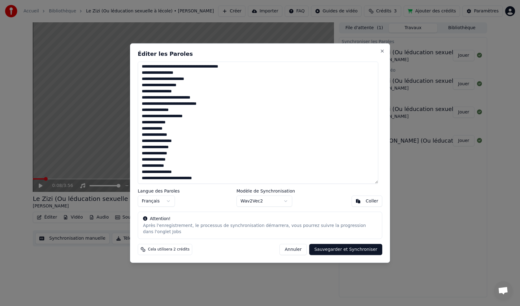
type textarea "**********"
click at [352, 246] on button "Sauvegarder et Synchroniser" at bounding box center [345, 249] width 73 height 11
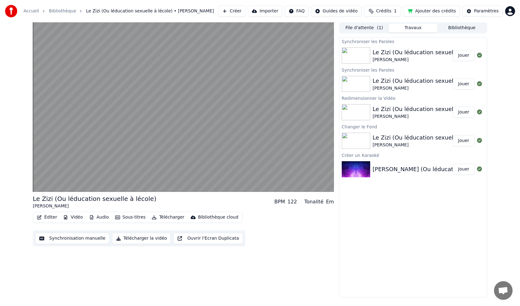
click at [459, 54] on button "Jouer" at bounding box center [464, 55] width 22 height 11
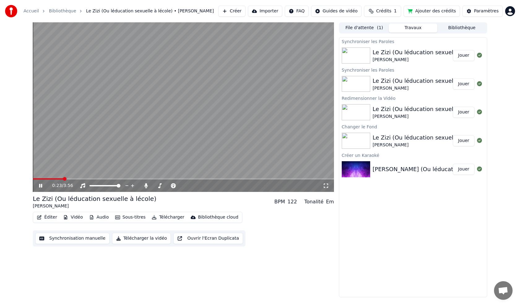
click at [239, 114] on video at bounding box center [183, 106] width 301 height 169
click at [429, 10] on button "Ajouter des crédits" at bounding box center [432, 11] width 56 height 11
click at [361, 172] on img at bounding box center [356, 169] width 28 height 16
click at [462, 168] on button "Jouer" at bounding box center [464, 169] width 22 height 11
click at [379, 81] on div "Le Zizi (Ou léducation sexuelle à lécole)" at bounding box center [428, 81] width 111 height 9
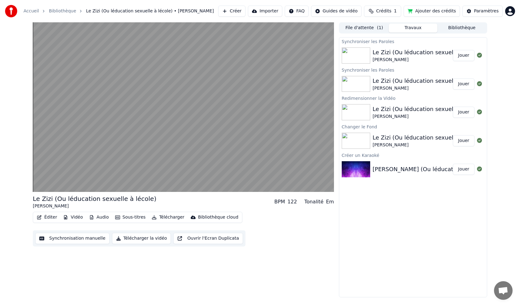
click at [452, 85] on div "[PERSON_NAME]" at bounding box center [428, 88] width 111 height 6
click at [412, 82] on div "Le Zizi (Ou léducation sexuelle à lécole)" at bounding box center [428, 81] width 111 height 9
click at [468, 84] on button "Jouer" at bounding box center [464, 83] width 22 height 11
click at [76, 236] on button "Synchronisation manuelle" at bounding box center [72, 238] width 74 height 11
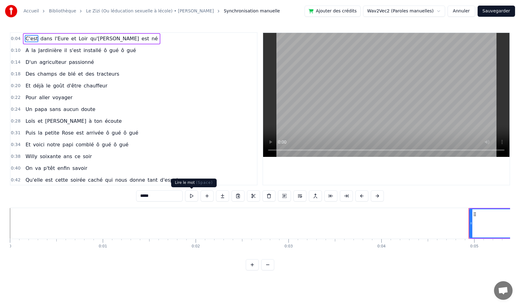
click at [191, 195] on button at bounding box center [191, 195] width 13 height 11
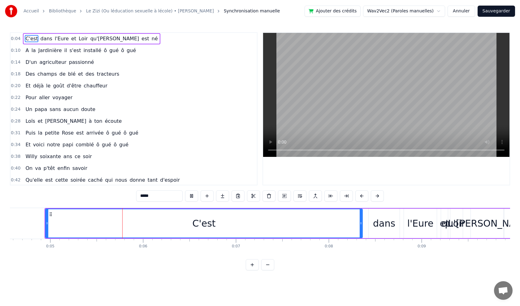
scroll to position [0, 447]
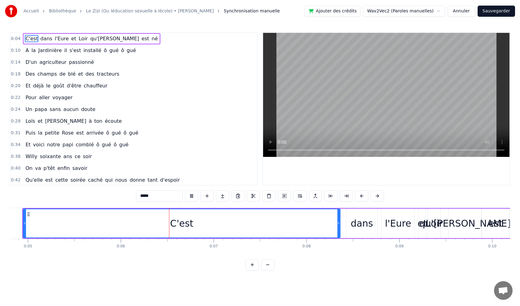
click at [191, 195] on button at bounding box center [191, 195] width 13 height 11
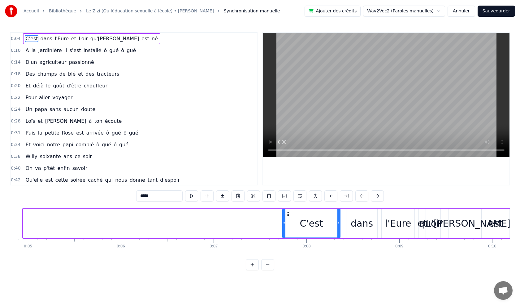
drag, startPoint x: 25, startPoint y: 222, endPoint x: 284, endPoint y: 225, distance: 259.3
click at [284, 225] on icon at bounding box center [284, 223] width 2 height 5
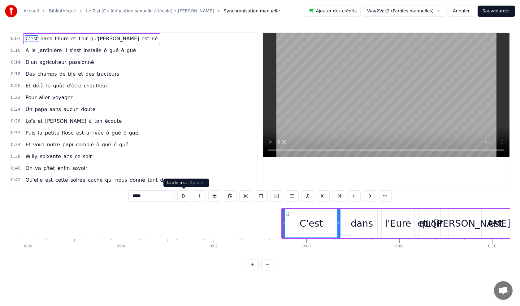
click at [185, 194] on button at bounding box center [183, 195] width 13 height 11
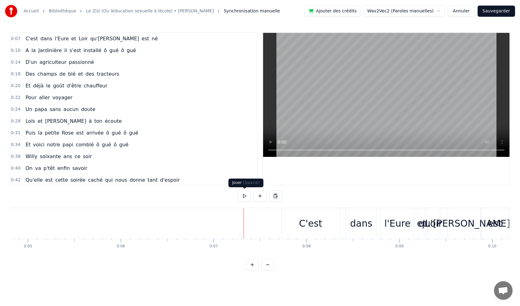
click at [243, 193] on button at bounding box center [244, 195] width 13 height 11
click at [243, 192] on button at bounding box center [244, 195] width 13 height 11
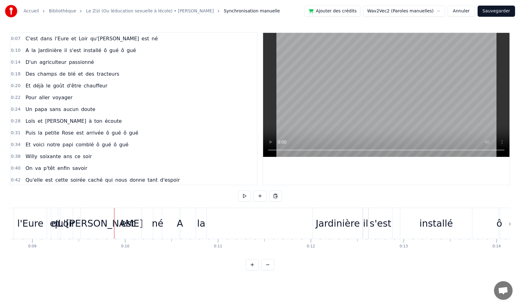
scroll to position [0, 800]
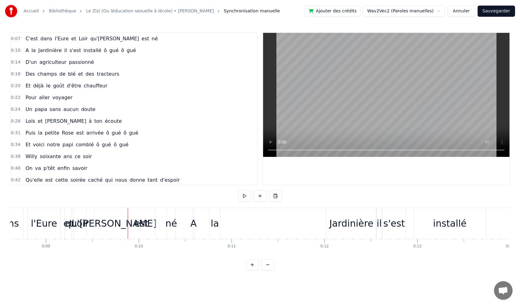
click at [141, 41] on span "est" at bounding box center [145, 38] width 9 height 7
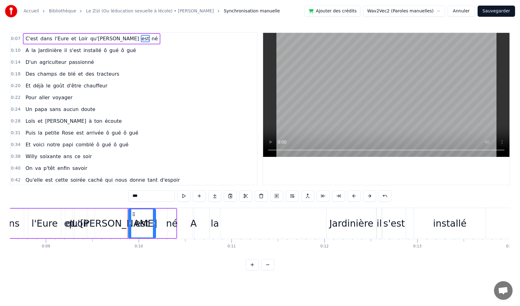
drag, startPoint x: 117, startPoint y: 37, endPoint x: 120, endPoint y: 37, distance: 3.7
click at [120, 37] on div "0:07 C'est dans l'[GEOGRAPHIC_DATA] et Loir qu'[PERSON_NAME] est né" at bounding box center [134, 39] width 247 height 12
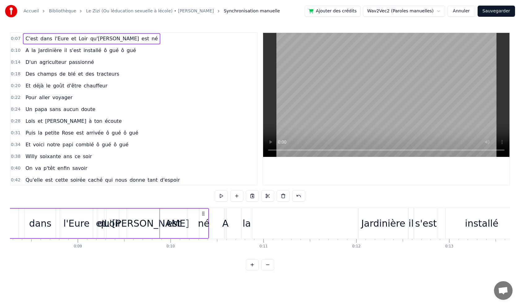
scroll to position [0, 687]
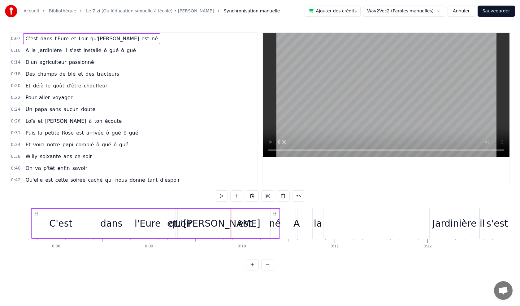
click at [151, 38] on span "né" at bounding box center [154, 38] width 7 height 7
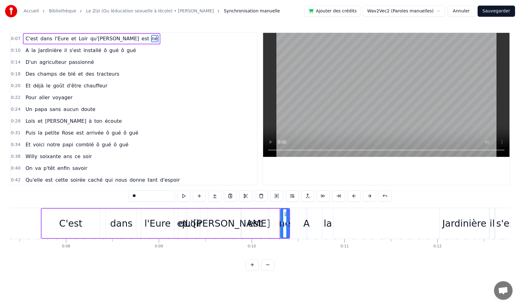
click at [118, 39] on div "C'est dans l'[GEOGRAPHIC_DATA] et Loir qu'[PERSON_NAME] est né" at bounding box center [91, 38] width 137 height 11
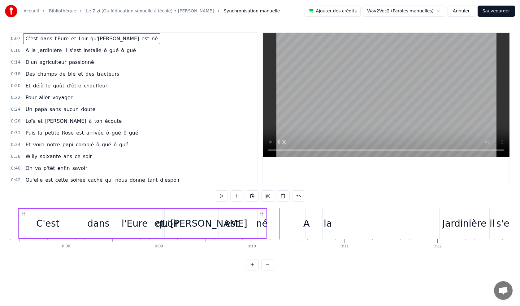
drag, startPoint x: 286, startPoint y: 211, endPoint x: 257, endPoint y: 213, distance: 28.9
click at [257, 213] on div "C'est dans l'[GEOGRAPHIC_DATA] et Loir qu'[PERSON_NAME] est né" at bounding box center [142, 223] width 249 height 31
click at [192, 220] on div "qu'[PERSON_NAME]" at bounding box center [202, 223] width 92 height 14
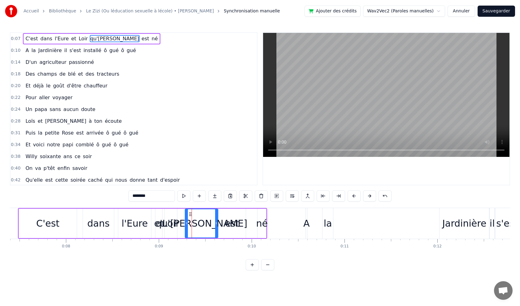
click at [151, 41] on span "né" at bounding box center [154, 38] width 7 height 7
type input "**"
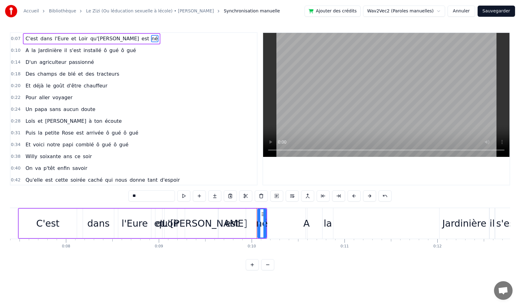
click at [466, 15] on button "Annuler" at bounding box center [461, 11] width 27 height 11
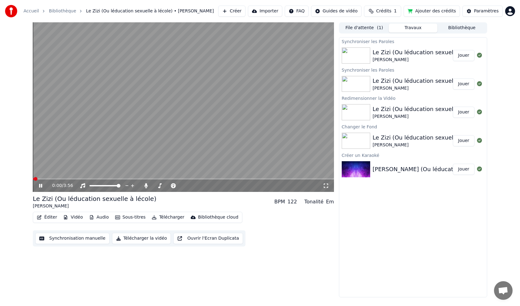
click at [120, 218] on button "Sous-titres" at bounding box center [131, 217] width 36 height 9
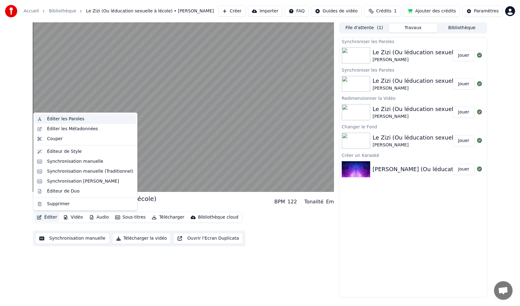
click at [68, 119] on div "Éditer les Paroles" at bounding box center [65, 119] width 37 height 6
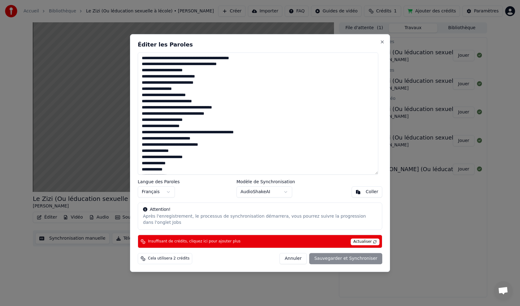
click at [377, 43] on div "Éditer les Paroles Langue des Paroles Français Modèle de Synchronisation AudioS…" at bounding box center [260, 153] width 260 height 238
click at [382, 44] on button "Close" at bounding box center [382, 41] width 5 height 5
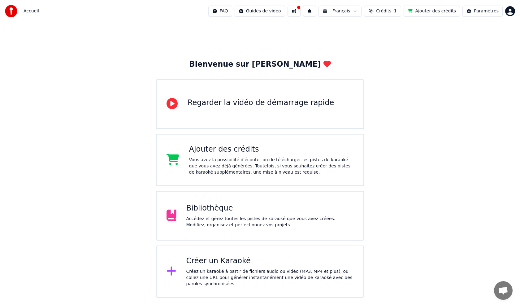
click at [512, 9] on html "Accueil FAQ Guides de vidéo Français Crédits 1 Ajouter des crédits Paramètres B…" at bounding box center [260, 148] width 520 height 297
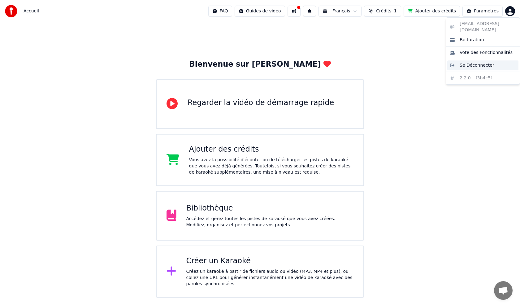
click at [473, 62] on span "Se Déconnecter" at bounding box center [477, 65] width 35 height 6
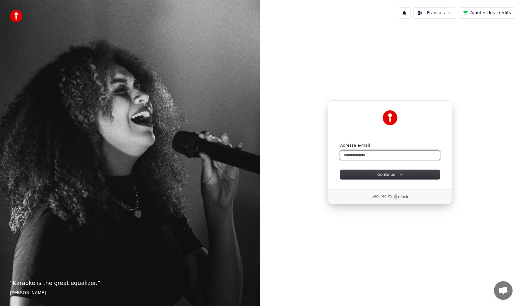
click at [374, 158] on input "Adresse e-mail" at bounding box center [390, 155] width 100 height 9
click at [393, 157] on input "Adresse e-mail" at bounding box center [390, 155] width 100 height 9
paste input "**********"
click at [389, 173] on span "Continuer" at bounding box center [390, 175] width 25 height 6
type input "**********"
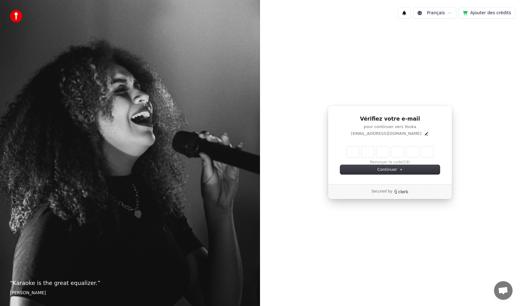
click at [351, 154] on input "Enter verification code" at bounding box center [390, 151] width 87 height 11
paste input "******"
type input "******"
